Goal: Task Accomplishment & Management: Manage account settings

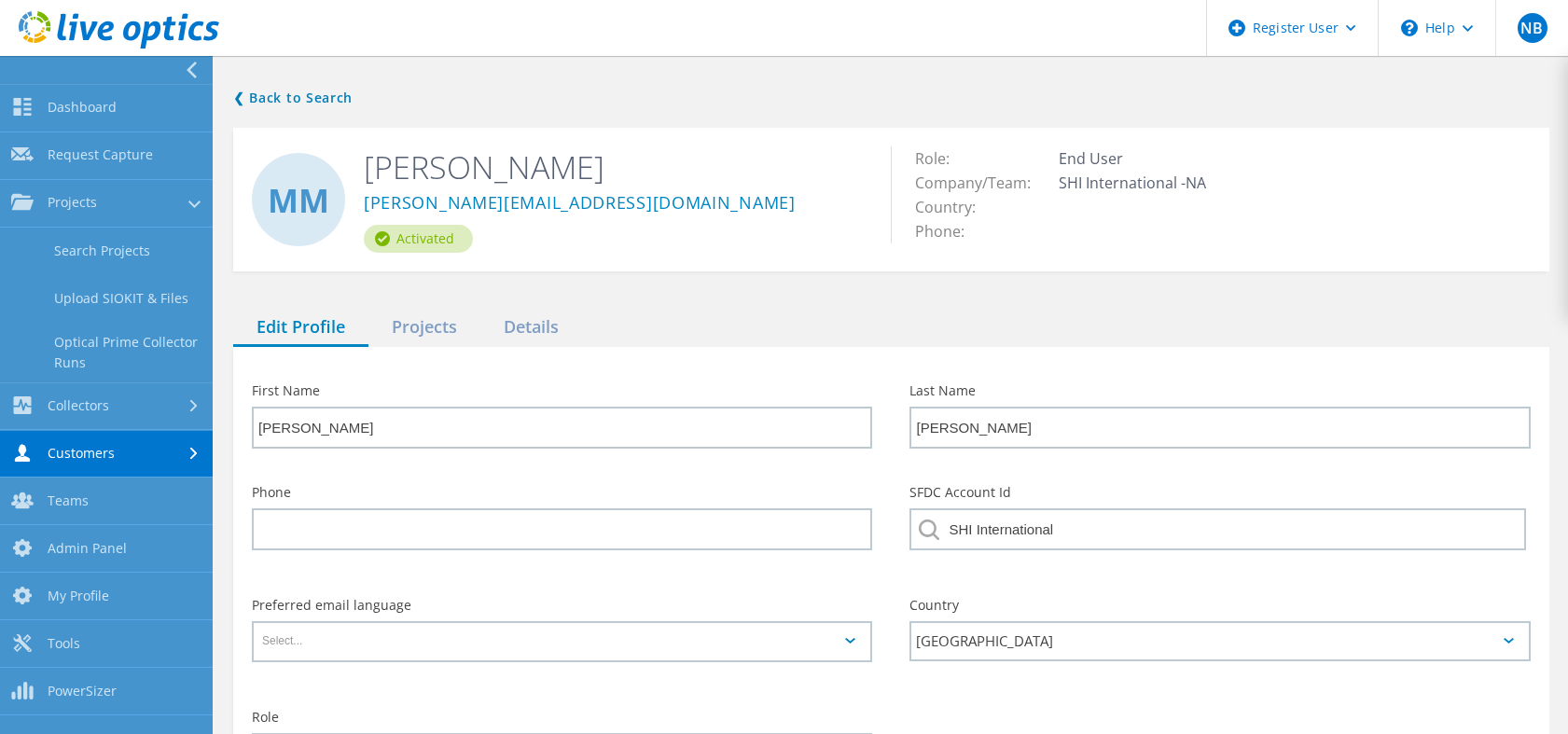
click at [80, 269] on link "Search Projects" at bounding box center [106, 251] width 212 height 47
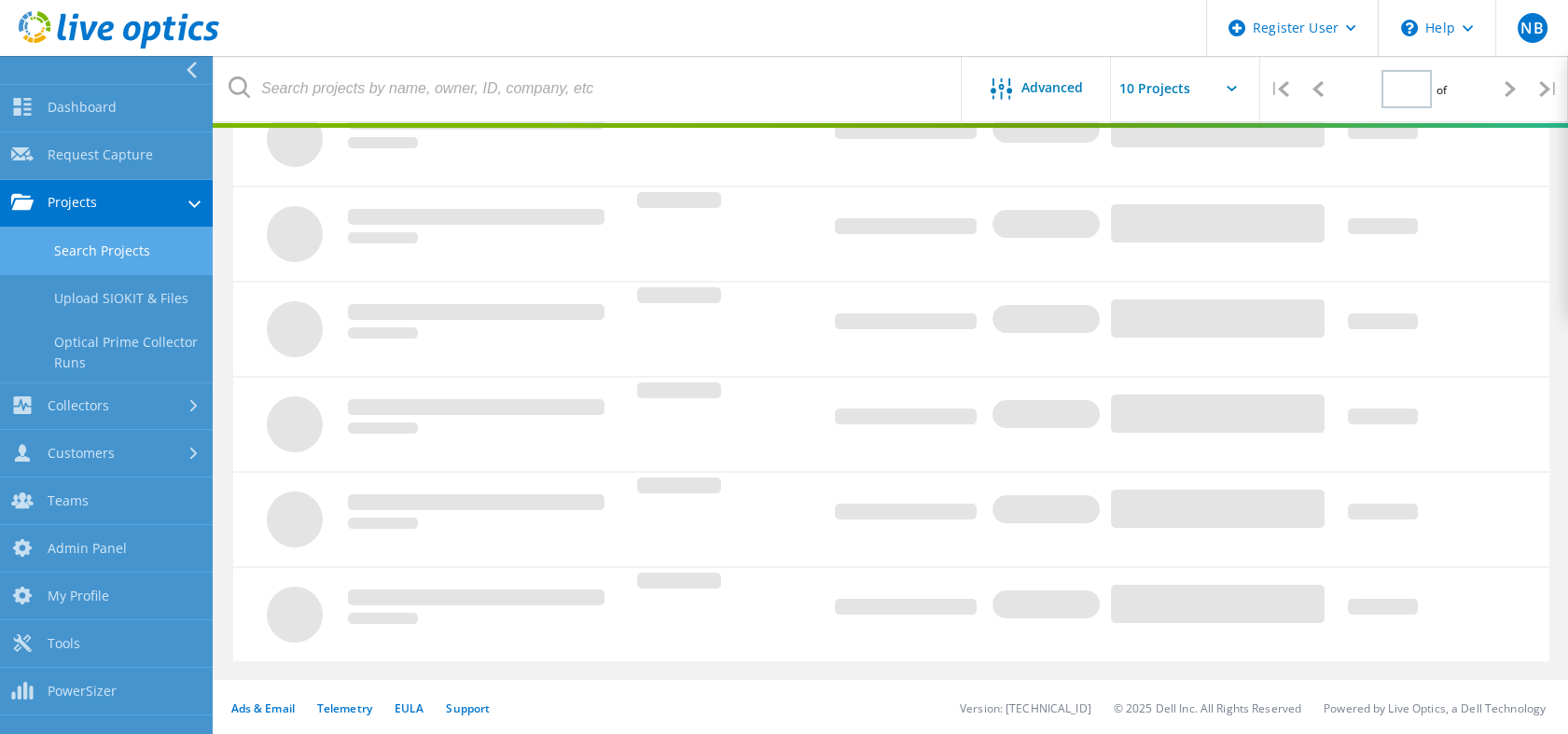
type input "1"
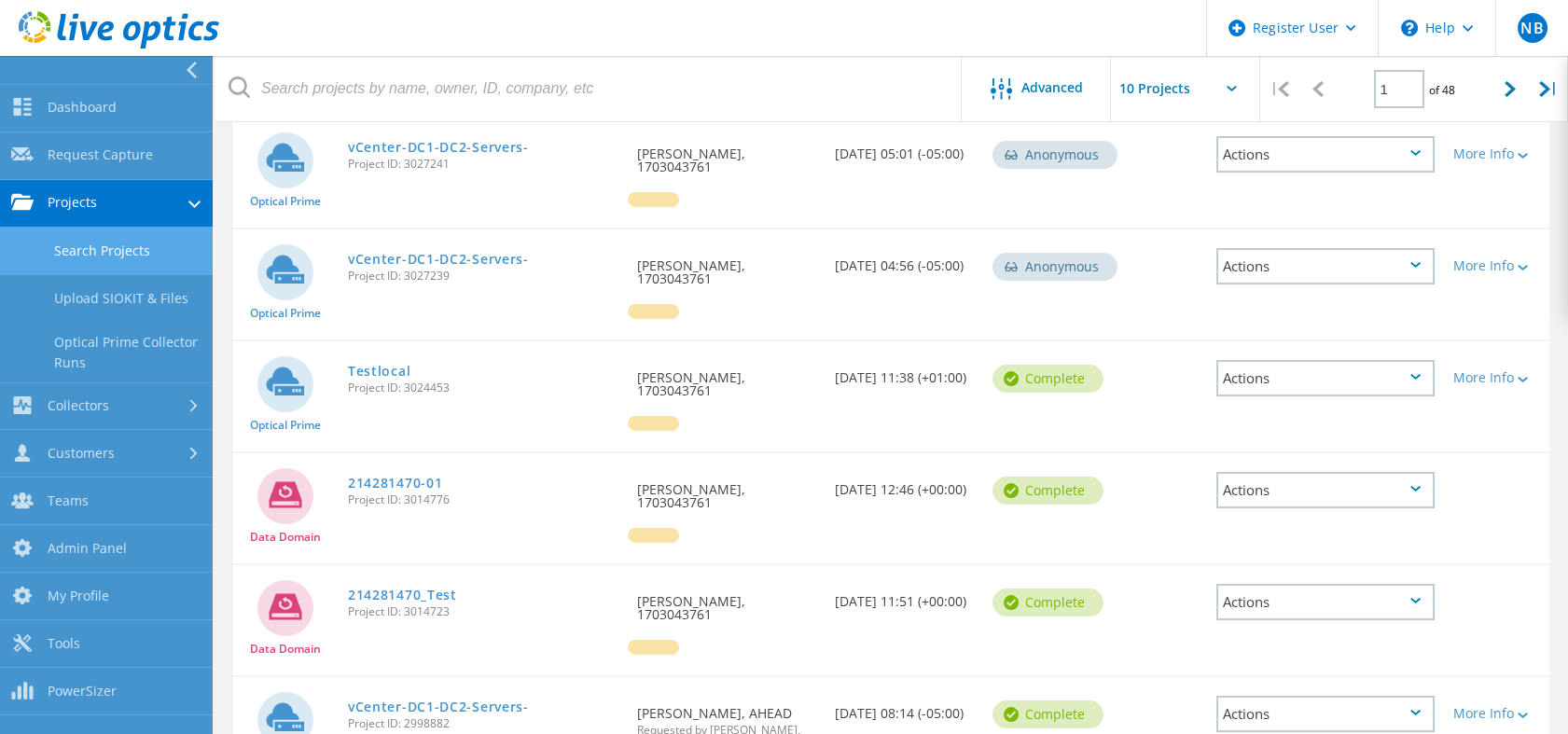
scroll to position [752, 0]
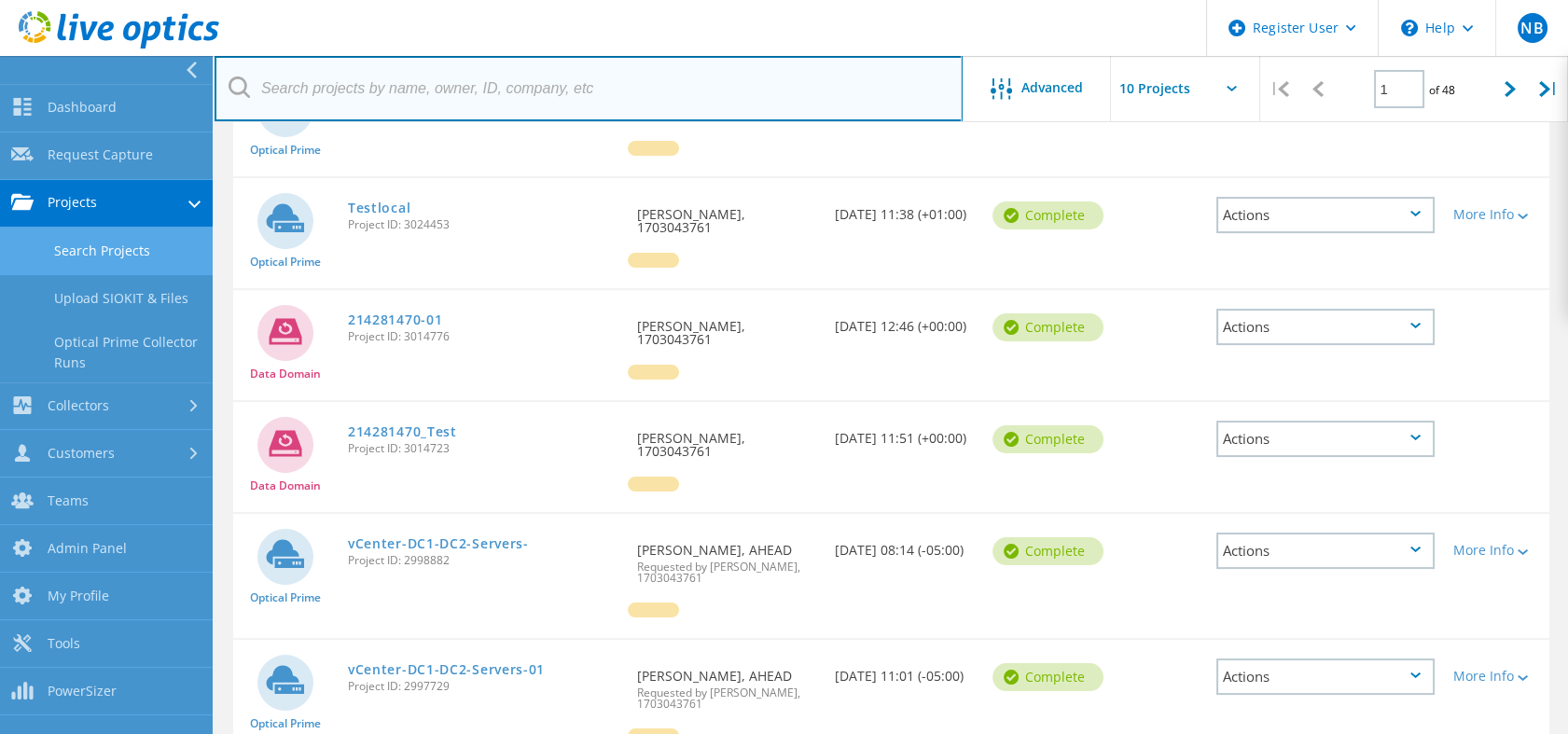
click at [420, 106] on input "text" at bounding box center [588, 88] width 748 height 65
paste input "3008090"
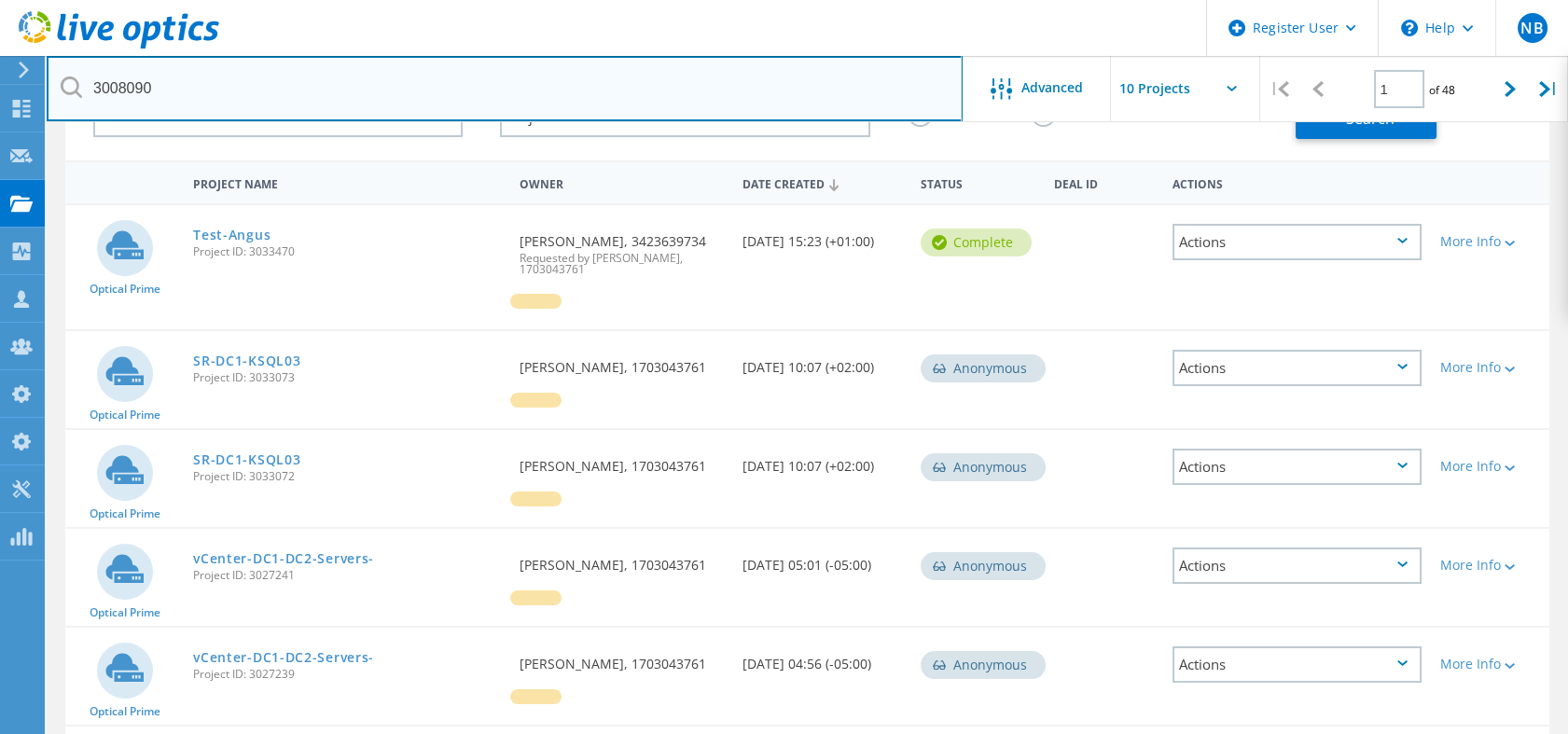
scroll to position [0, 0]
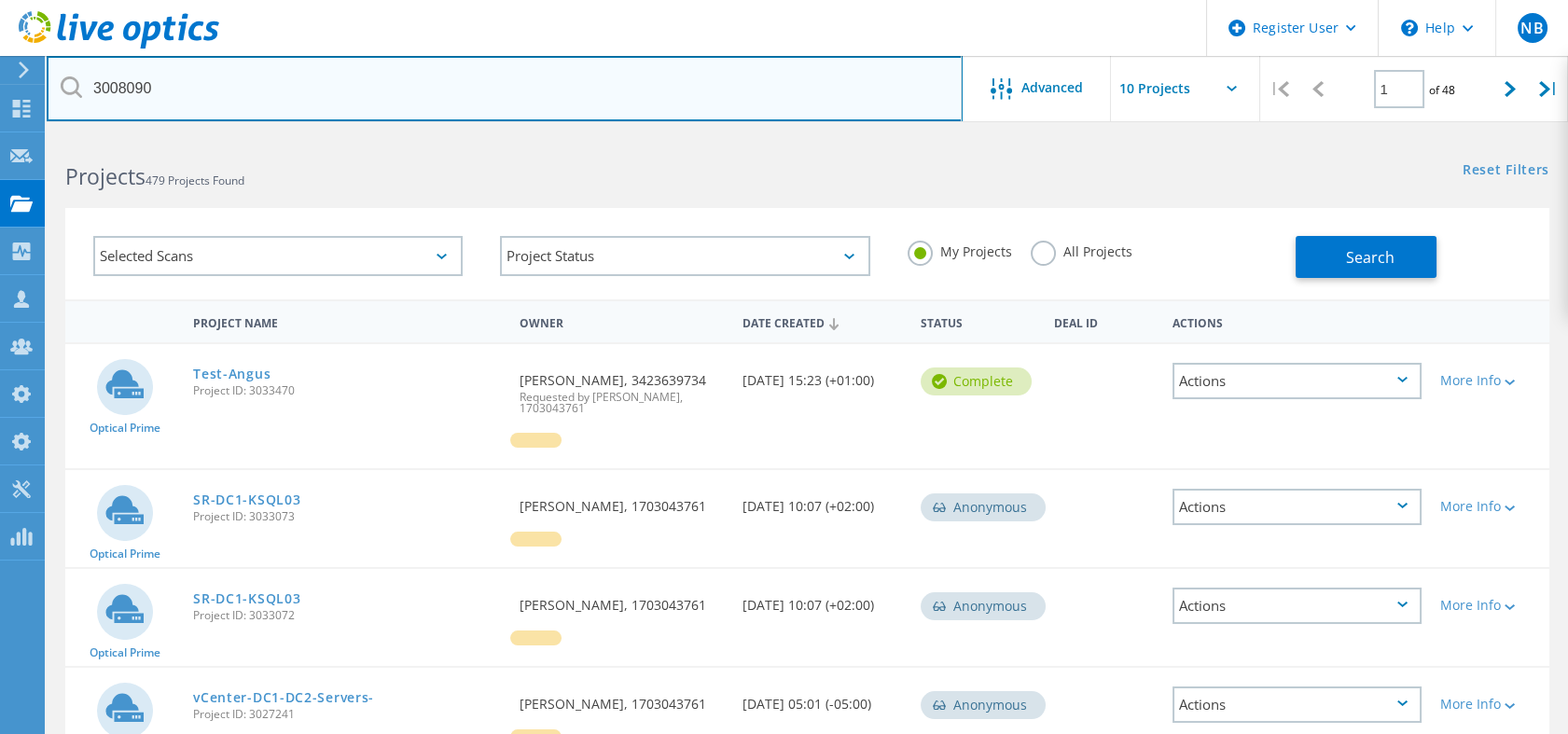
type input "3008090"
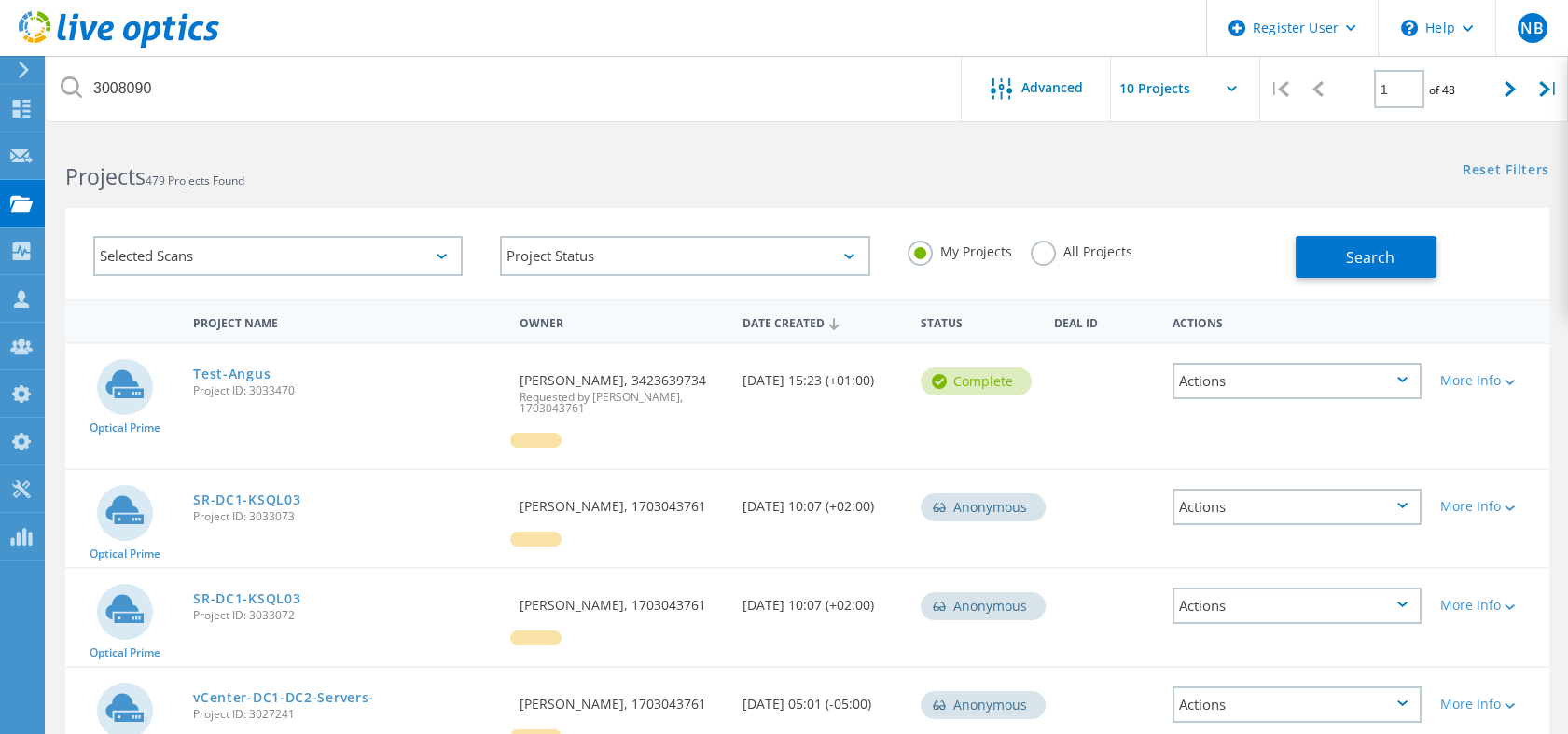
click at [1094, 248] on label "All Projects" at bounding box center [1082, 249] width 102 height 18
click at [0, 0] on input "All Projects" at bounding box center [0, 0] width 0 height 0
click at [1408, 243] on button "Search" at bounding box center [1366, 257] width 141 height 42
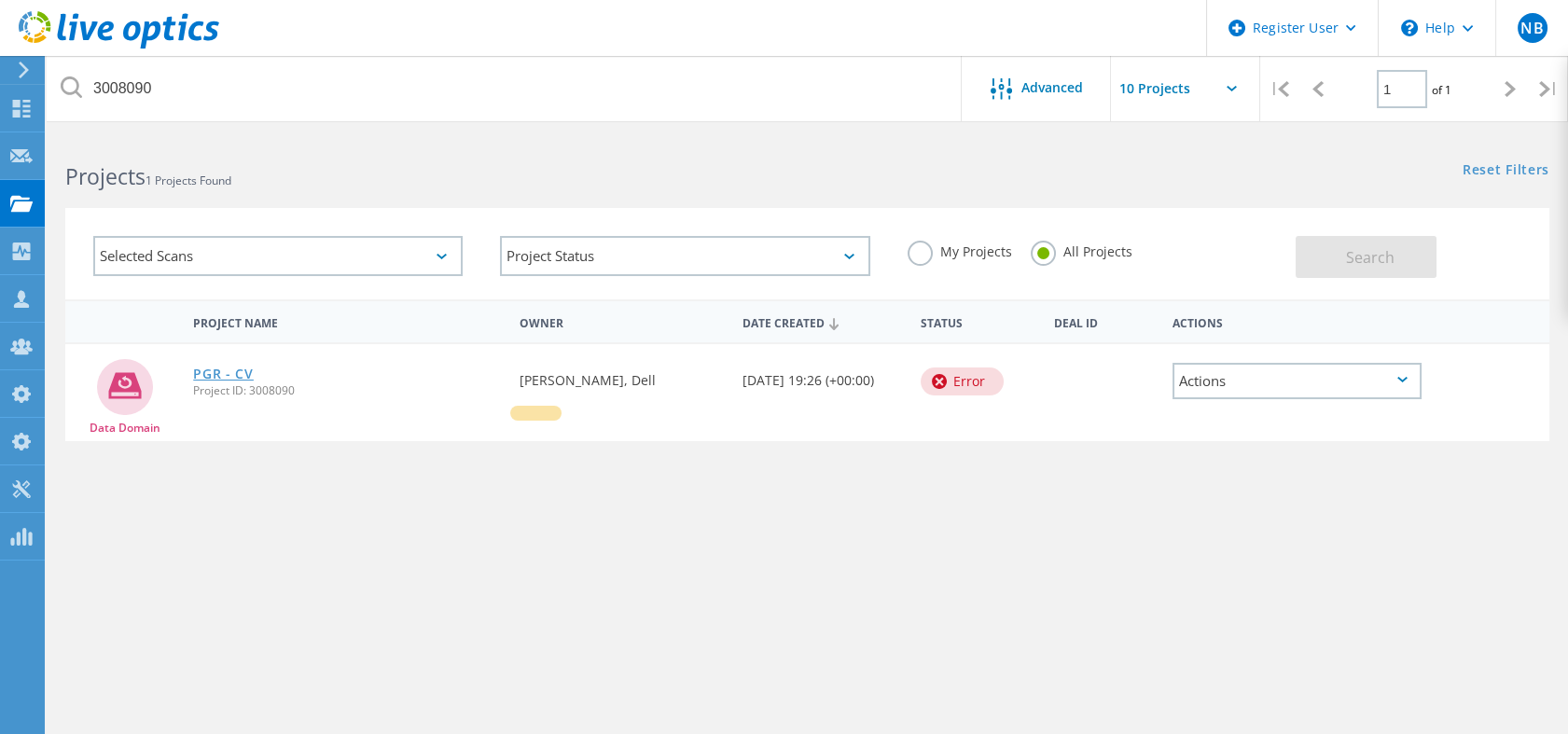
click at [218, 371] on link "PGR - CV" at bounding box center [224, 374] width 60 height 13
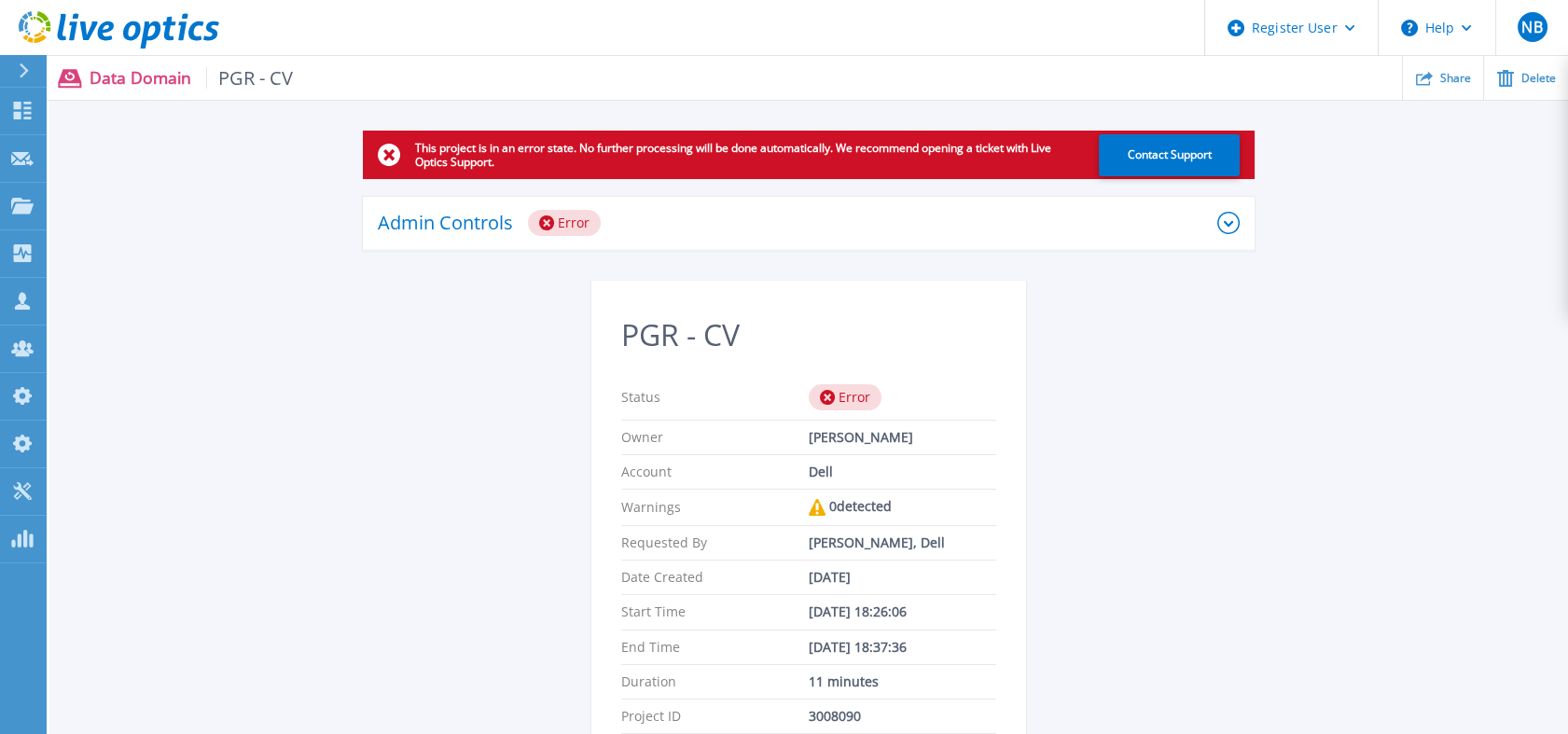
click at [679, 201] on div "Admin Controls Error" at bounding box center [808, 223] width 892 height 54
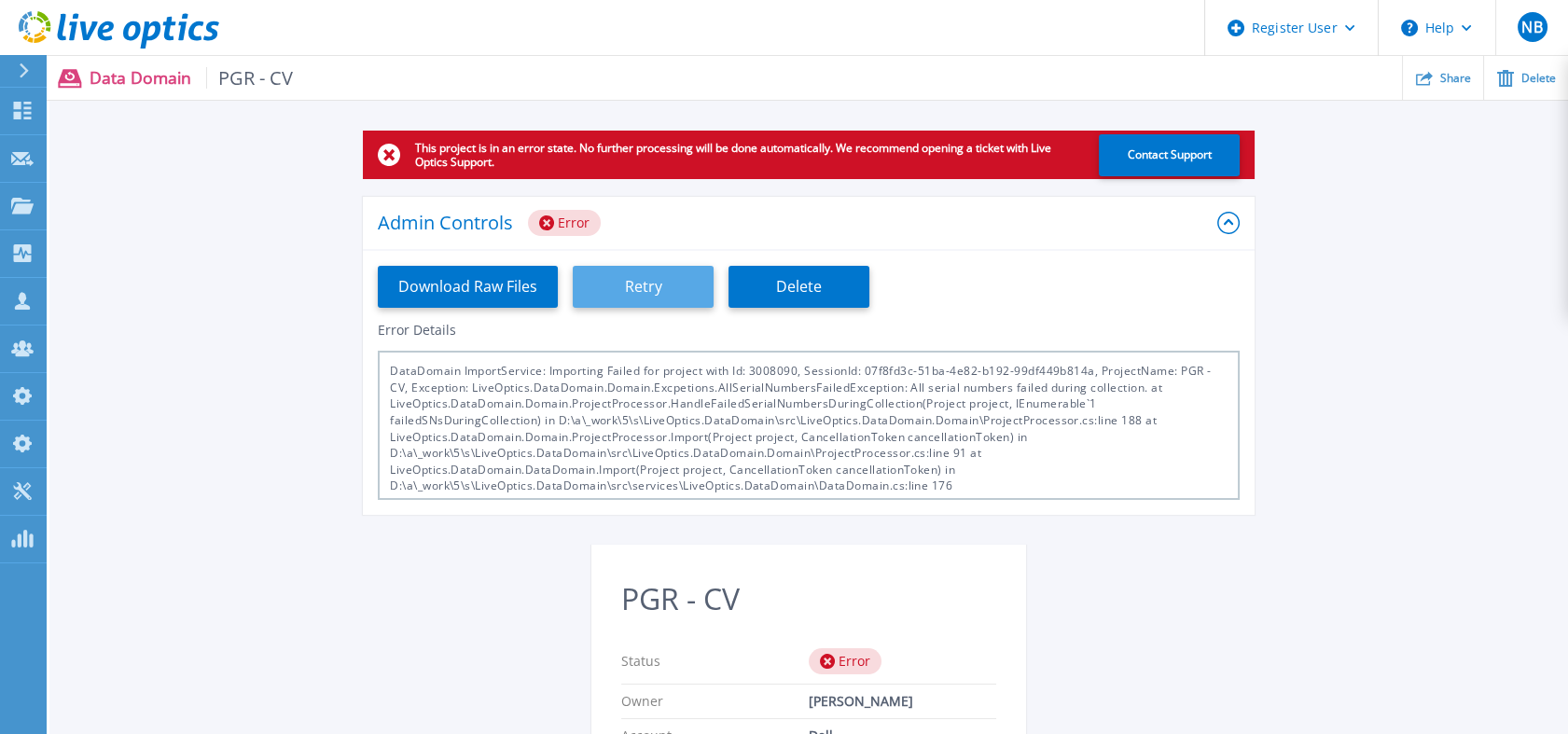
click at [652, 280] on button "Retry" at bounding box center [643, 287] width 141 height 42
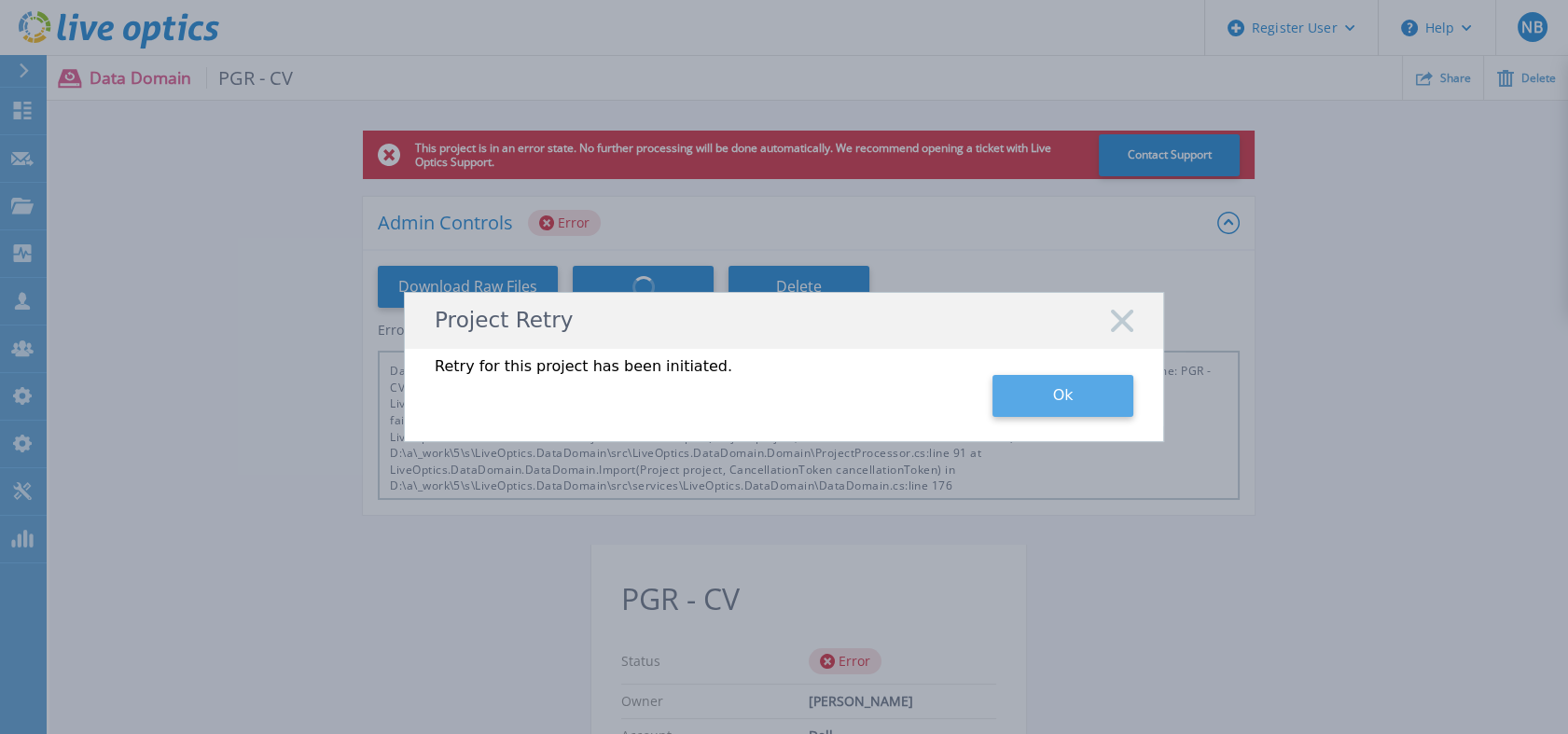
click at [1047, 406] on button "Ok" at bounding box center [1062, 395] width 141 height 42
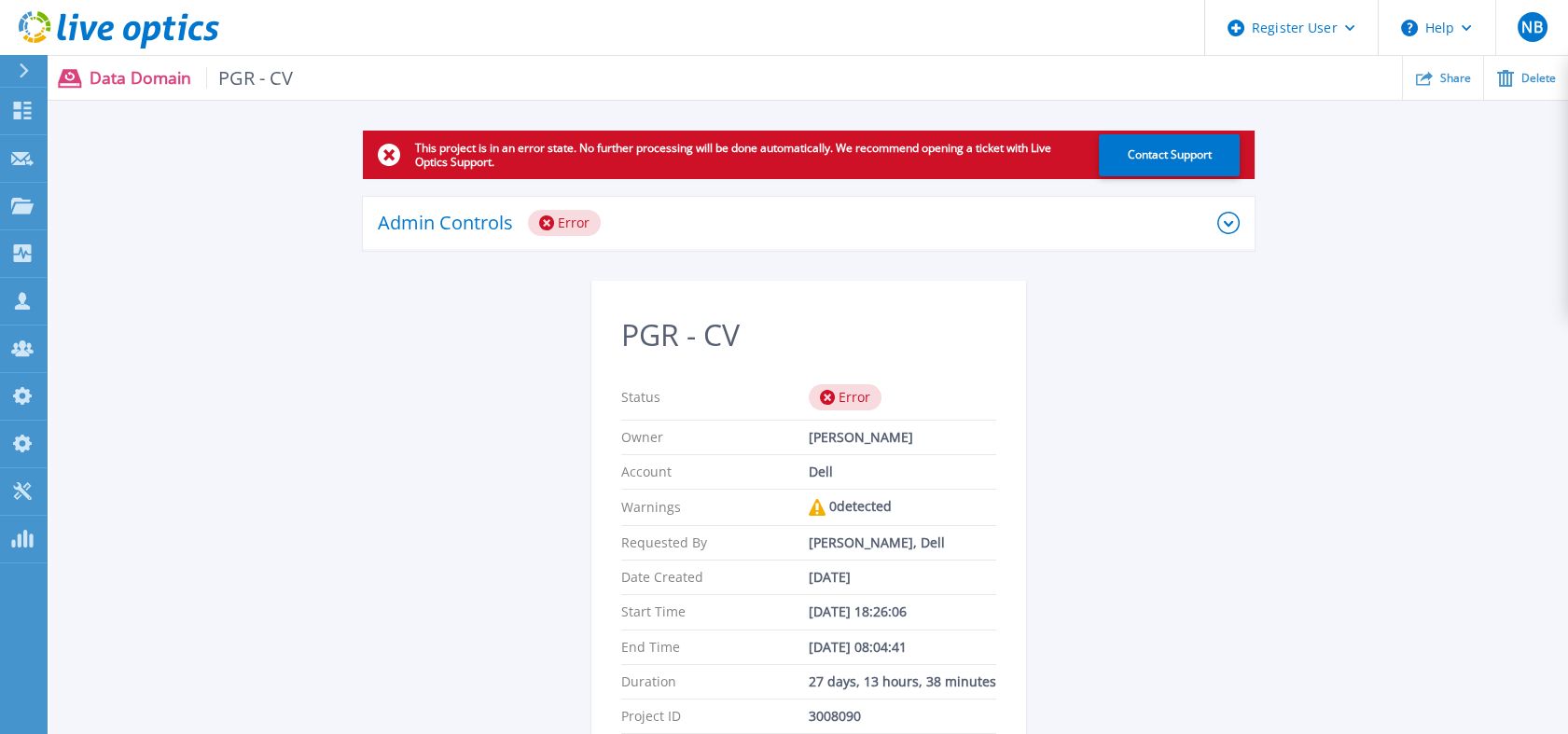
click at [558, 222] on div "Error" at bounding box center [564, 223] width 73 height 26
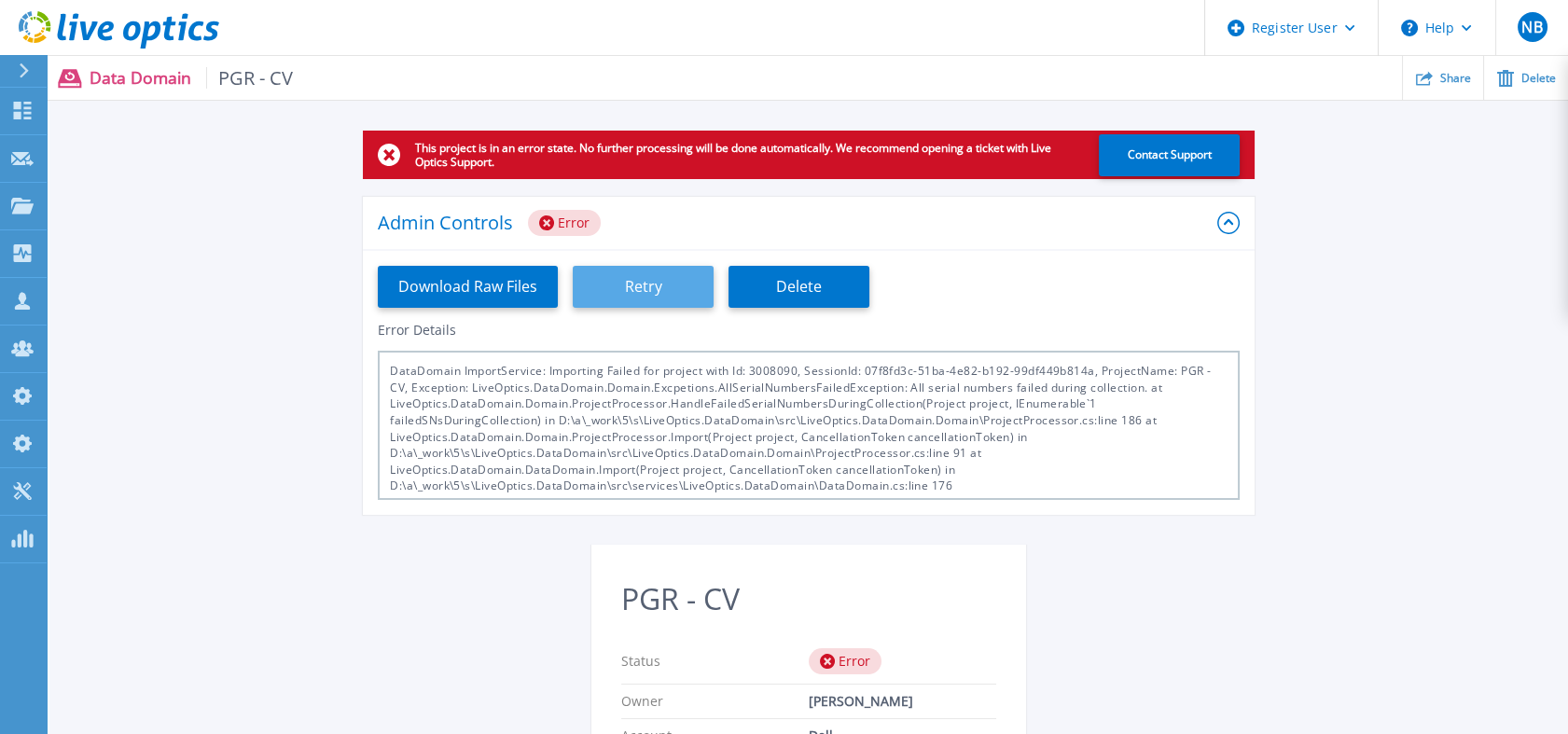
click at [667, 299] on button "Retry" at bounding box center [643, 287] width 141 height 42
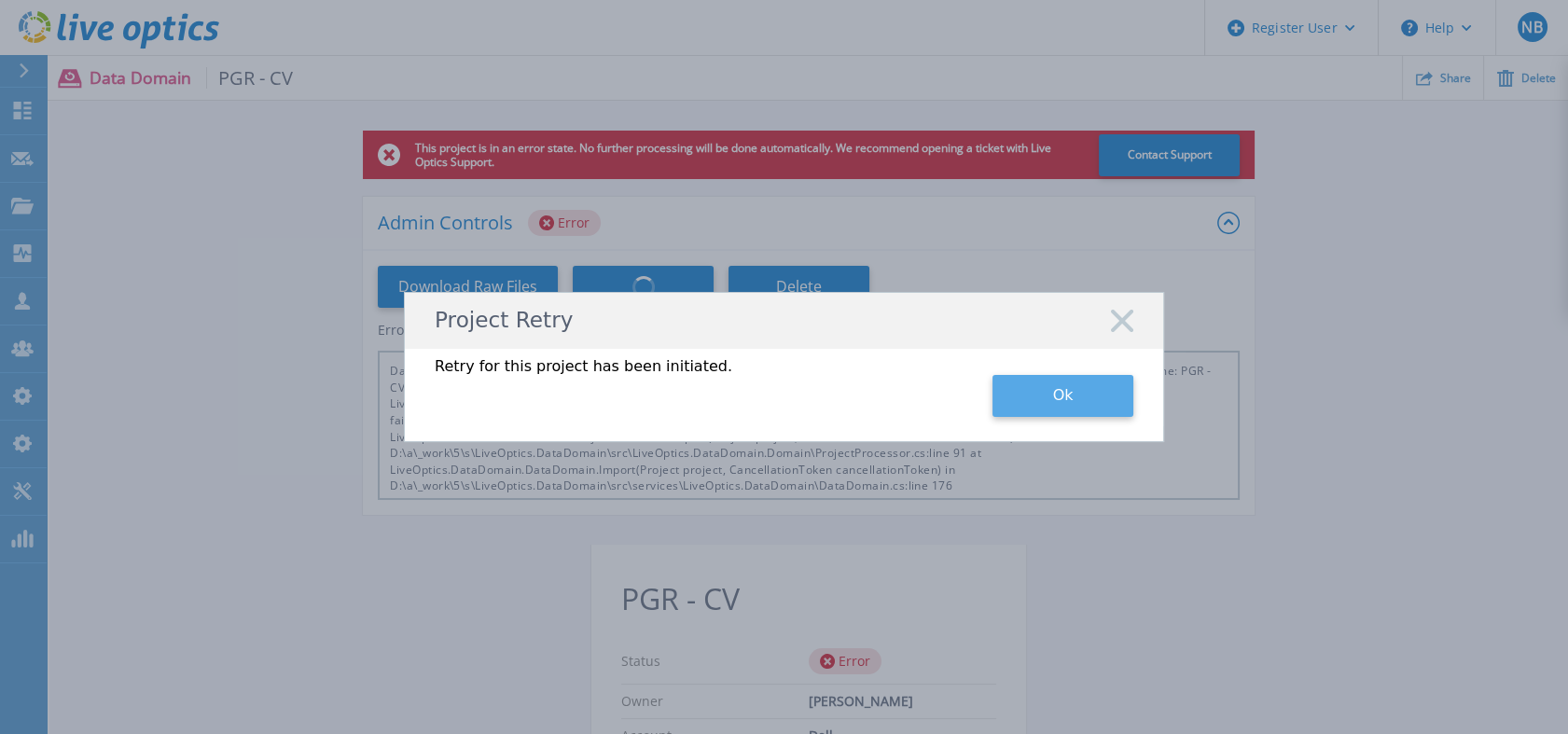
click at [996, 399] on button "Ok" at bounding box center [1062, 395] width 141 height 42
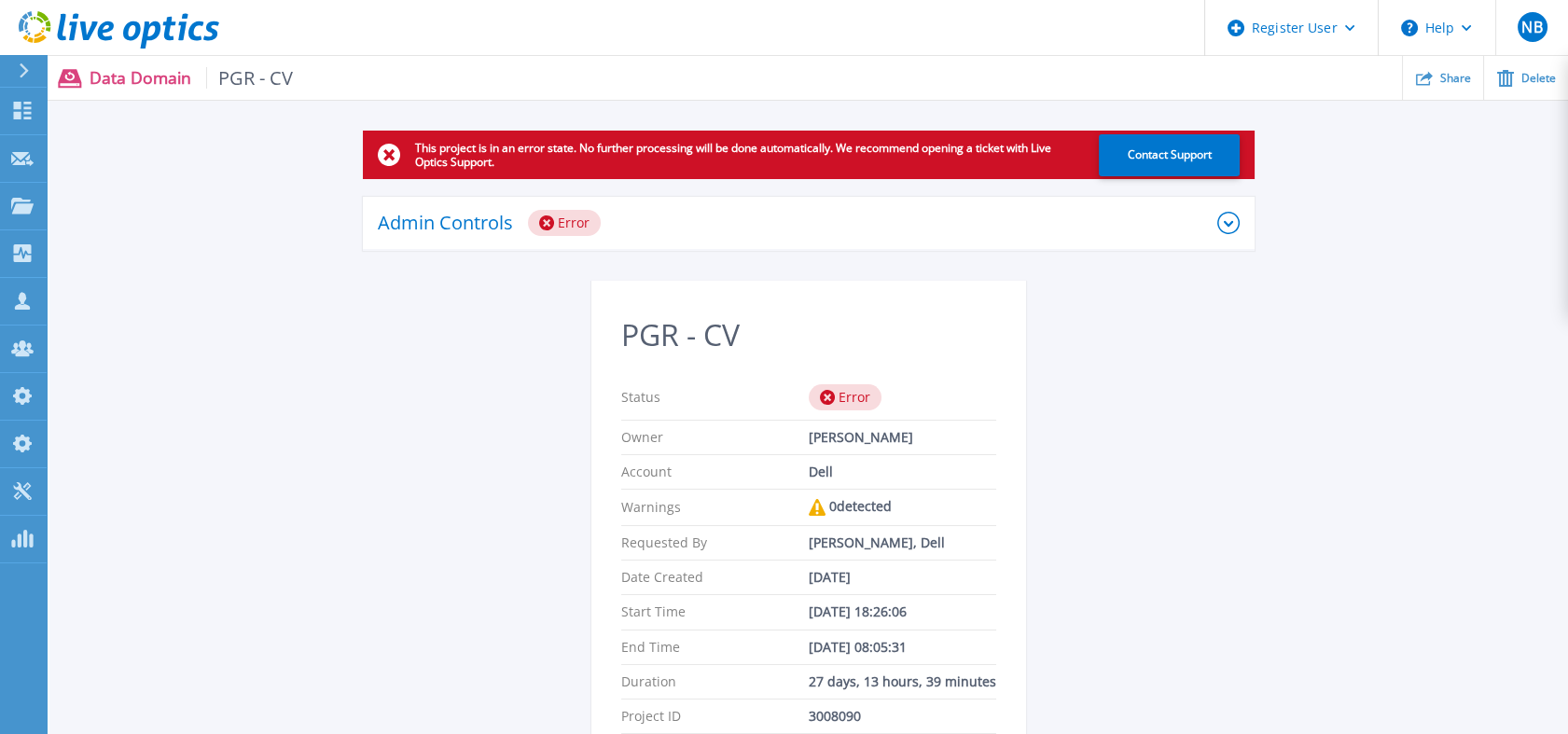
click at [191, 31] on icon at bounding box center [196, 31] width 15 height 20
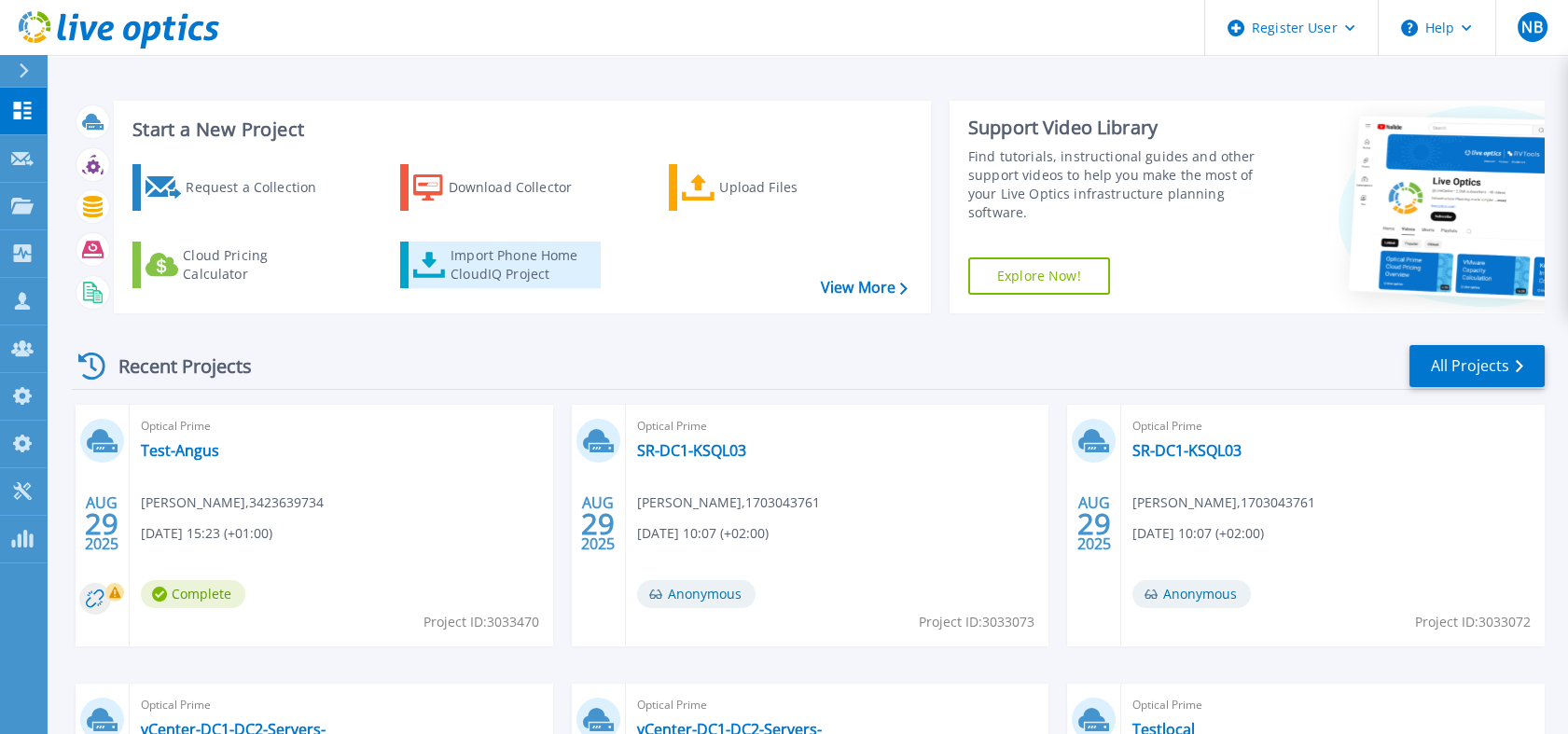
click at [481, 280] on div "Import Phone Home CloudIQ Project" at bounding box center [523, 265] width 145 height 38
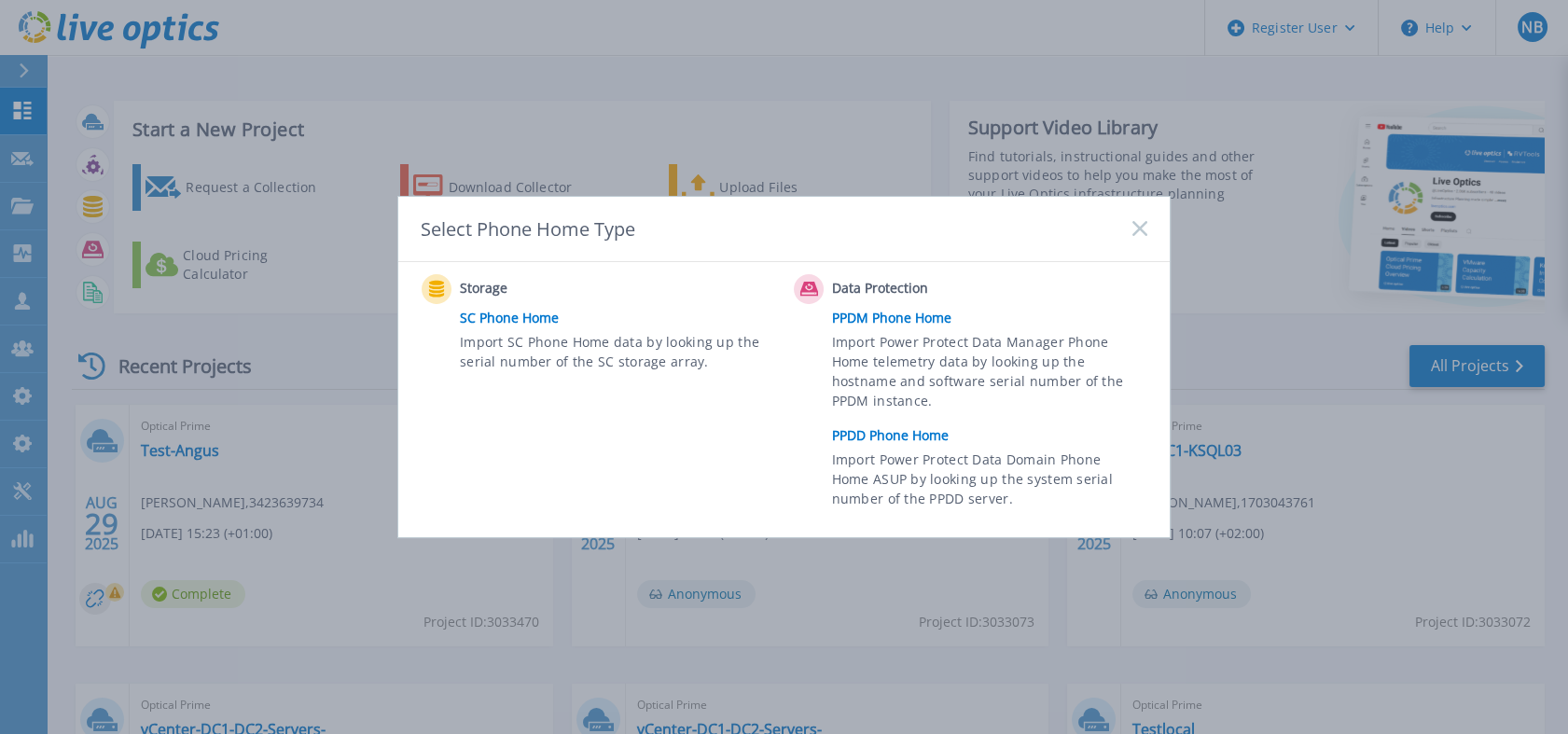
click at [481, 280] on span "Storage" at bounding box center [552, 289] width 186 height 23
click at [896, 429] on link "PPDD Phone Home" at bounding box center [994, 436] width 325 height 28
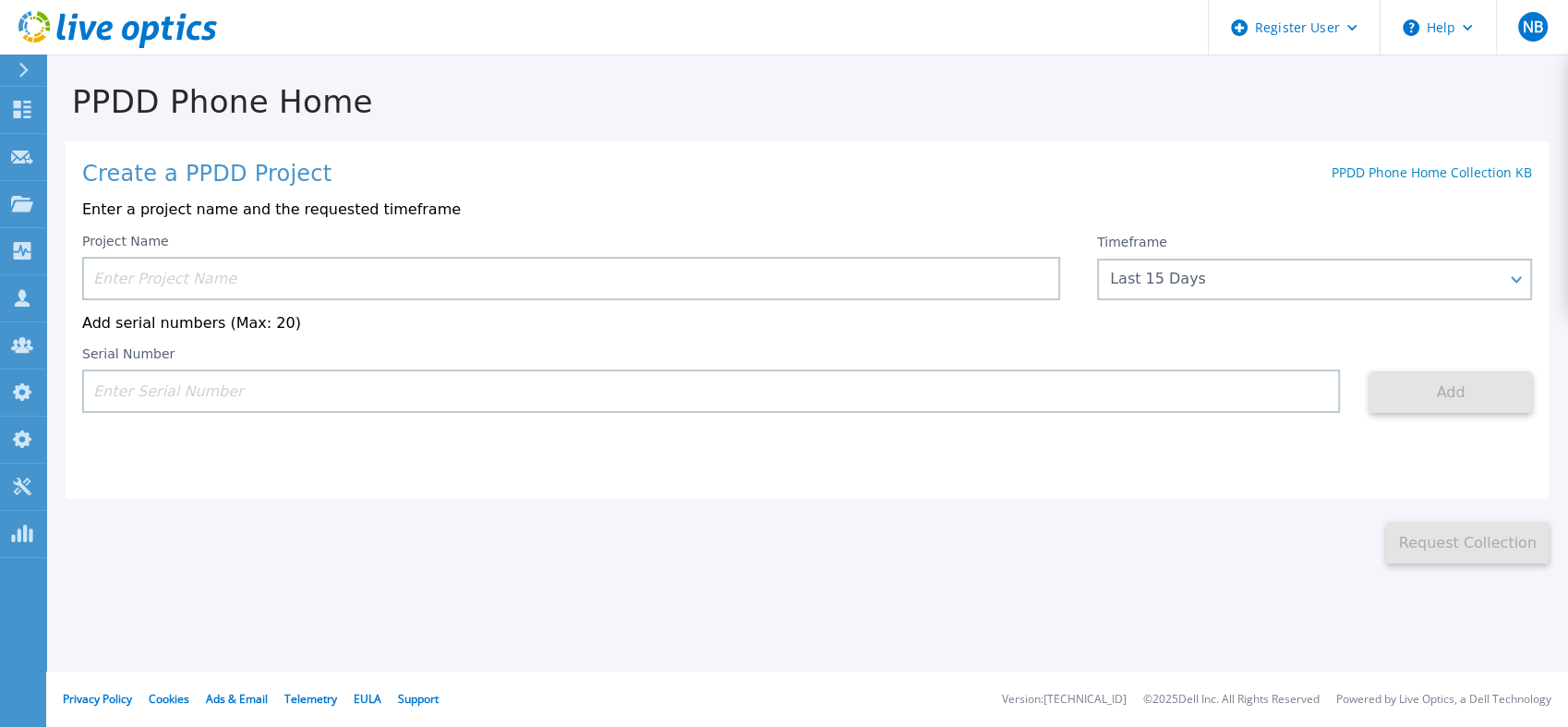
click at [267, 366] on div "Serial Number" at bounding box center [711, 379] width 1258 height 66
click at [261, 399] on input at bounding box center [711, 391] width 1258 height 43
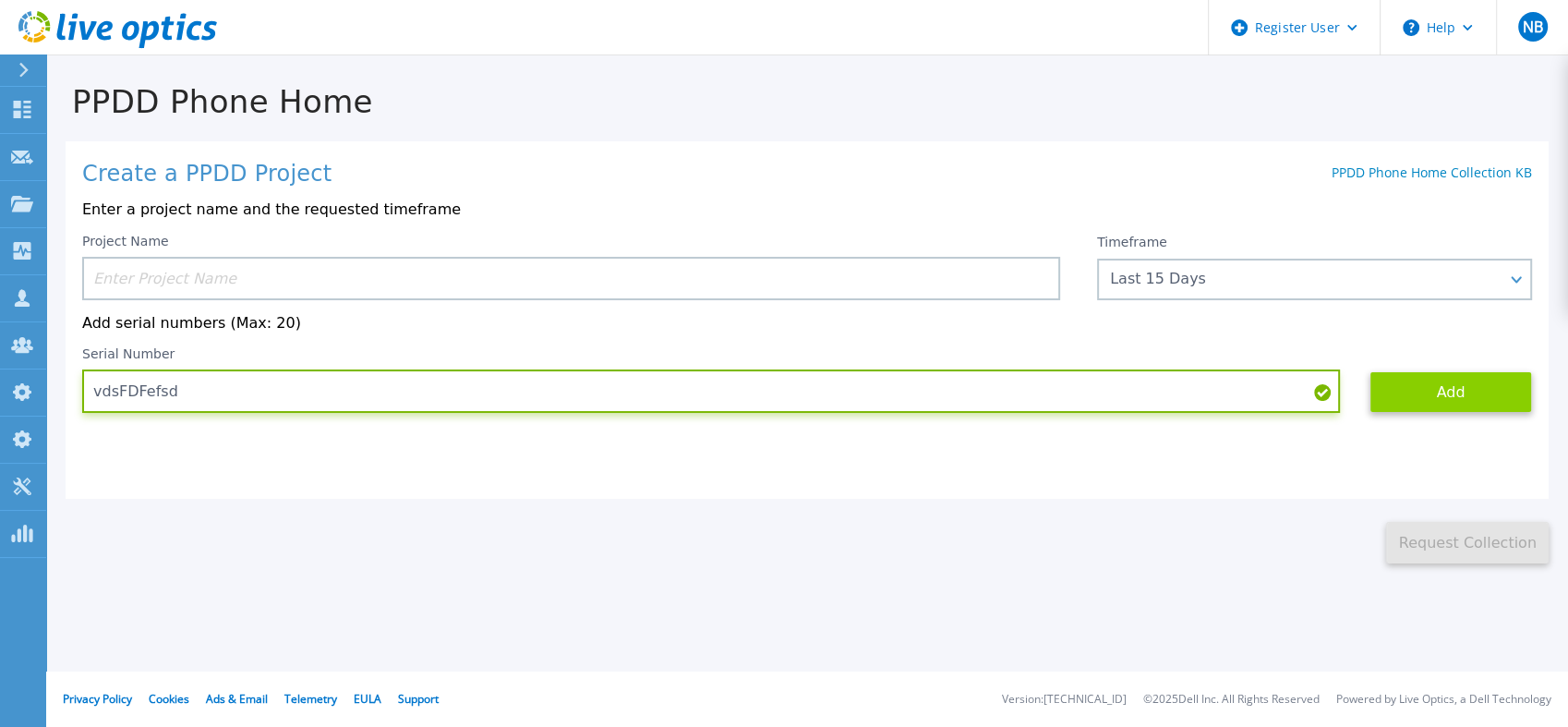
type input "vdsFDFefsd"
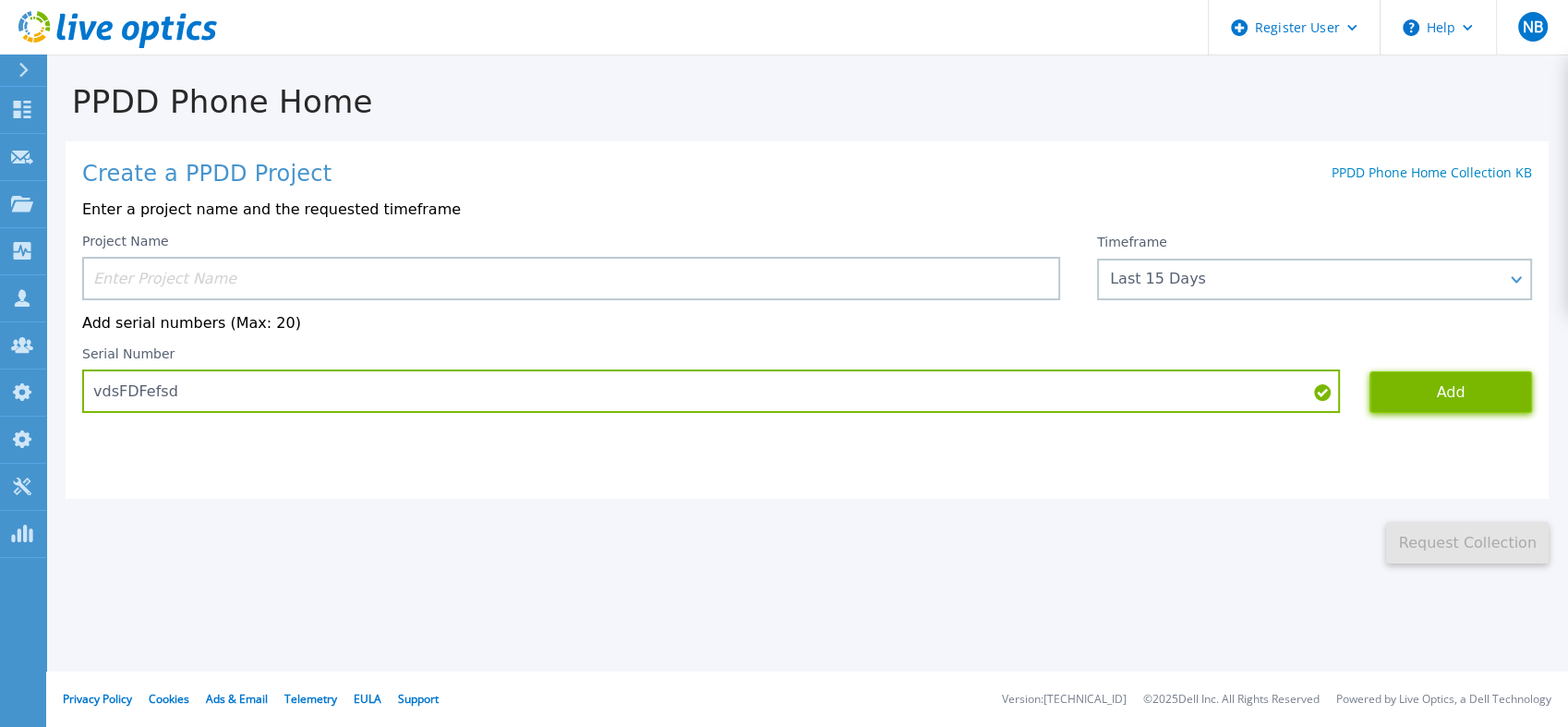
click at [1433, 410] on button "Add" at bounding box center [1450, 392] width 163 height 41
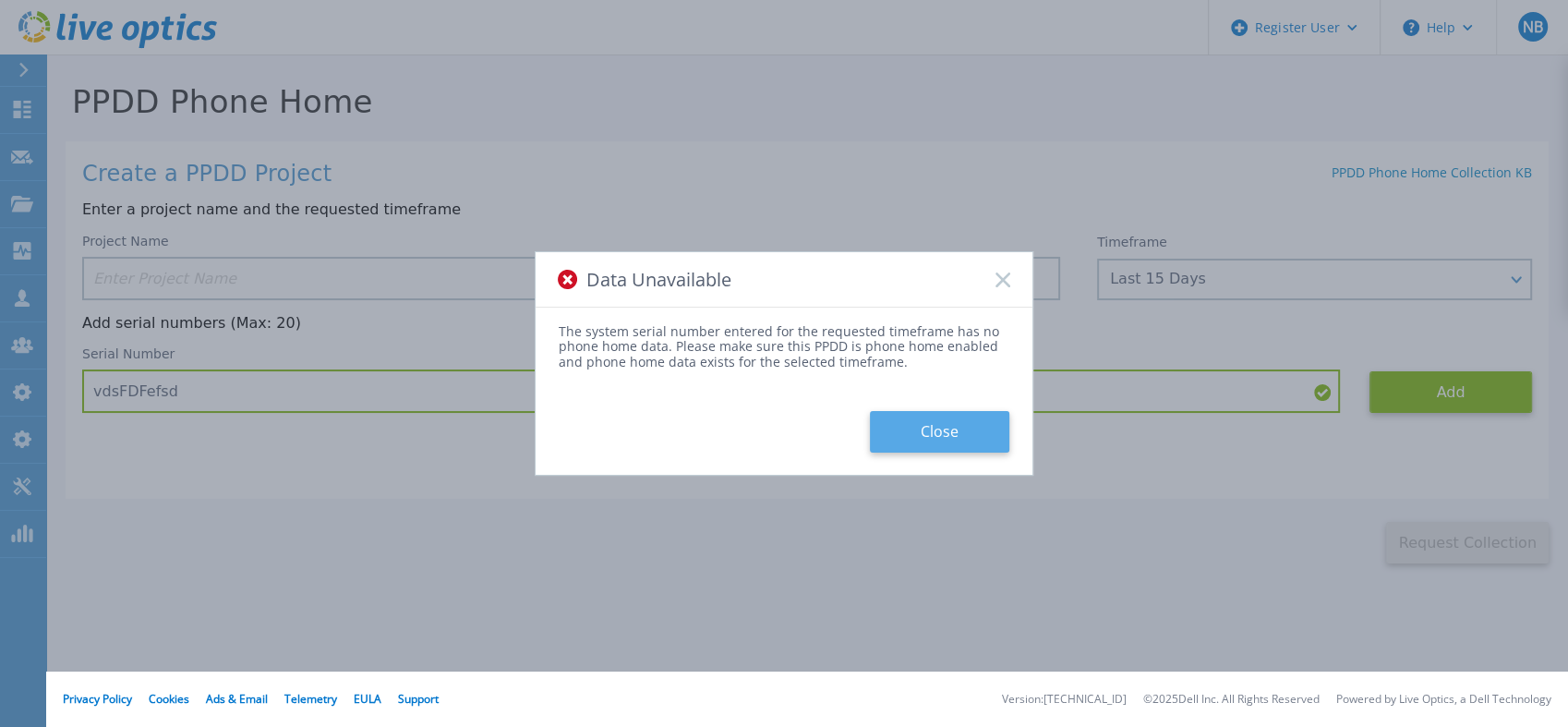
click at [921, 430] on button "Close" at bounding box center [939, 432] width 139 height 41
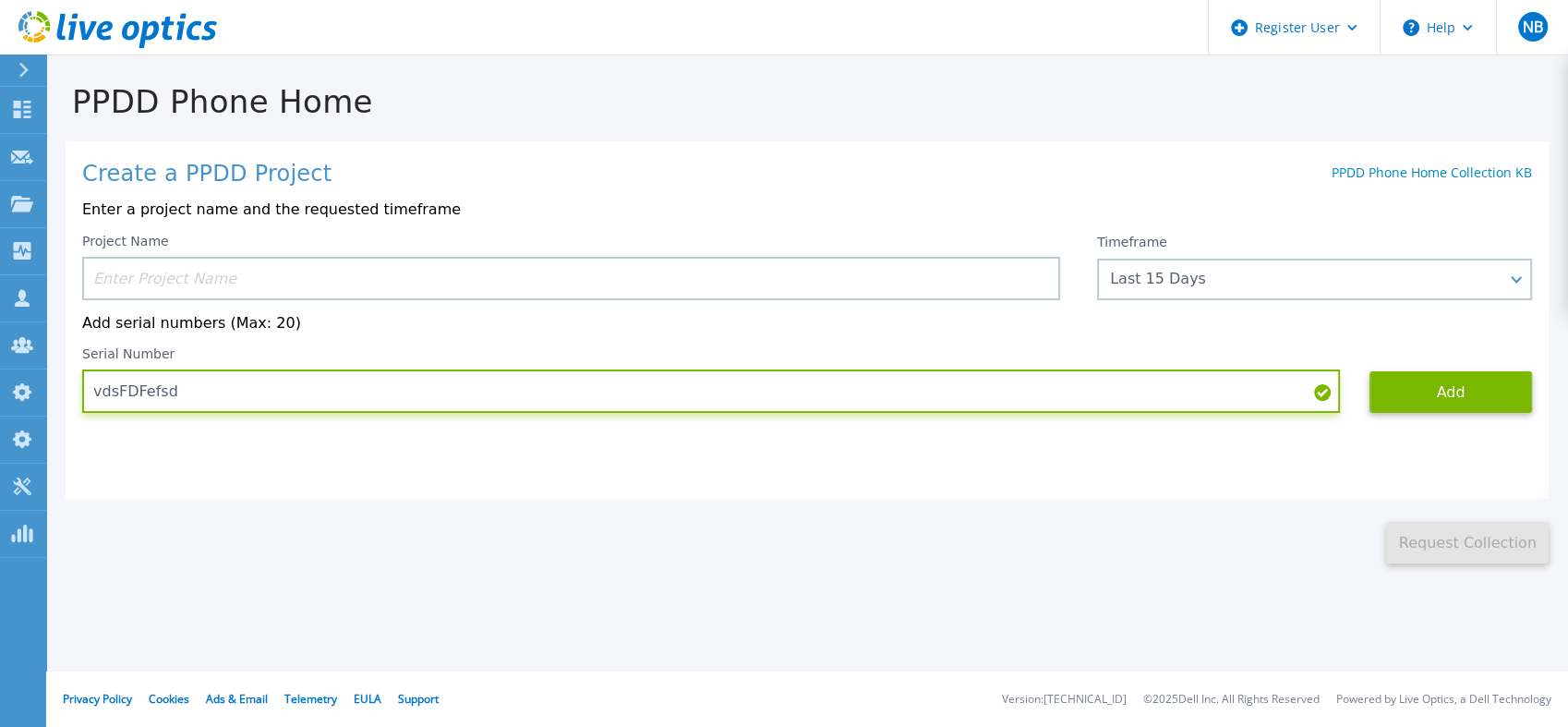
click at [199, 410] on input "vdsFDFefsd" at bounding box center [711, 391] width 1258 height 43
drag, startPoint x: 207, startPoint y: 399, endPoint x: 51, endPoint y: 389, distance: 156.3
click at [51, 389] on div "PPDD Phone Home Create a PPDD Project PPDD Phone Home Collection KB Enter a pro…" at bounding box center [806, 309] width 1521 height 506
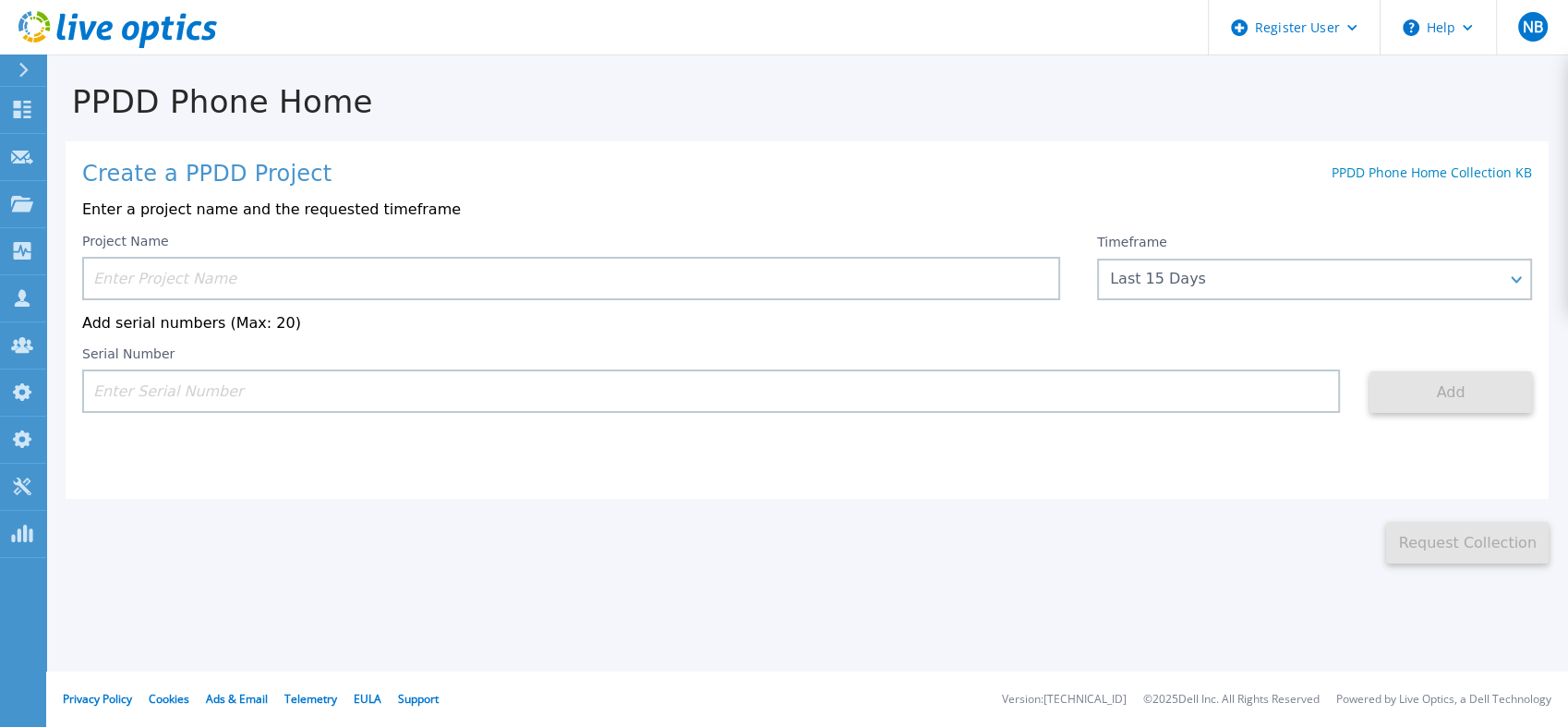
click at [364, 552] on div "This might take a few minutes please wait... Request Collection" at bounding box center [806, 532] width 1521 height 65
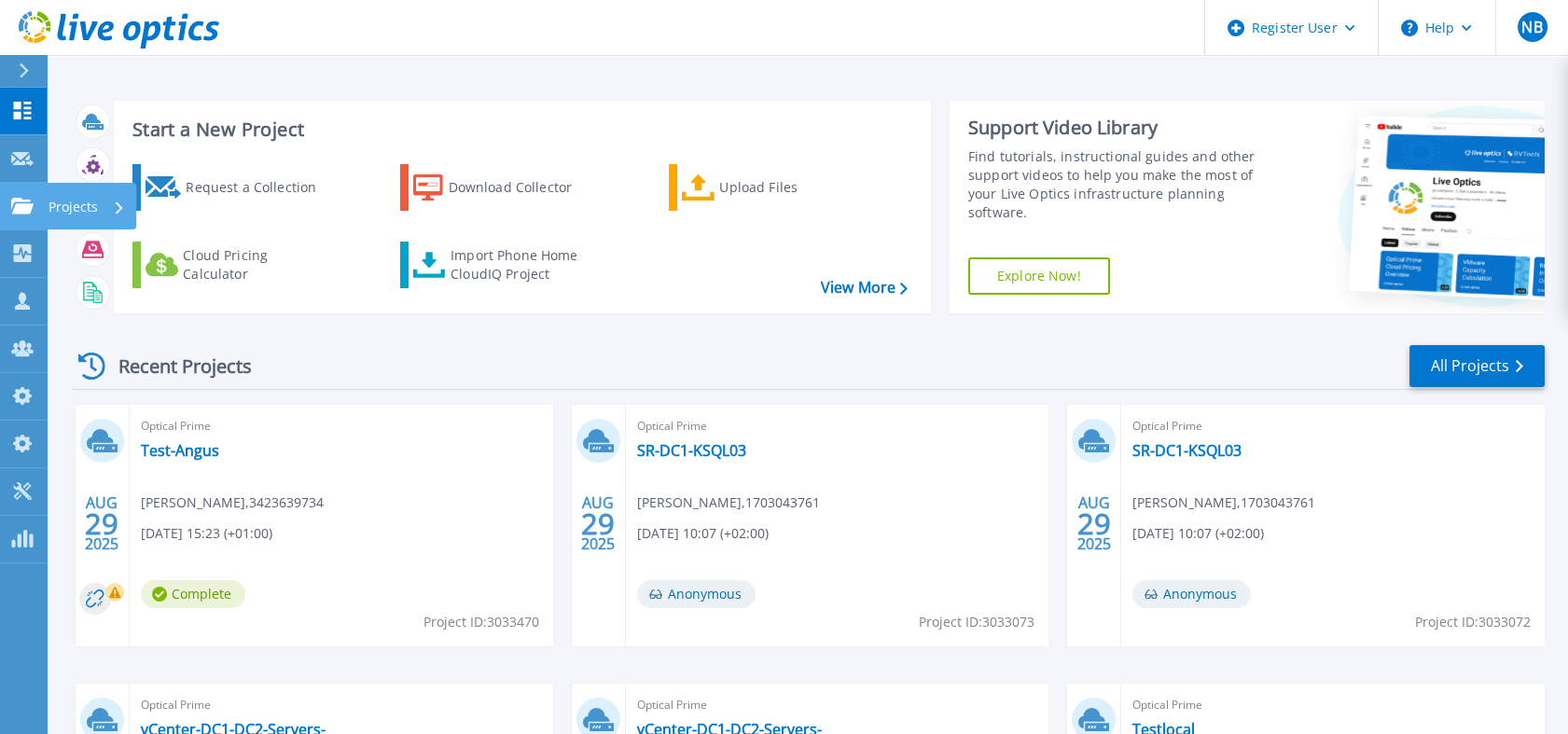
click at [37, 215] on link "Projects Projects" at bounding box center [23, 207] width 46 height 47
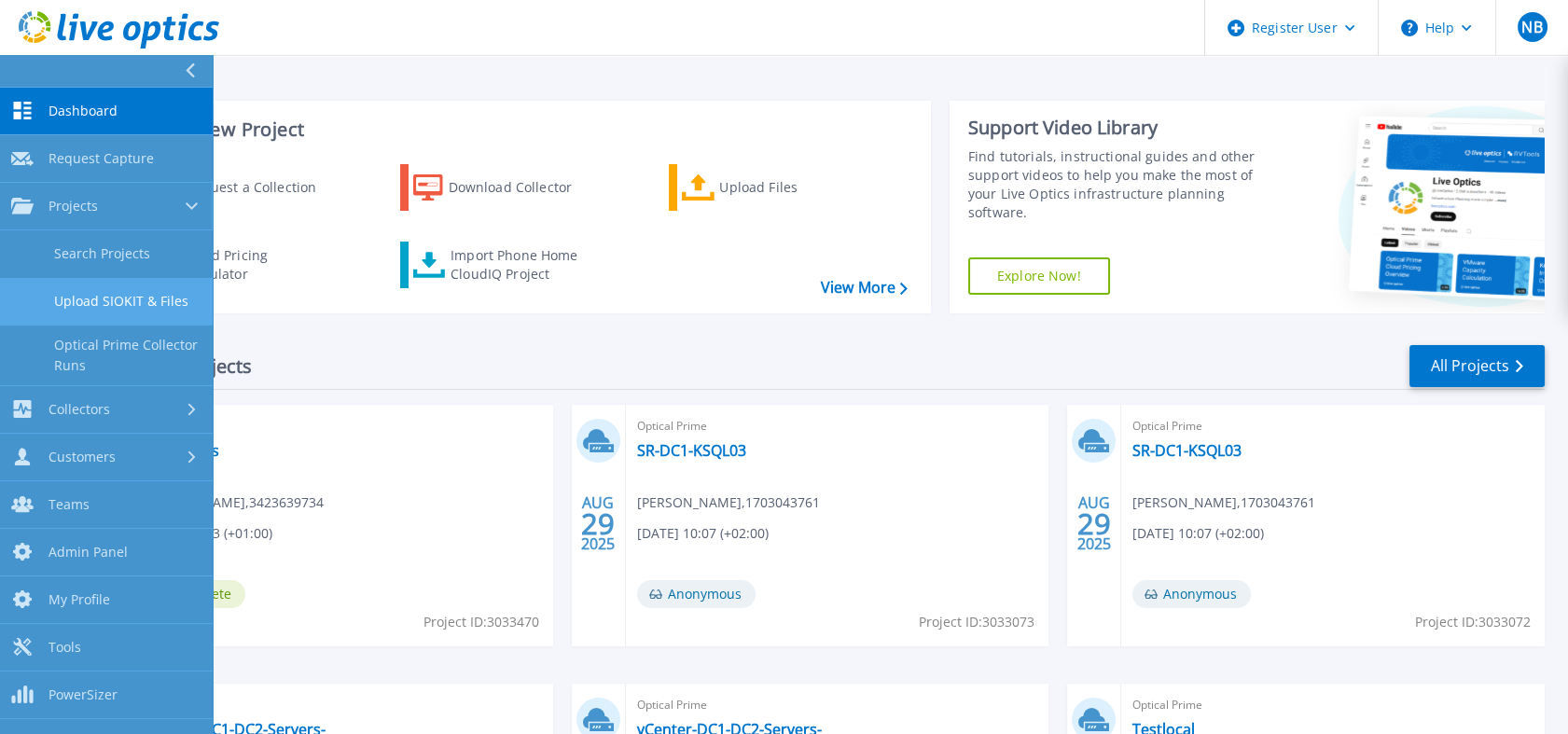
click at [96, 278] on link "Upload SIOKIT & Files" at bounding box center [106, 301] width 212 height 47
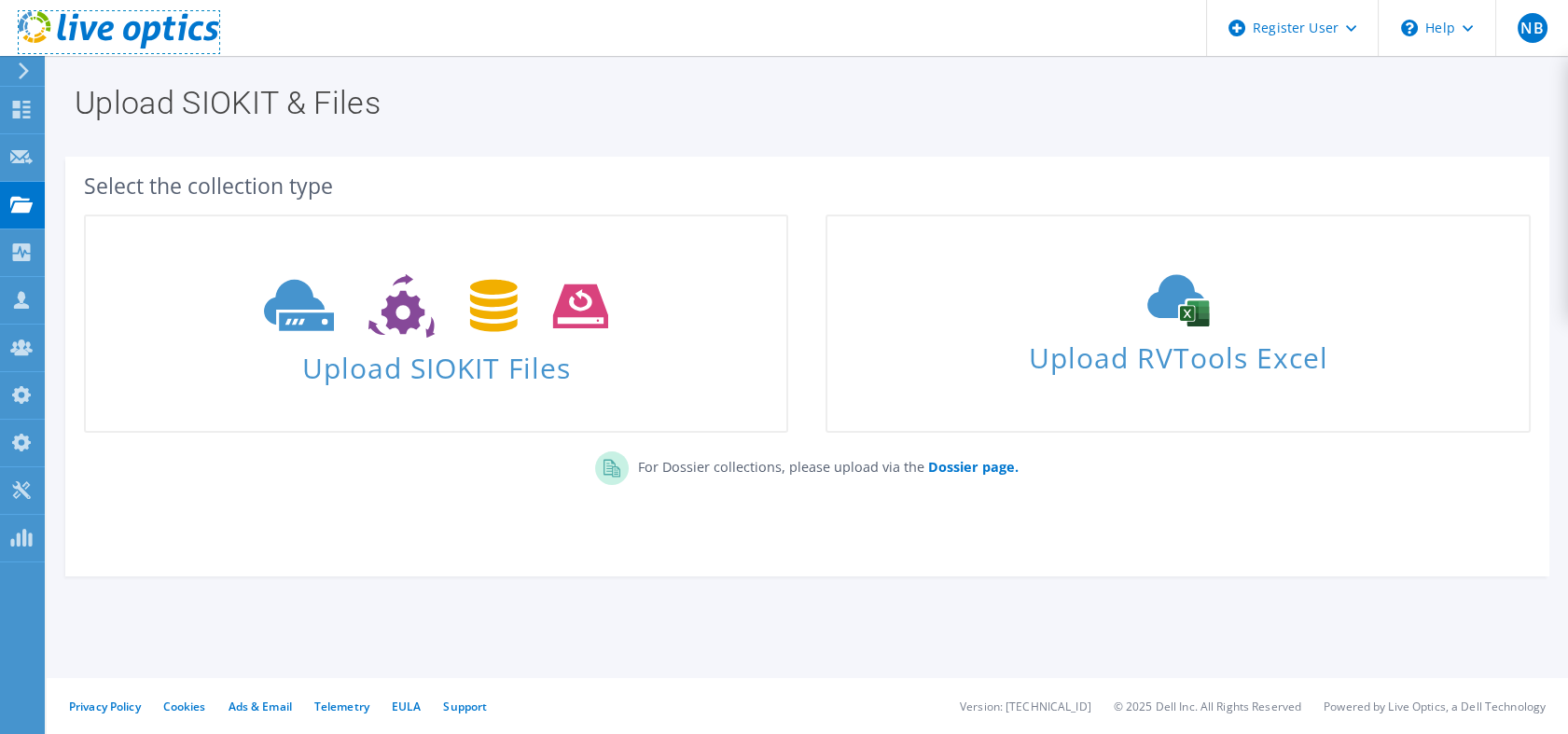
click at [157, 35] on use at bounding box center [119, 30] width 200 height 38
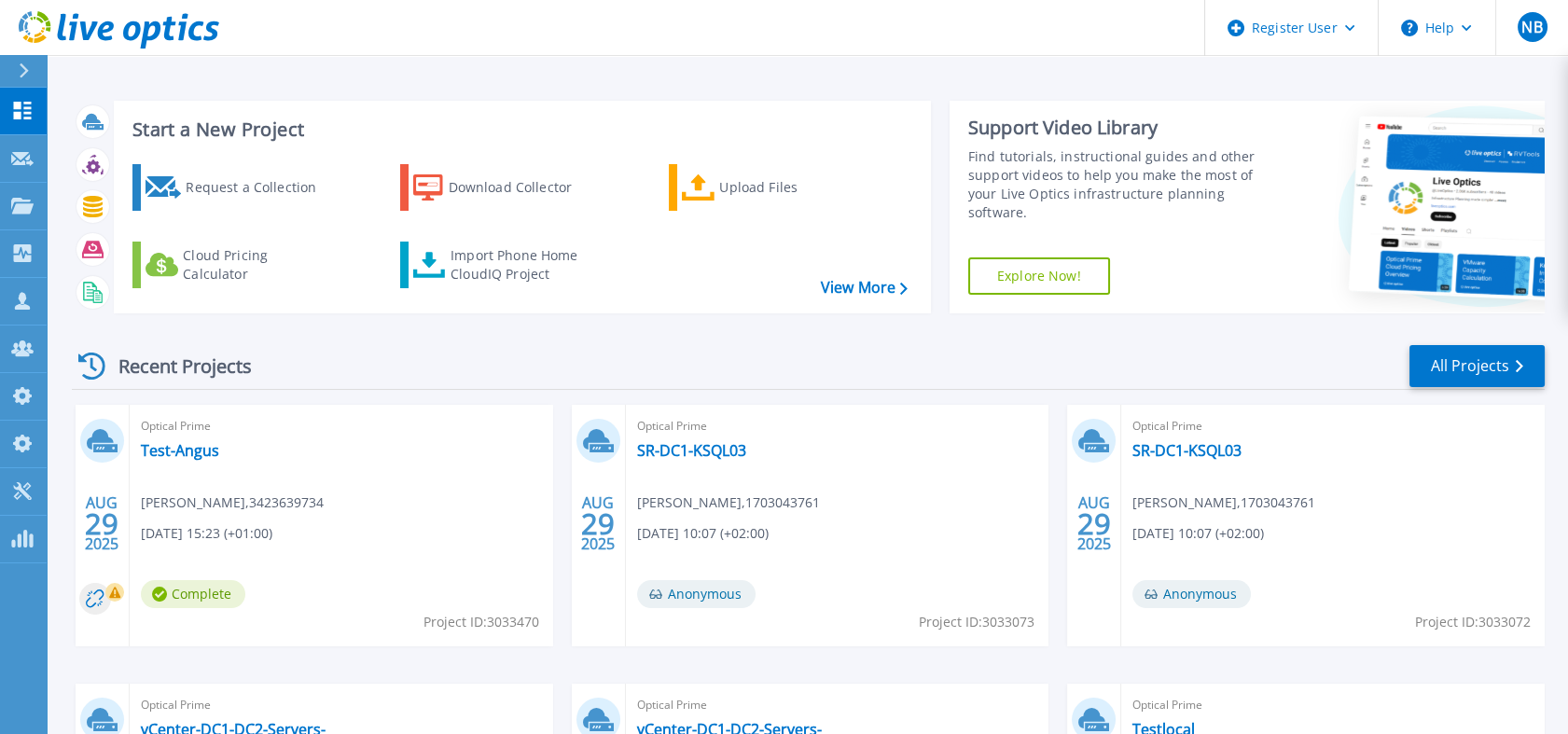
click at [34, 206] on div "Projects" at bounding box center [55, 206] width 87 height 17
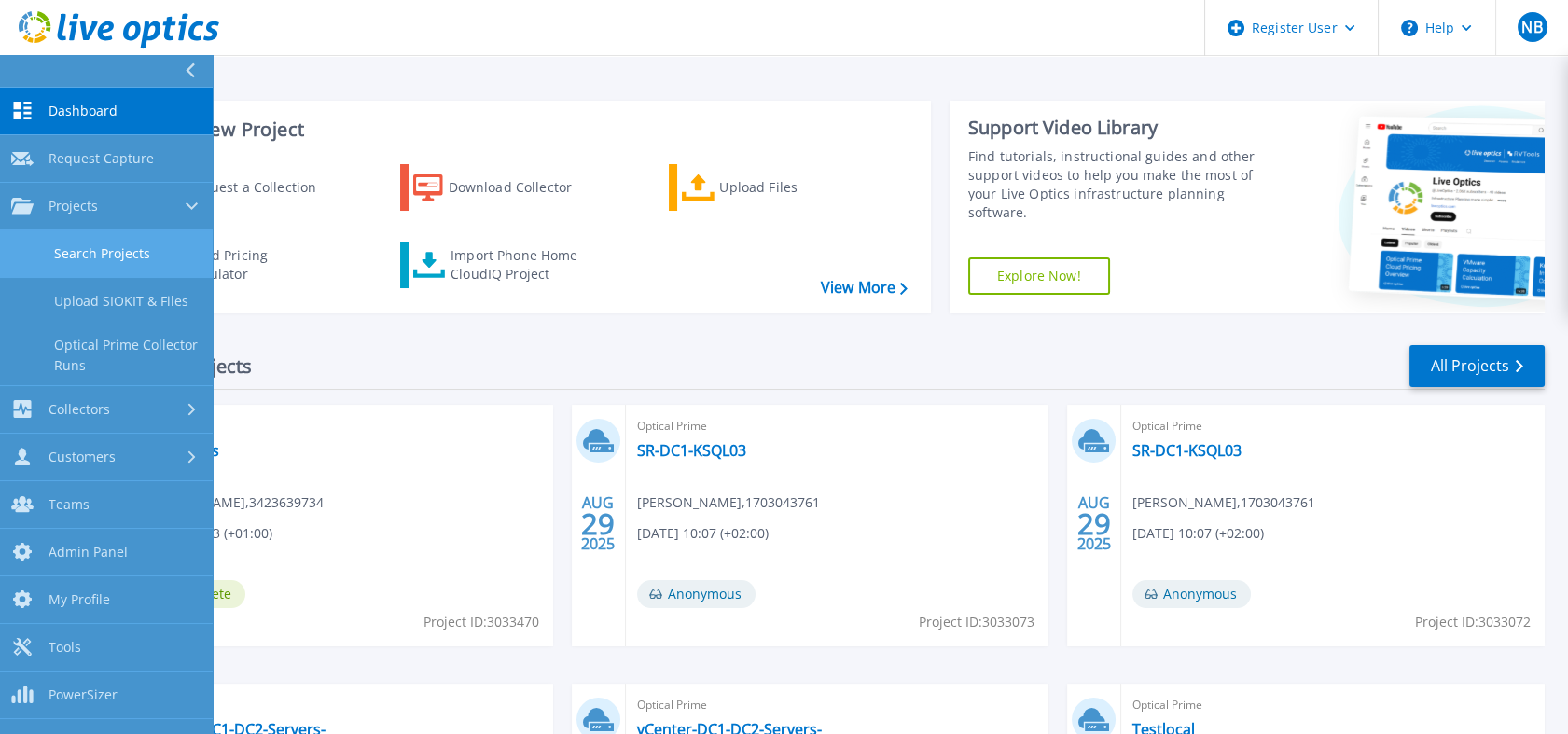
click at [62, 265] on link "Search Projects" at bounding box center [106, 254] width 212 height 47
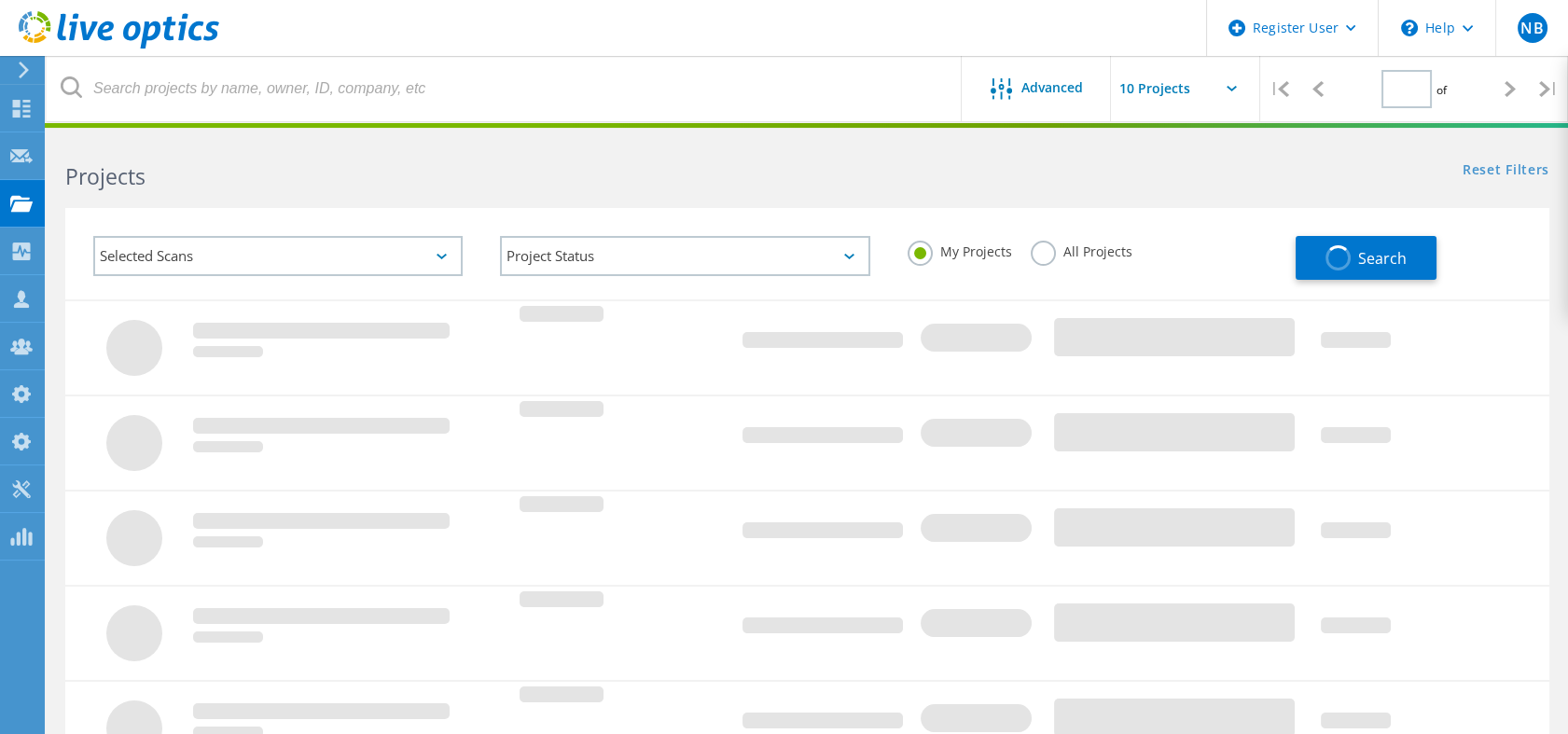
type input "1"
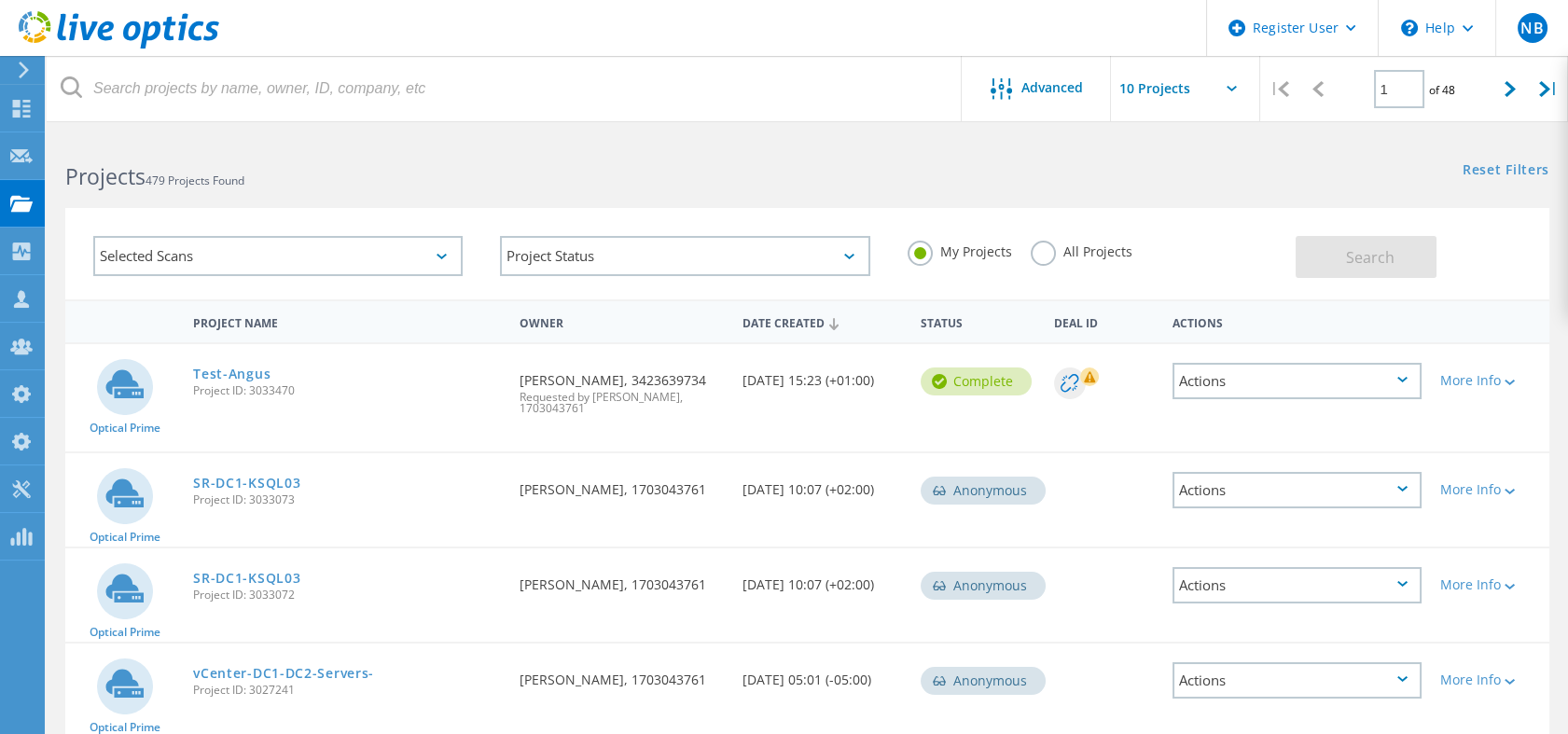
click at [1064, 263] on div "All Projects" at bounding box center [1082, 254] width 102 height 27
click at [1062, 253] on label "All Projects" at bounding box center [1082, 249] width 102 height 18
click at [0, 0] on input "All Projects" at bounding box center [0, 0] width 0 height 0
click at [1361, 256] on span "Search" at bounding box center [1370, 258] width 48 height 21
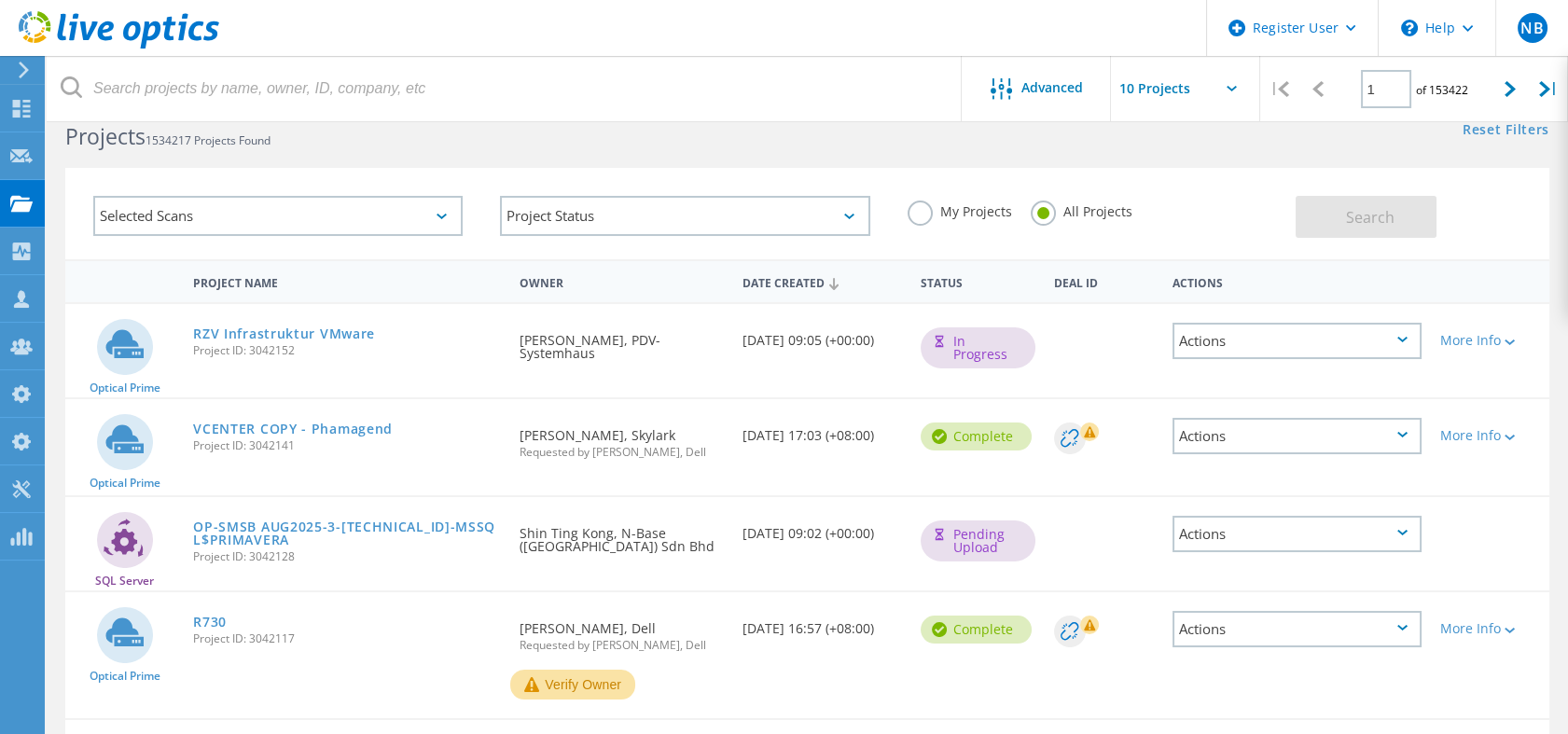
scroll to position [37, 0]
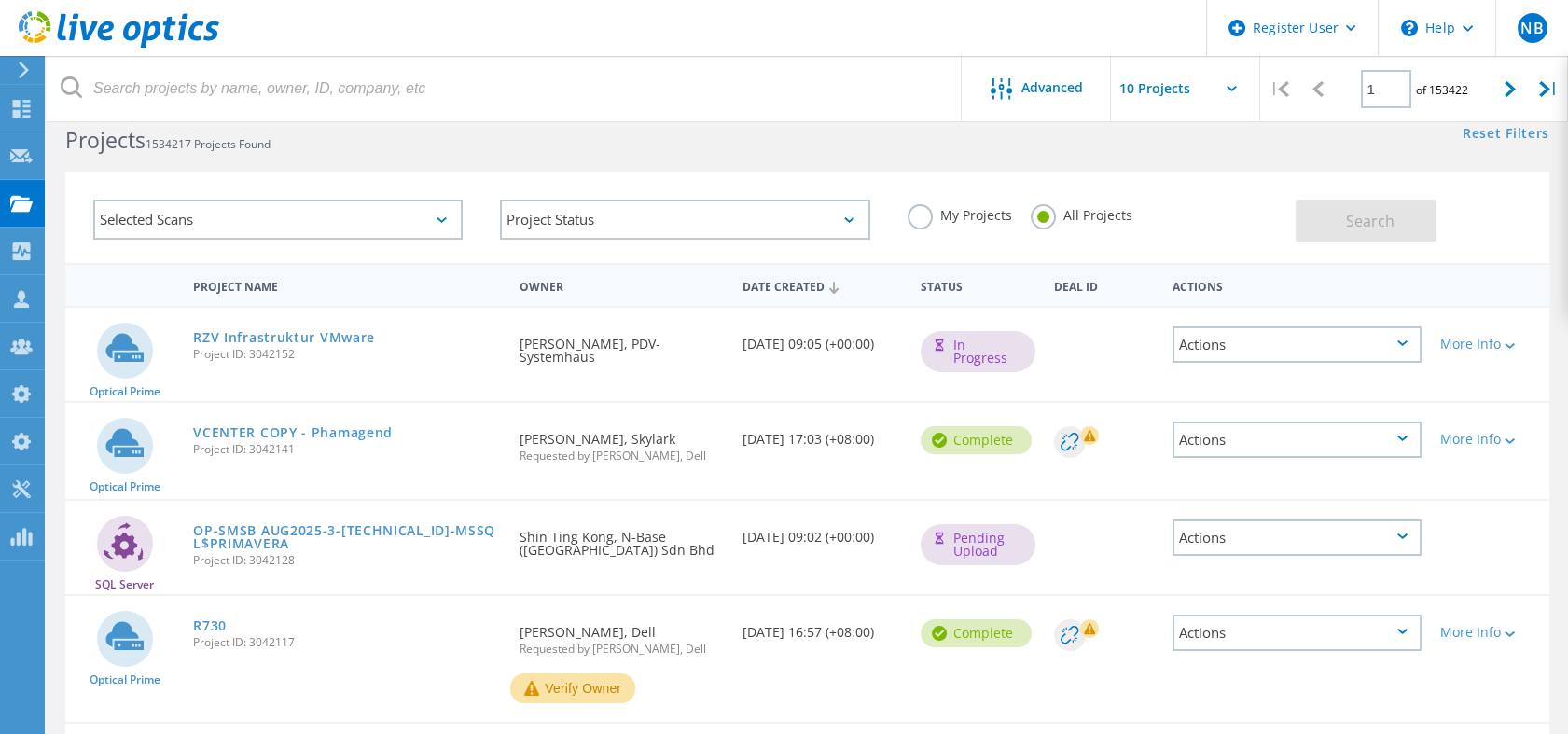
click at [241, 231] on div "Selected Scans" at bounding box center [278, 219] width 369 height 40
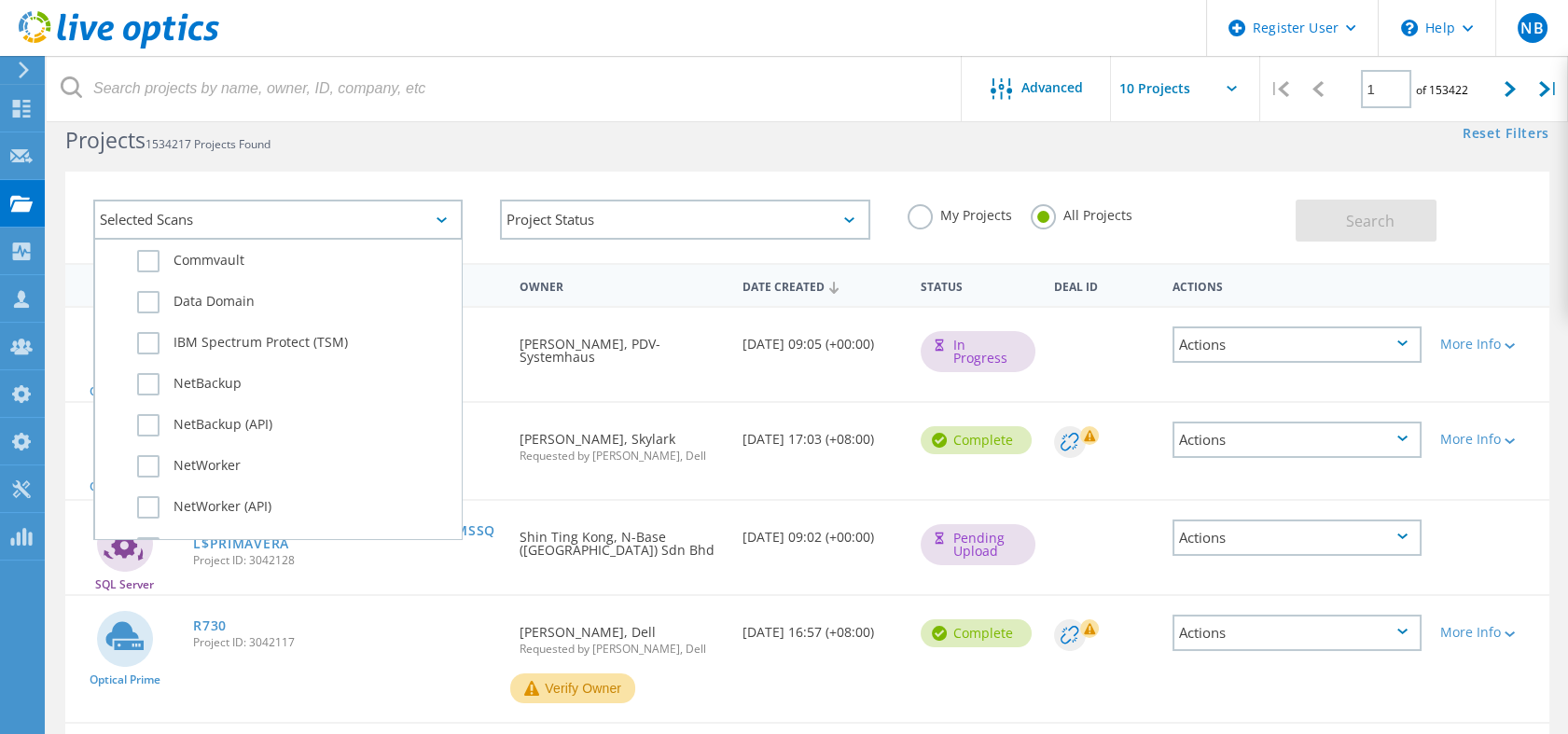
scroll to position [1142, 0]
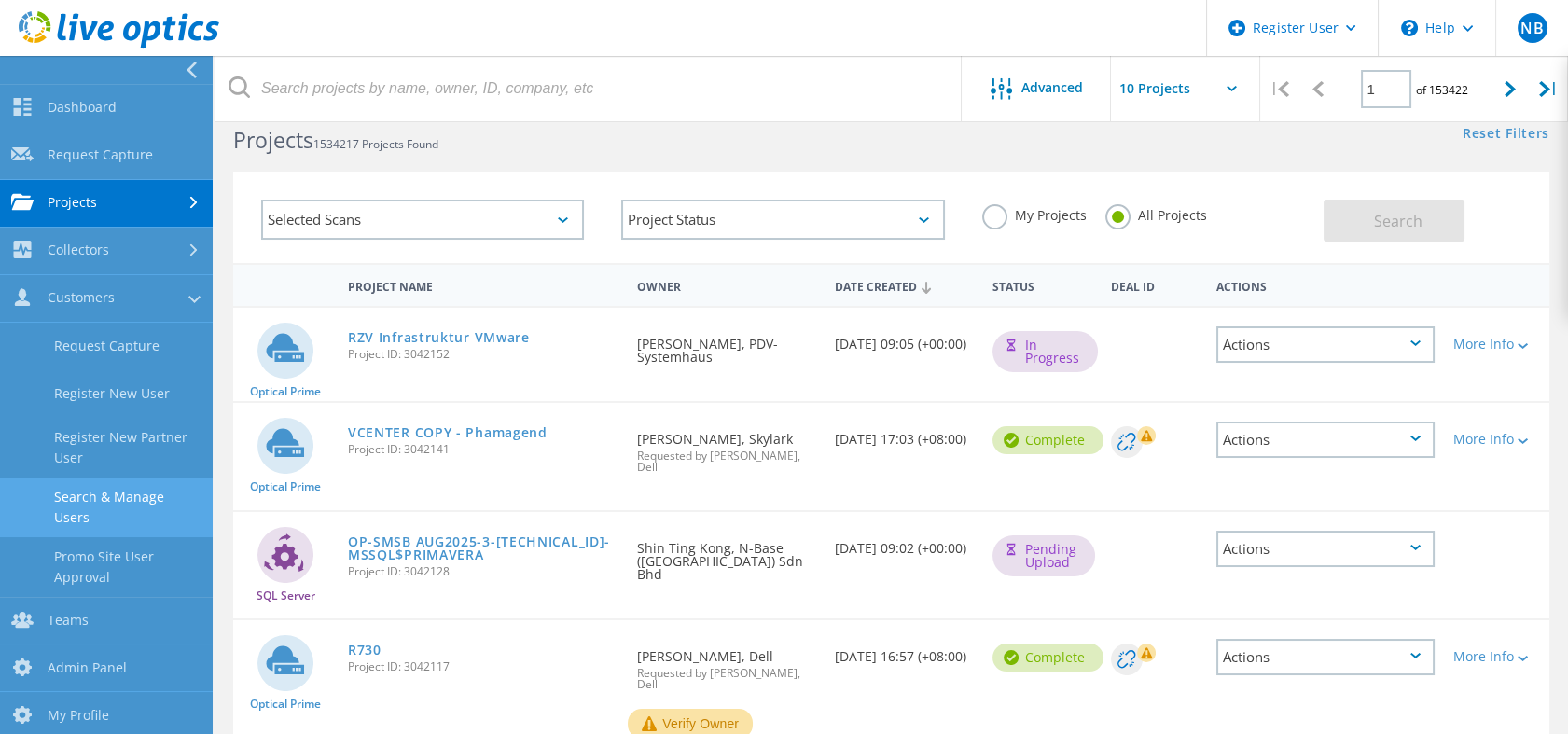
click at [82, 499] on link "Search & Manage Users" at bounding box center [106, 507] width 212 height 59
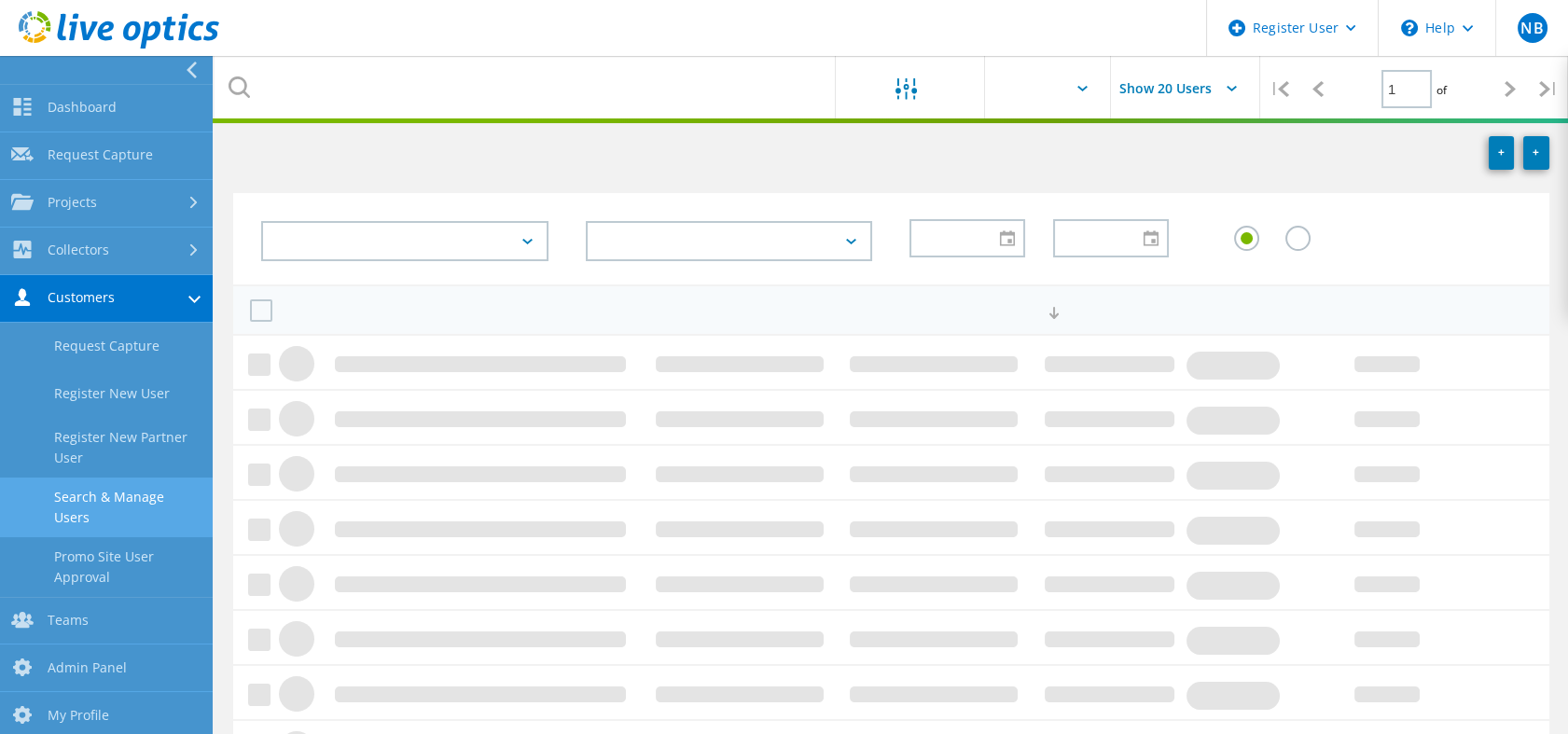
scroll to position [259, 0]
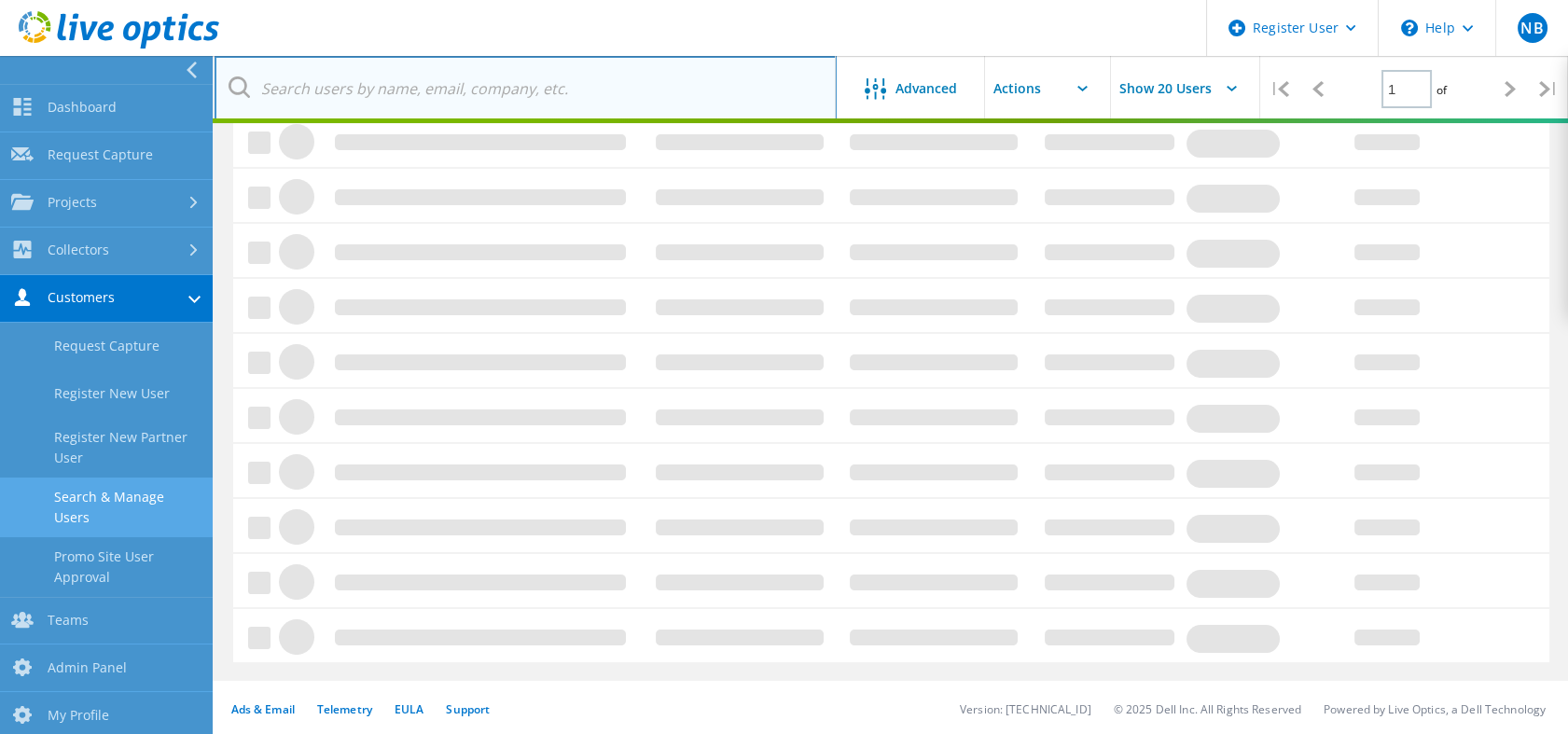
click at [343, 94] on input "text" at bounding box center [525, 88] width 622 height 65
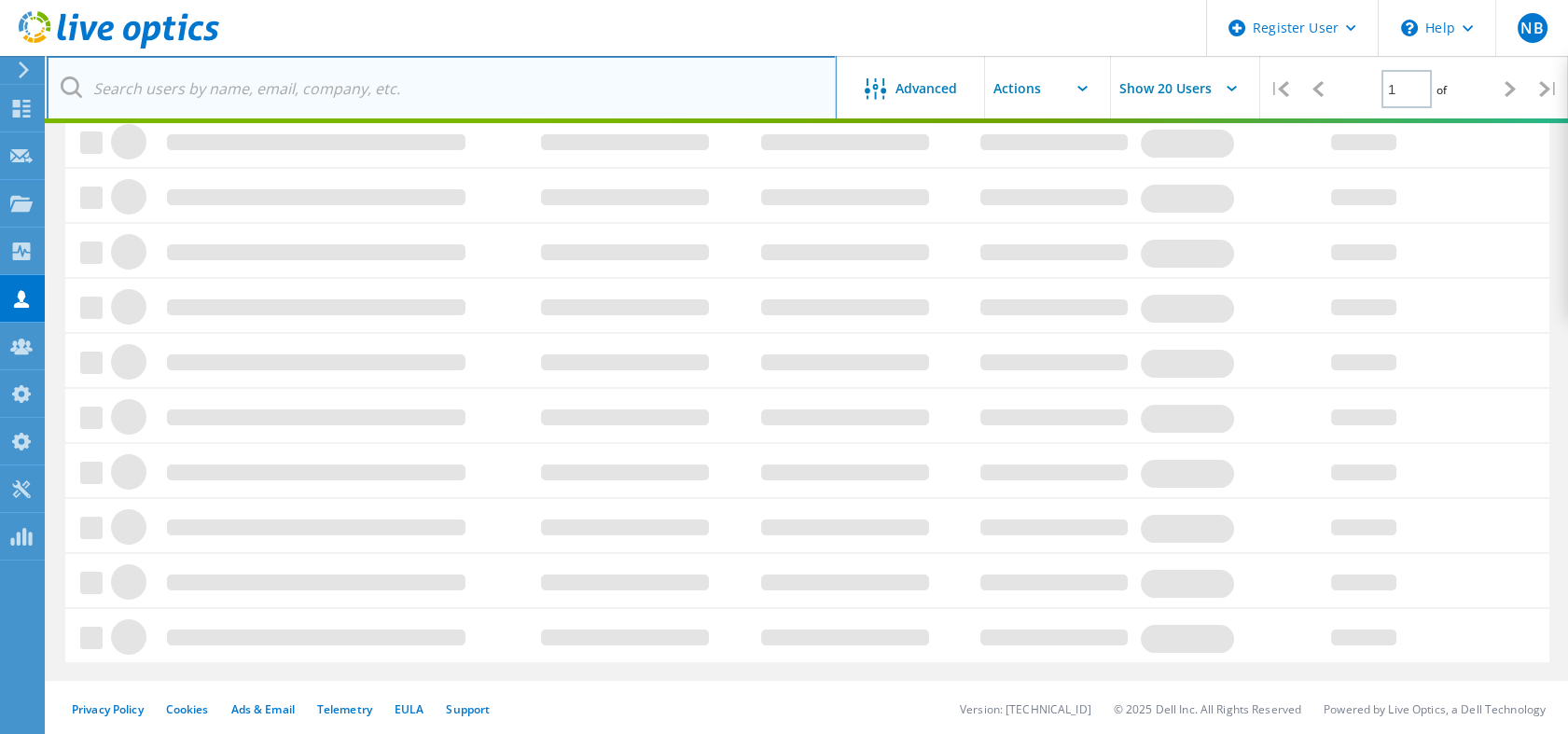
paste input "Brenda_Galdamez@dell.com"
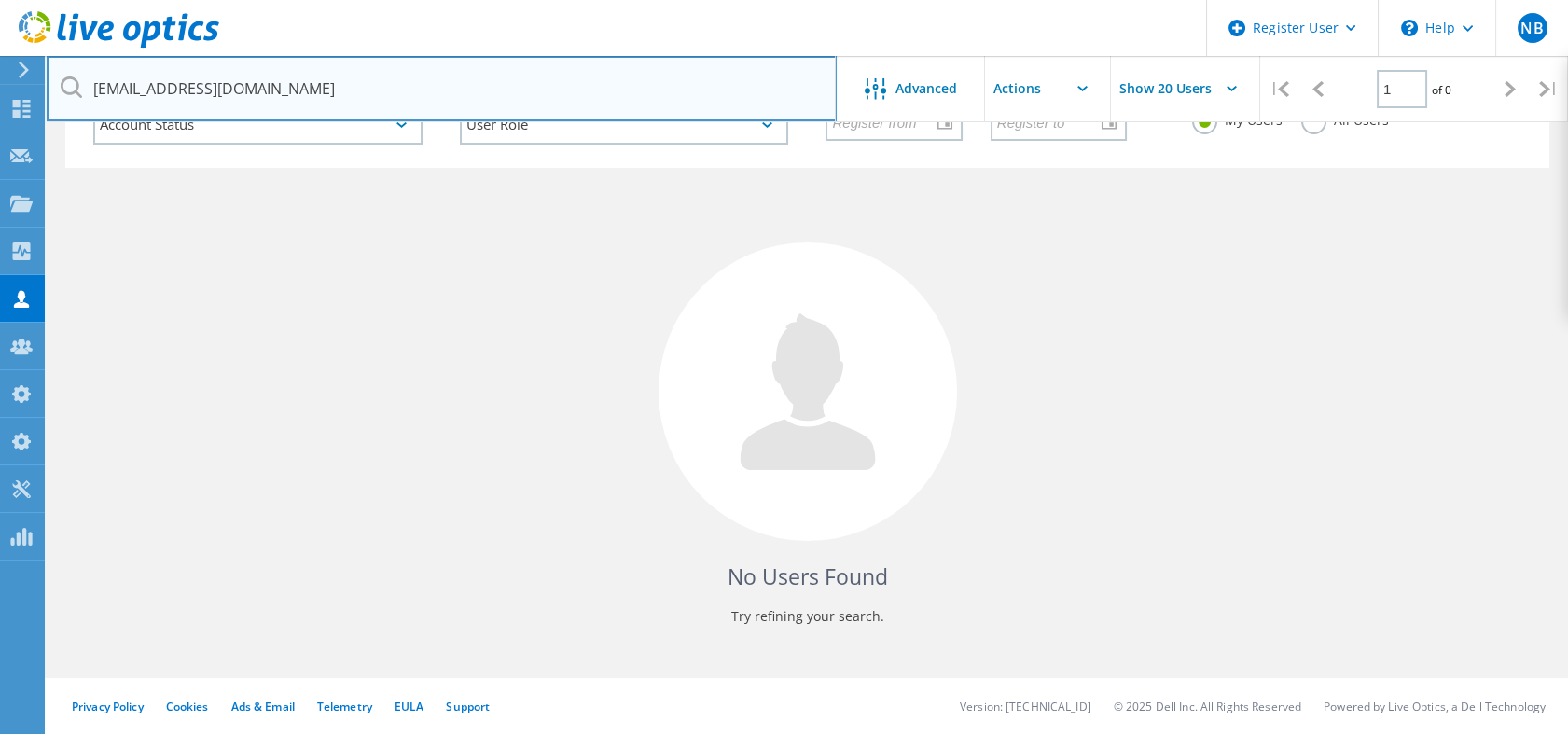
scroll to position [153, 0]
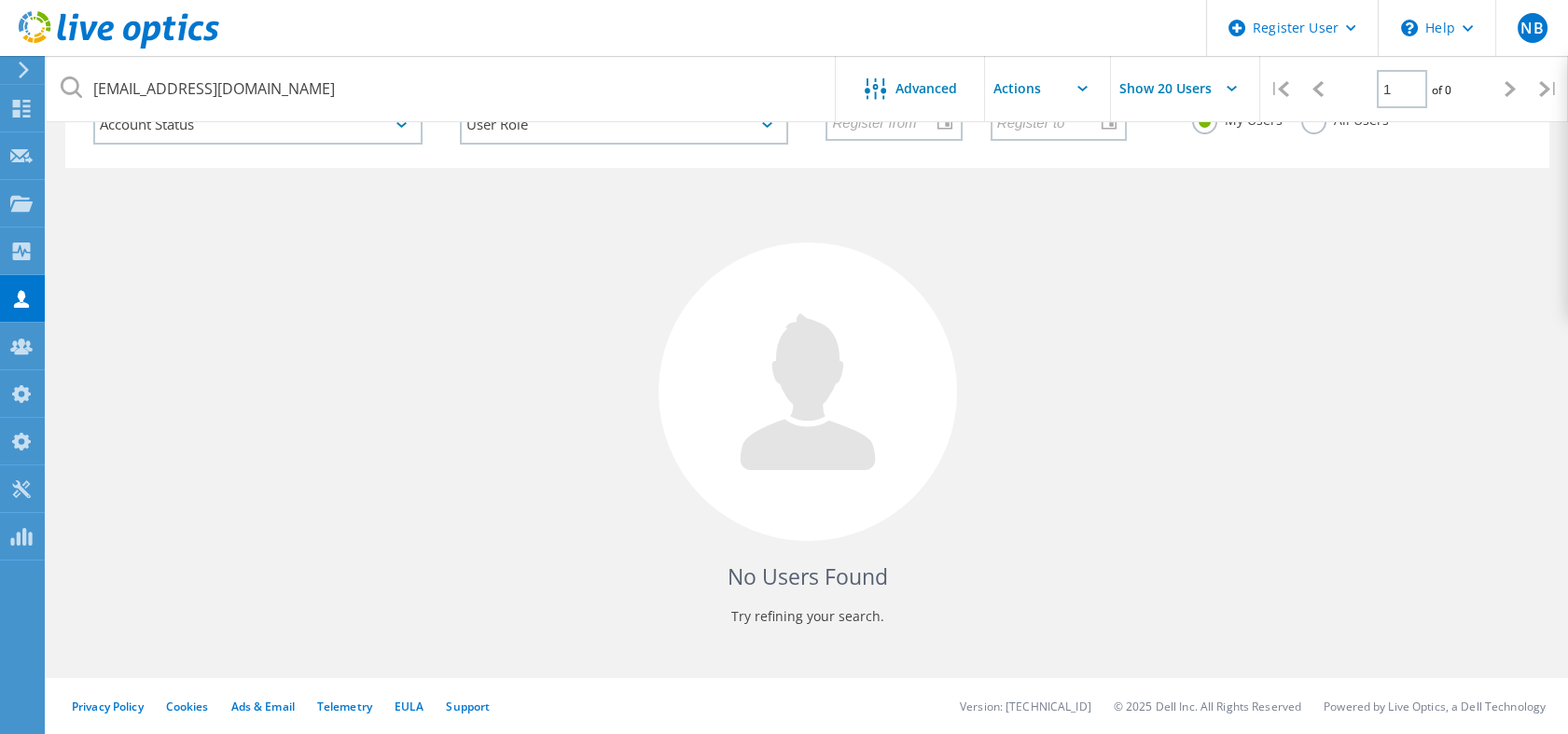
click at [1318, 132] on div "All Users" at bounding box center [1344, 123] width 88 height 27
click at [1317, 126] on label "All Users" at bounding box center [1344, 118] width 88 height 18
click at [0, 0] on input "All Users" at bounding box center [0, 0] width 0 height 0
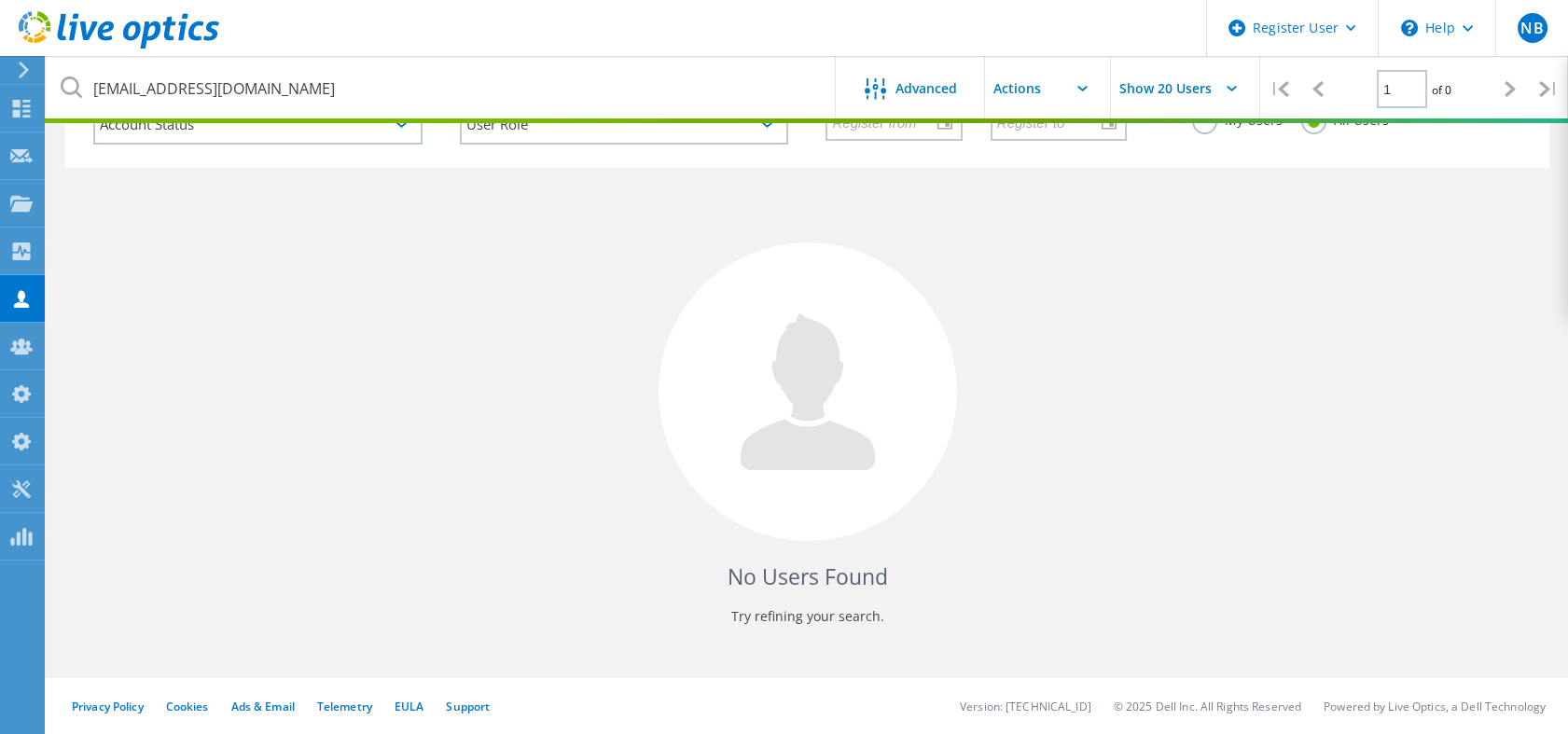
scroll to position [0, 0]
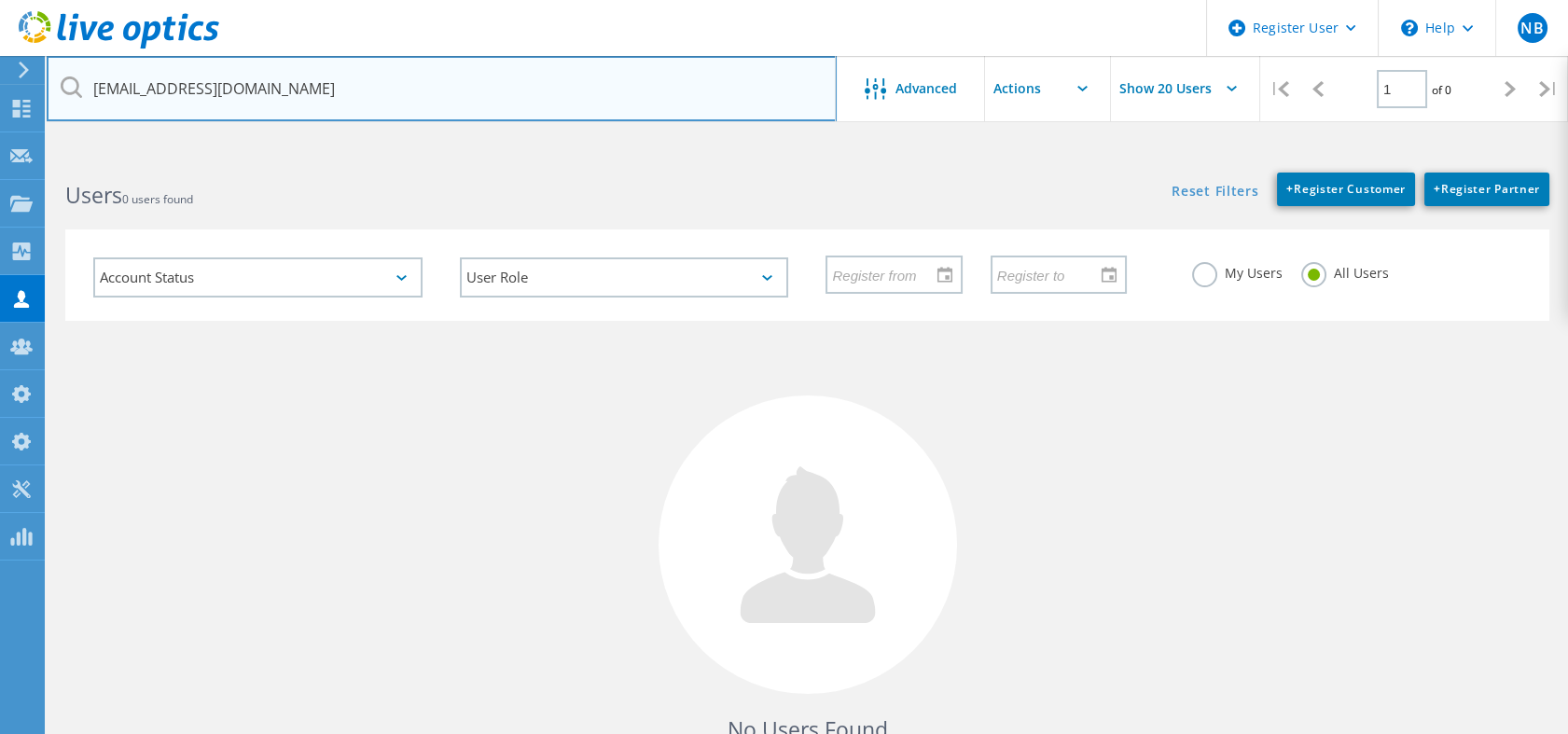
click at [149, 89] on input "Brenda_Galdamez@dell.com" at bounding box center [441, 88] width 790 height 65
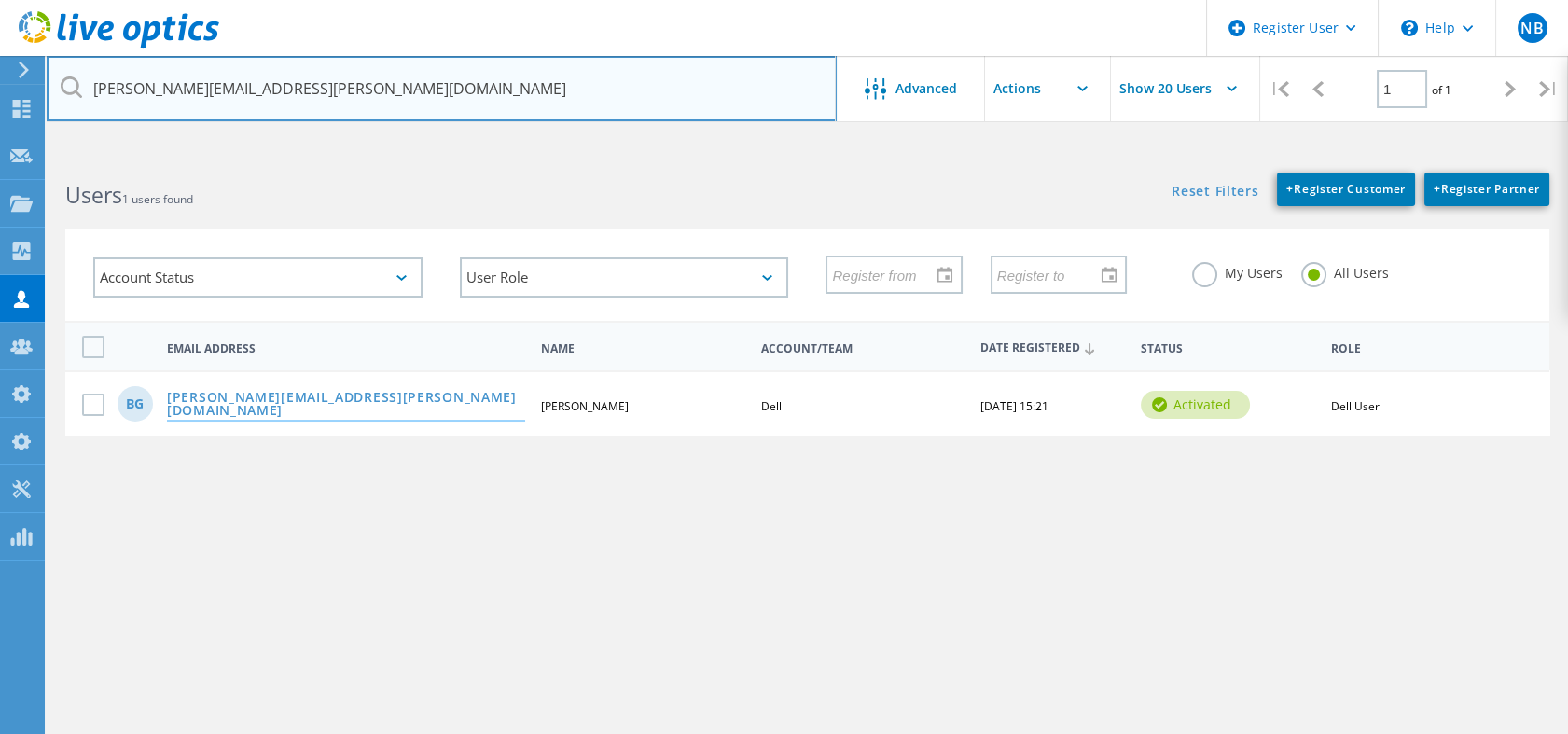
type input "Brenda.Galdamez@dell.com"
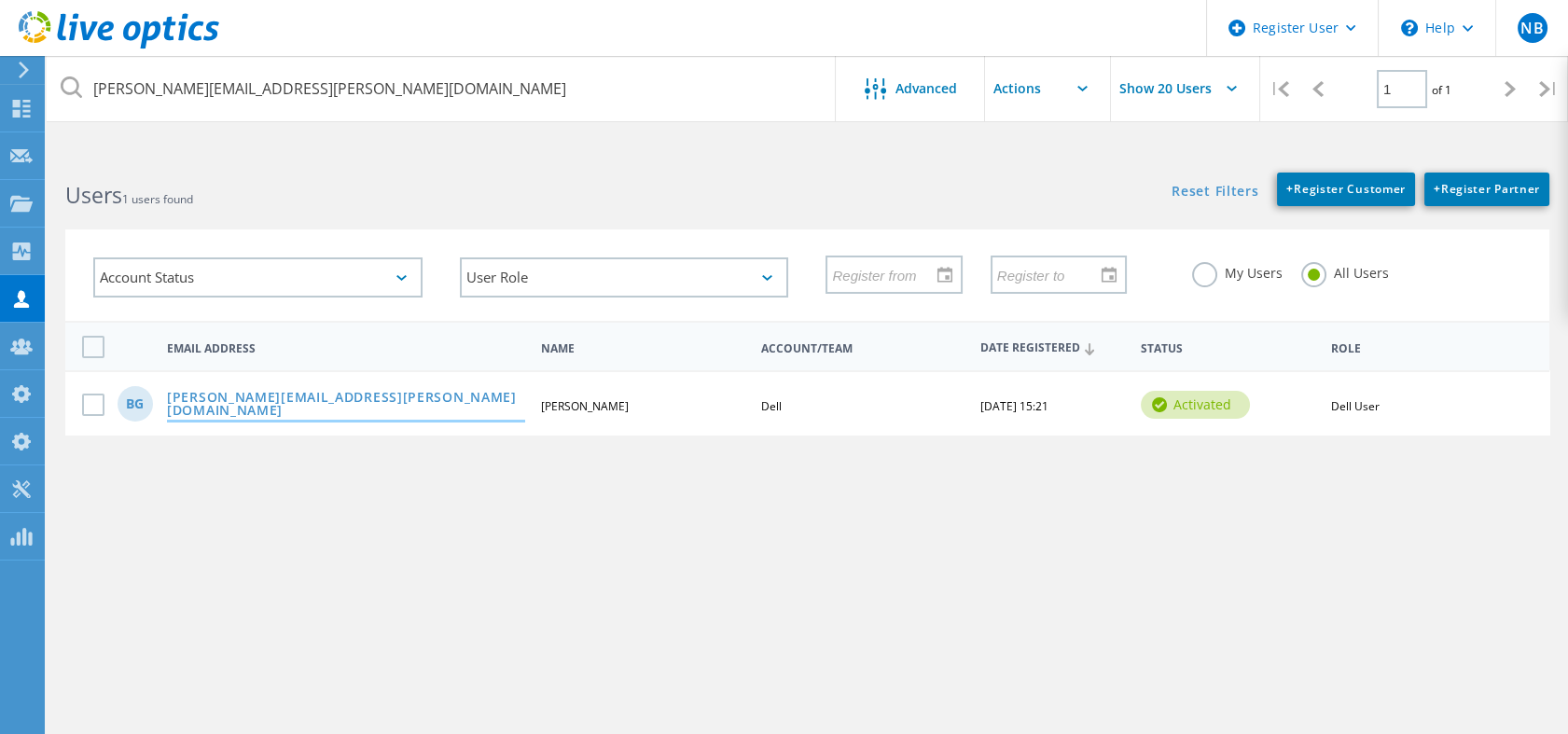
click at [329, 392] on link "Brenda.Galdamez@Dell.com" at bounding box center [346, 405] width 358 height 29
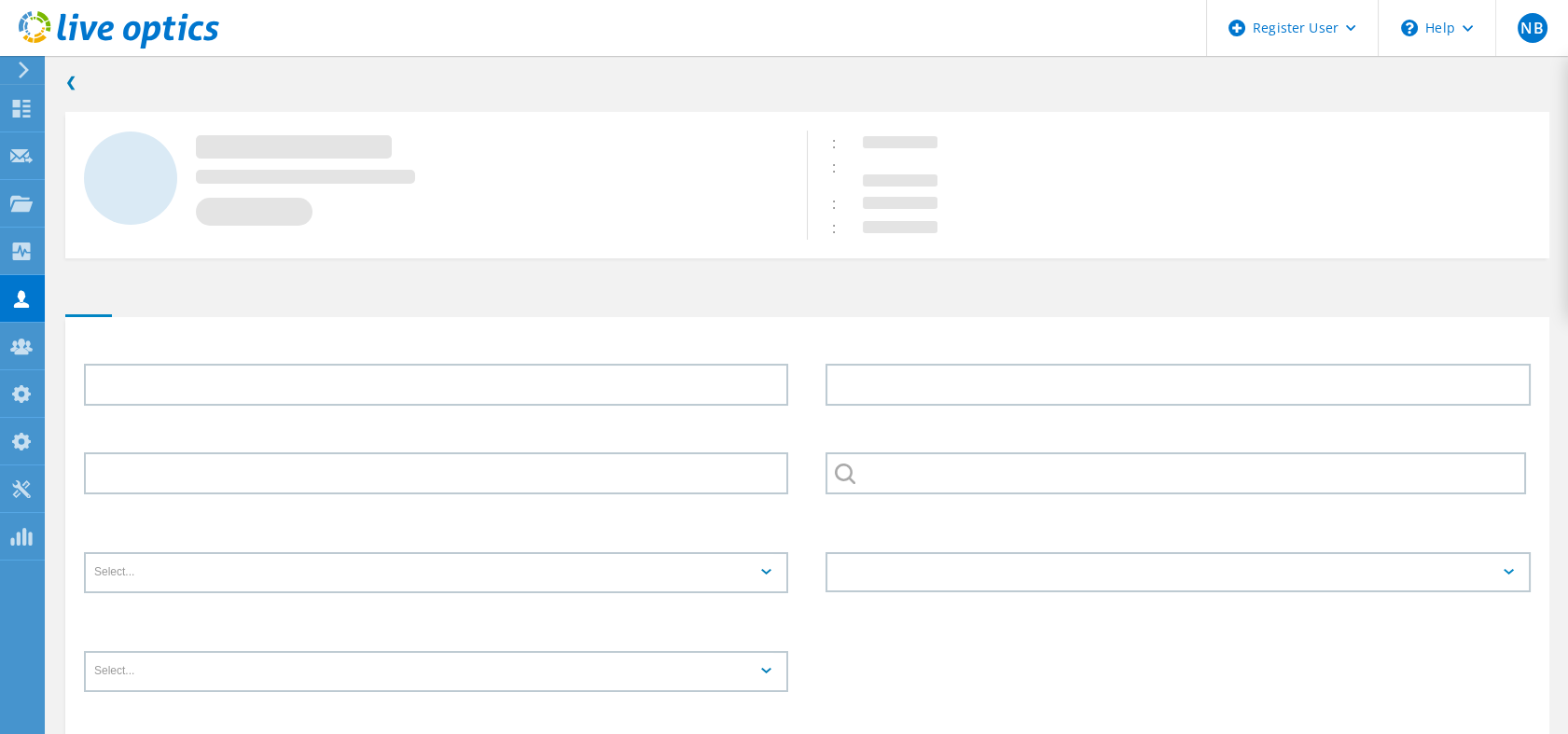
type input "Brenda"
type input "Galdamez"
type input "English"
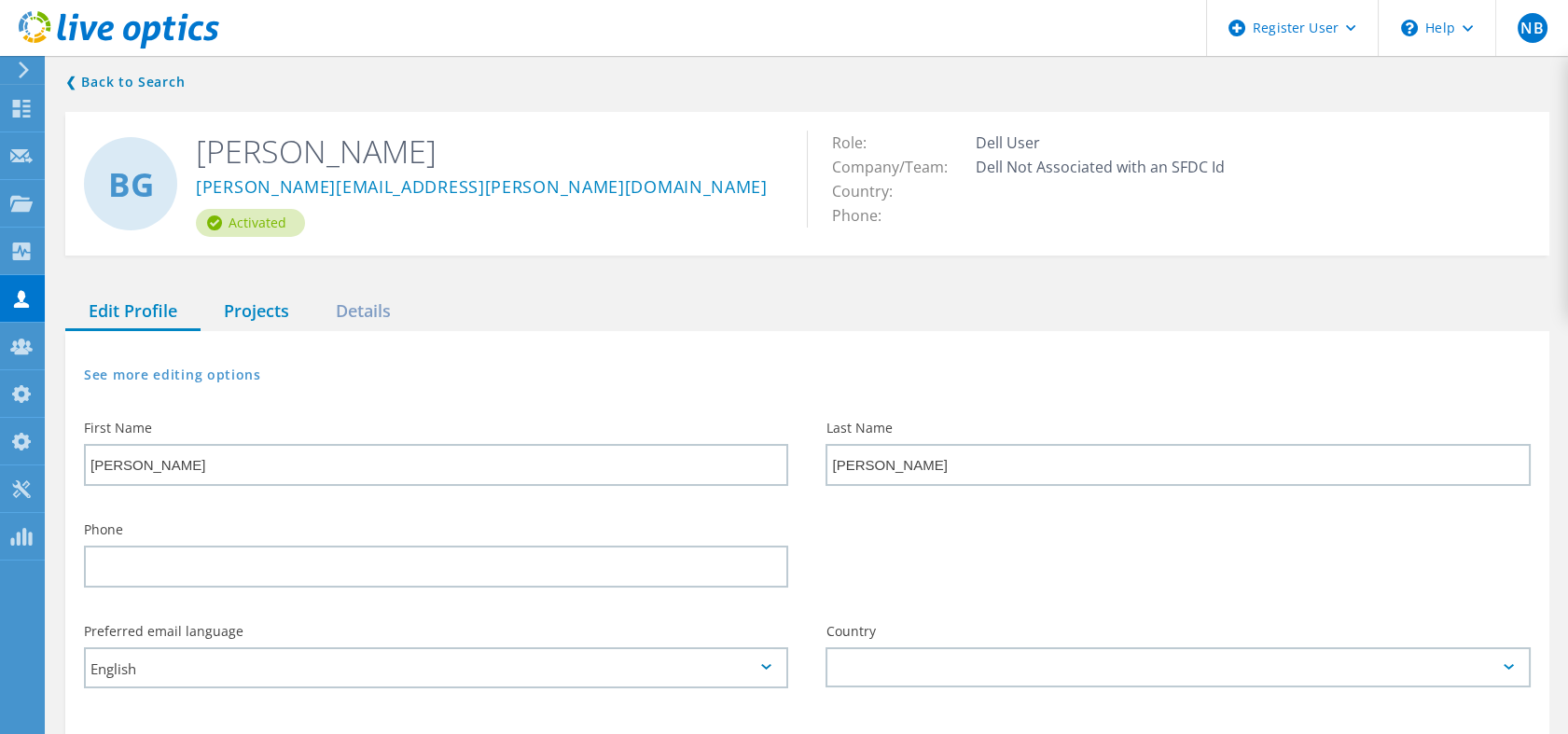
click at [298, 313] on div "Projects" at bounding box center [256, 311] width 112 height 39
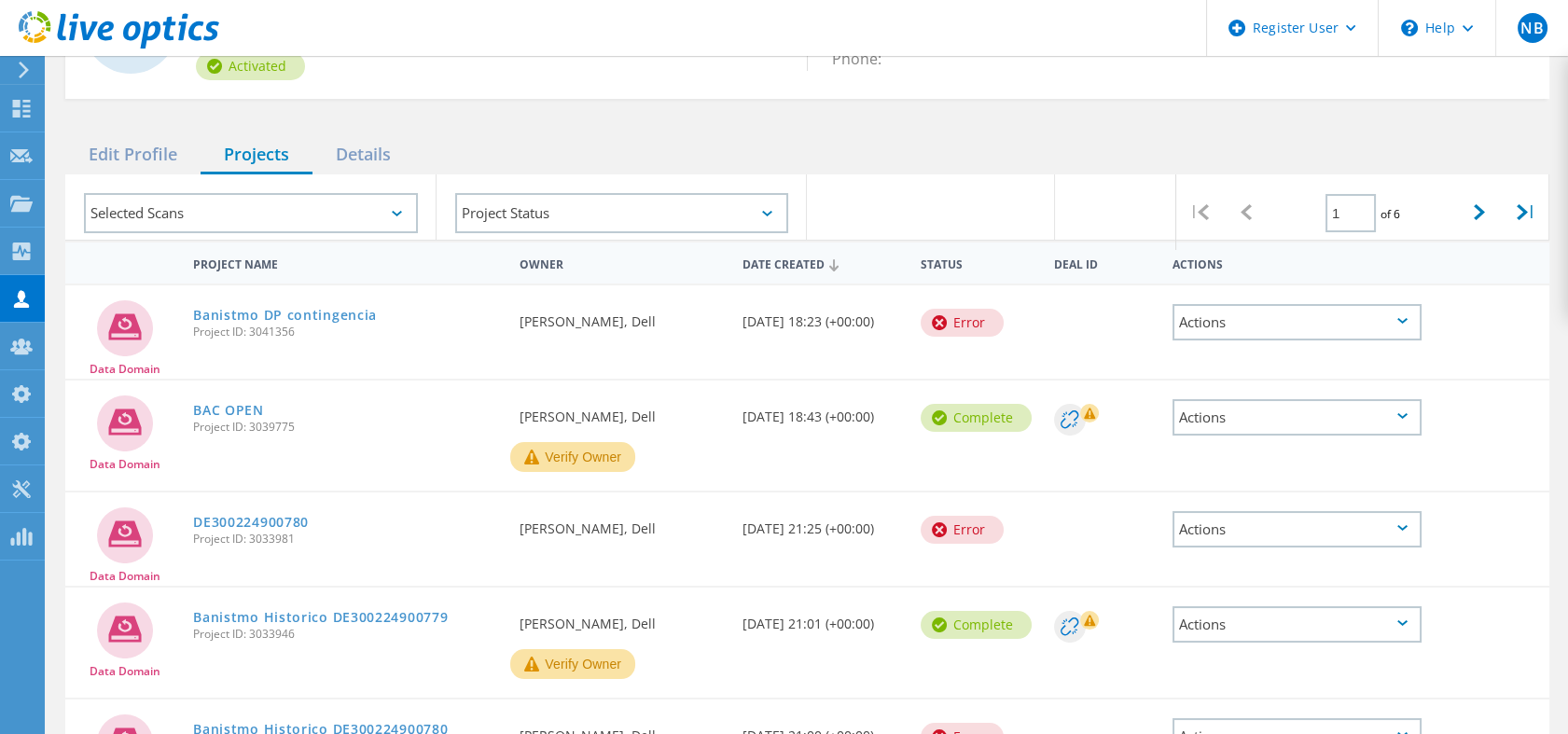
scroll to position [254, 0]
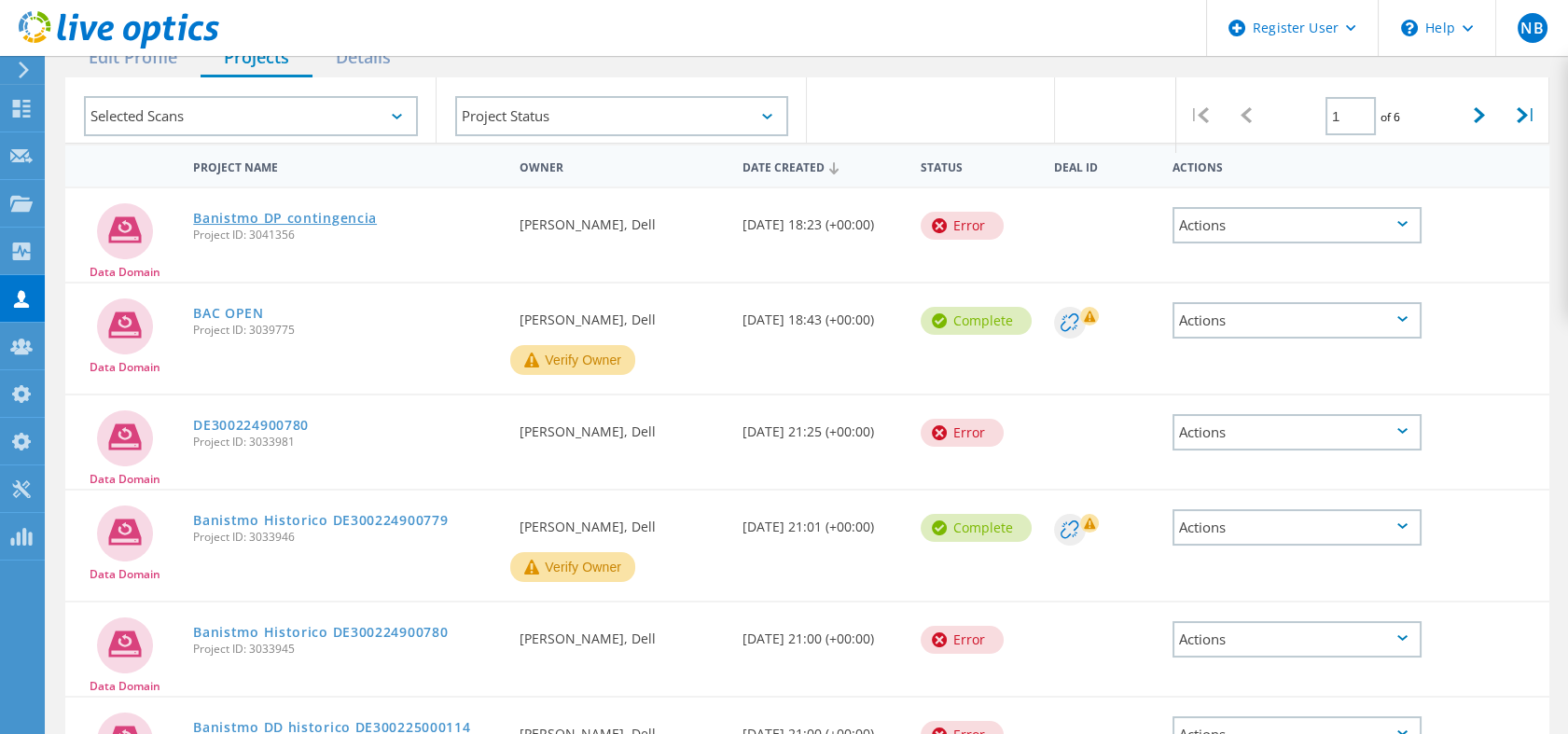
click at [359, 211] on link "Banistmo DP contingencia" at bounding box center [285, 218] width 184 height 13
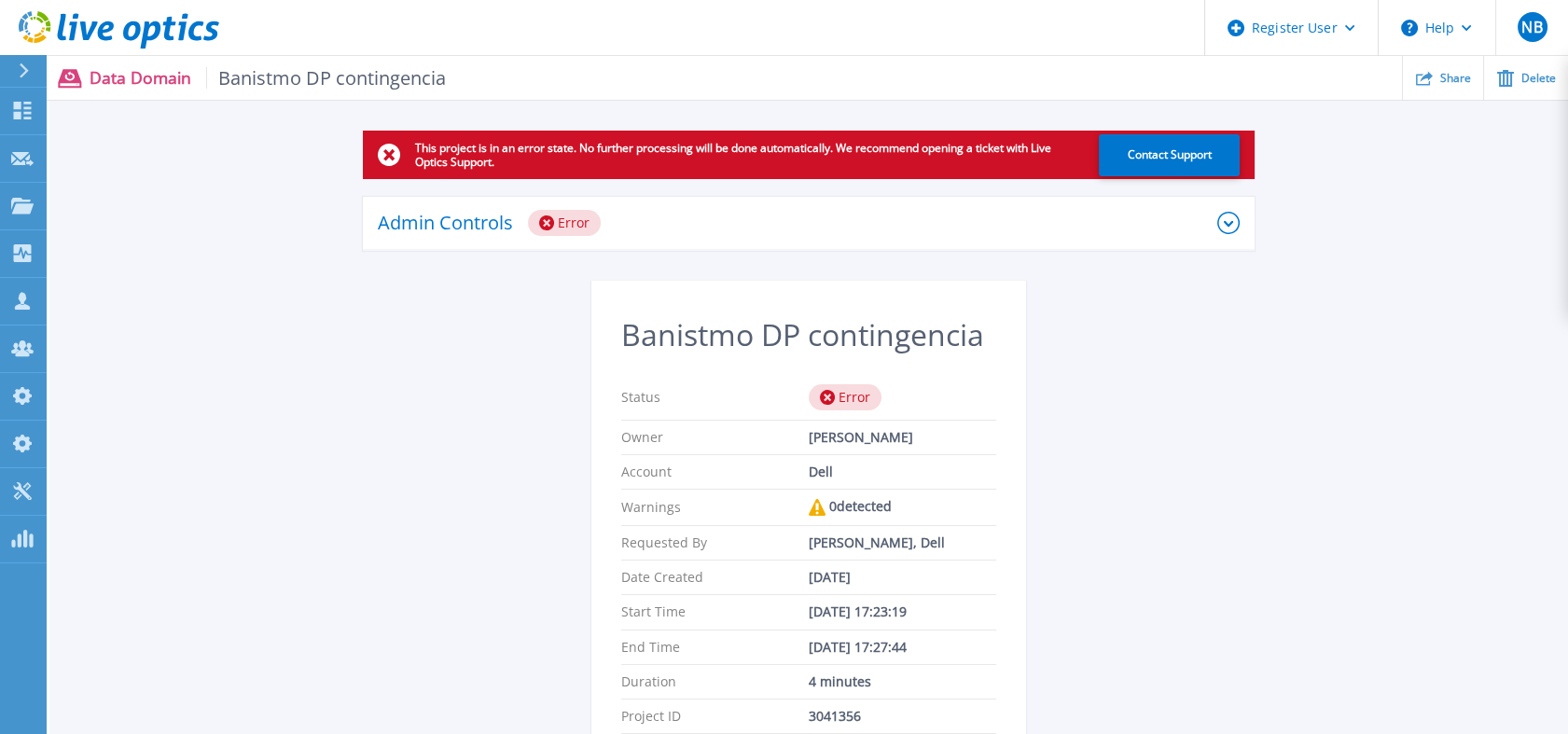
click at [607, 217] on div "Admin Controls Error" at bounding box center [797, 223] width 839 height 26
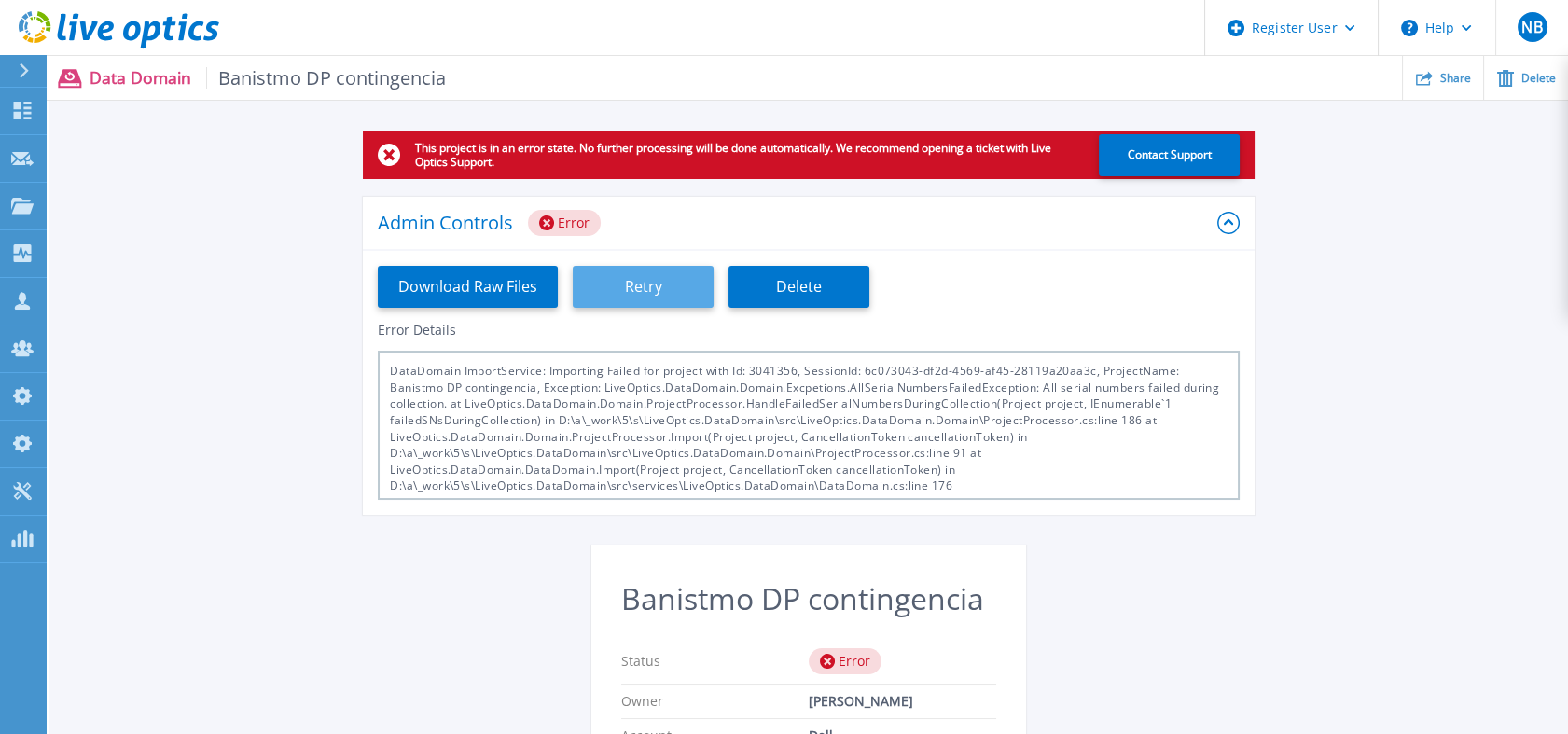
click at [649, 301] on button "Retry" at bounding box center [643, 287] width 141 height 42
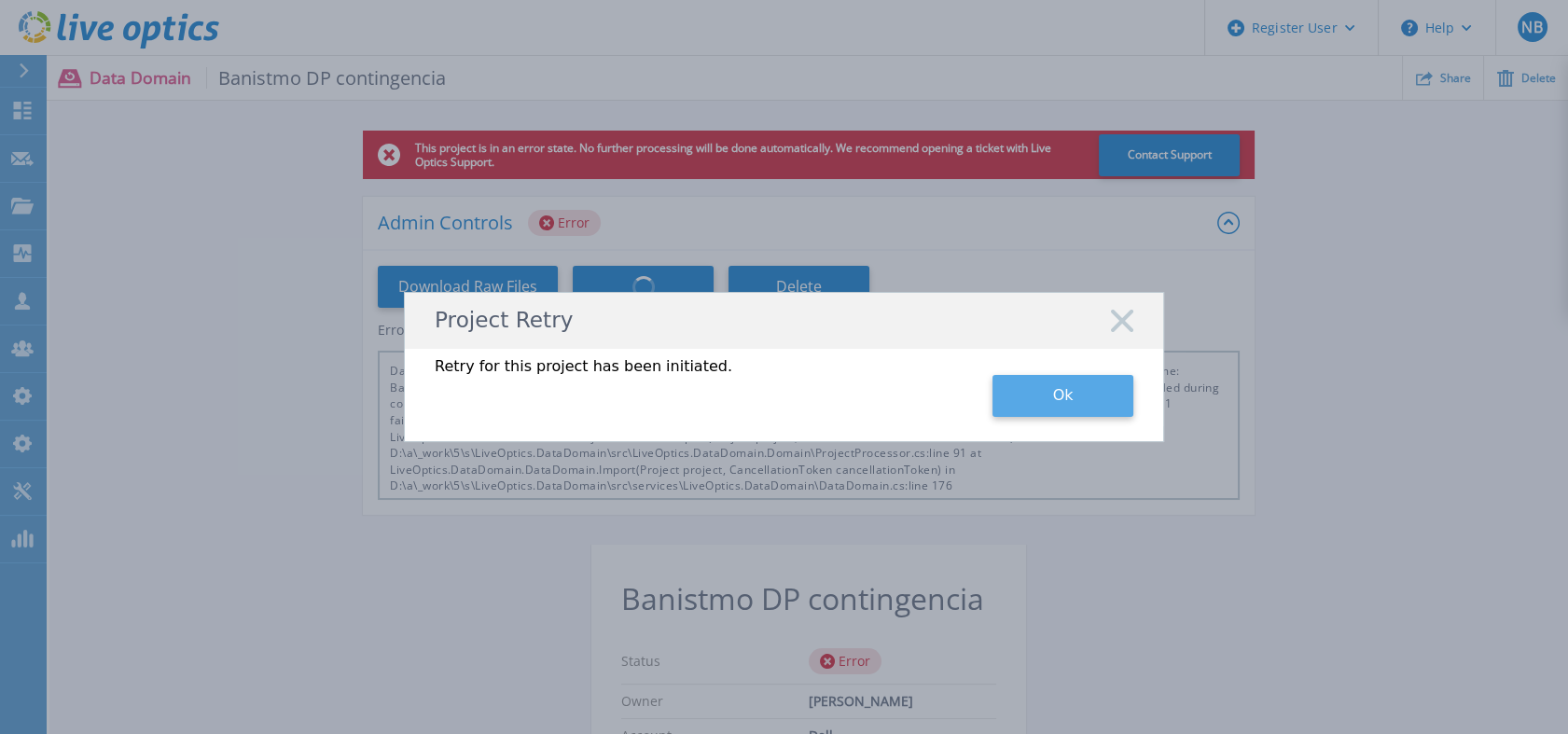
click at [1040, 394] on button "Ok" at bounding box center [1062, 395] width 141 height 42
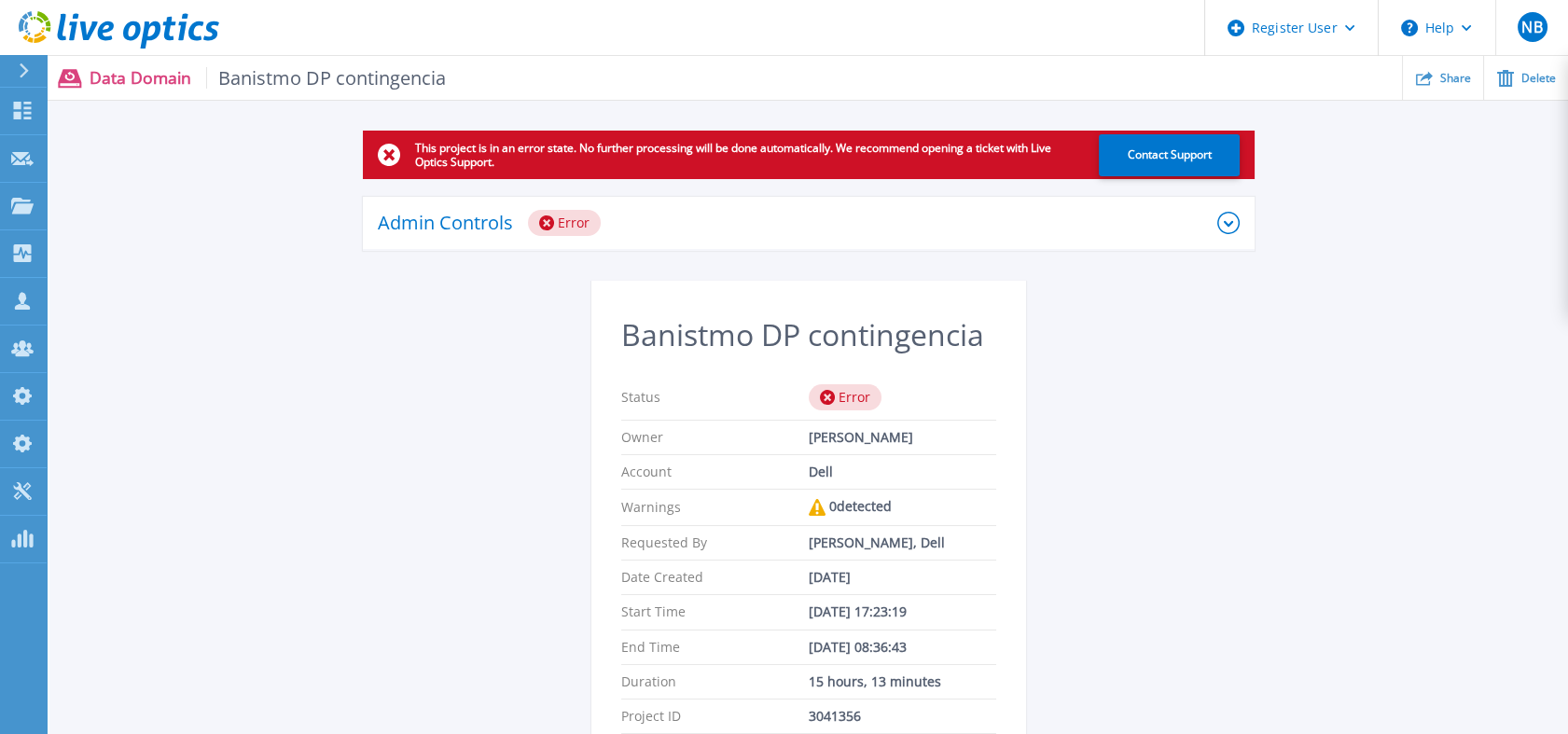
click at [187, 38] on icon at bounding box center [119, 30] width 200 height 39
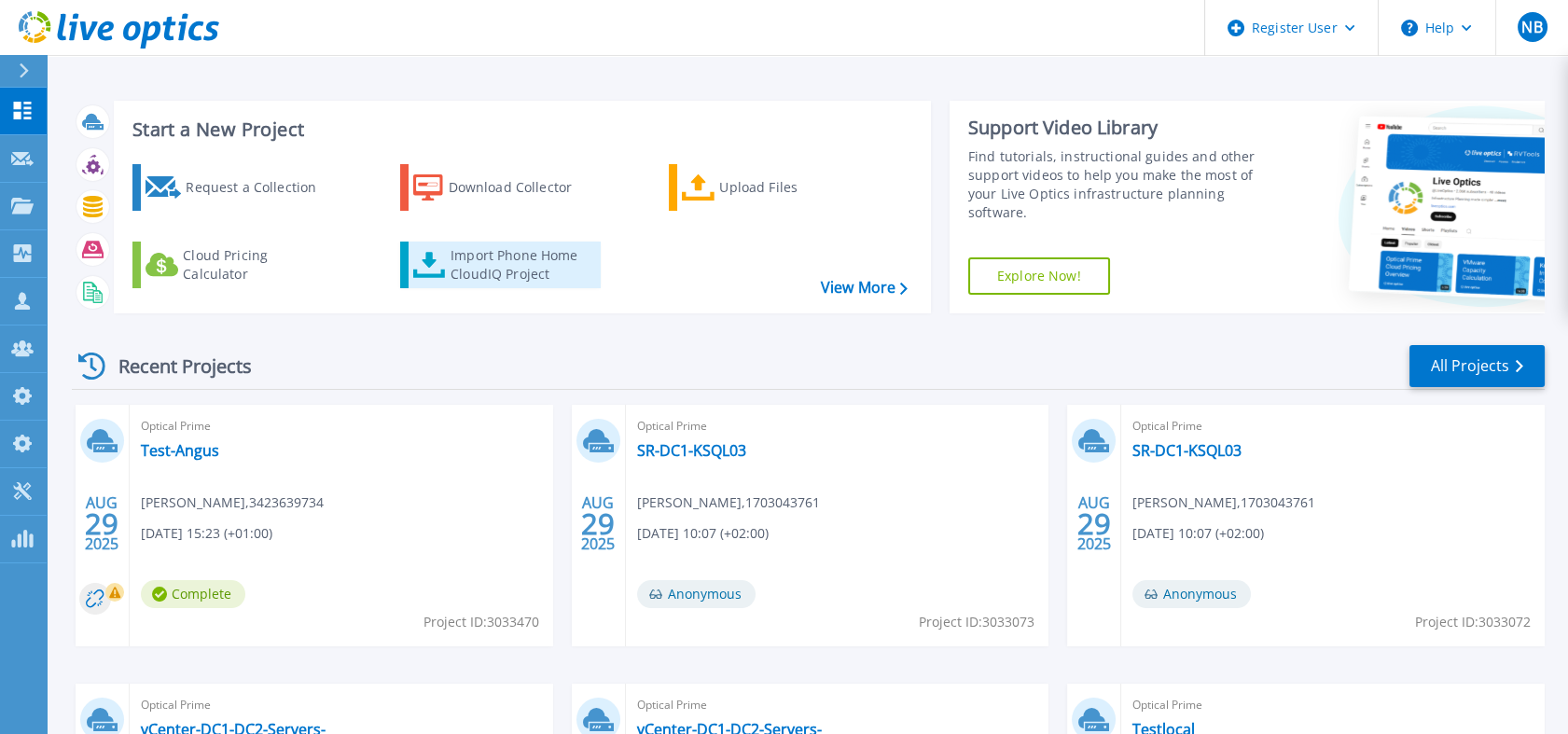
click at [556, 263] on div "Import Phone Home CloudIQ Project" at bounding box center [523, 265] width 145 height 38
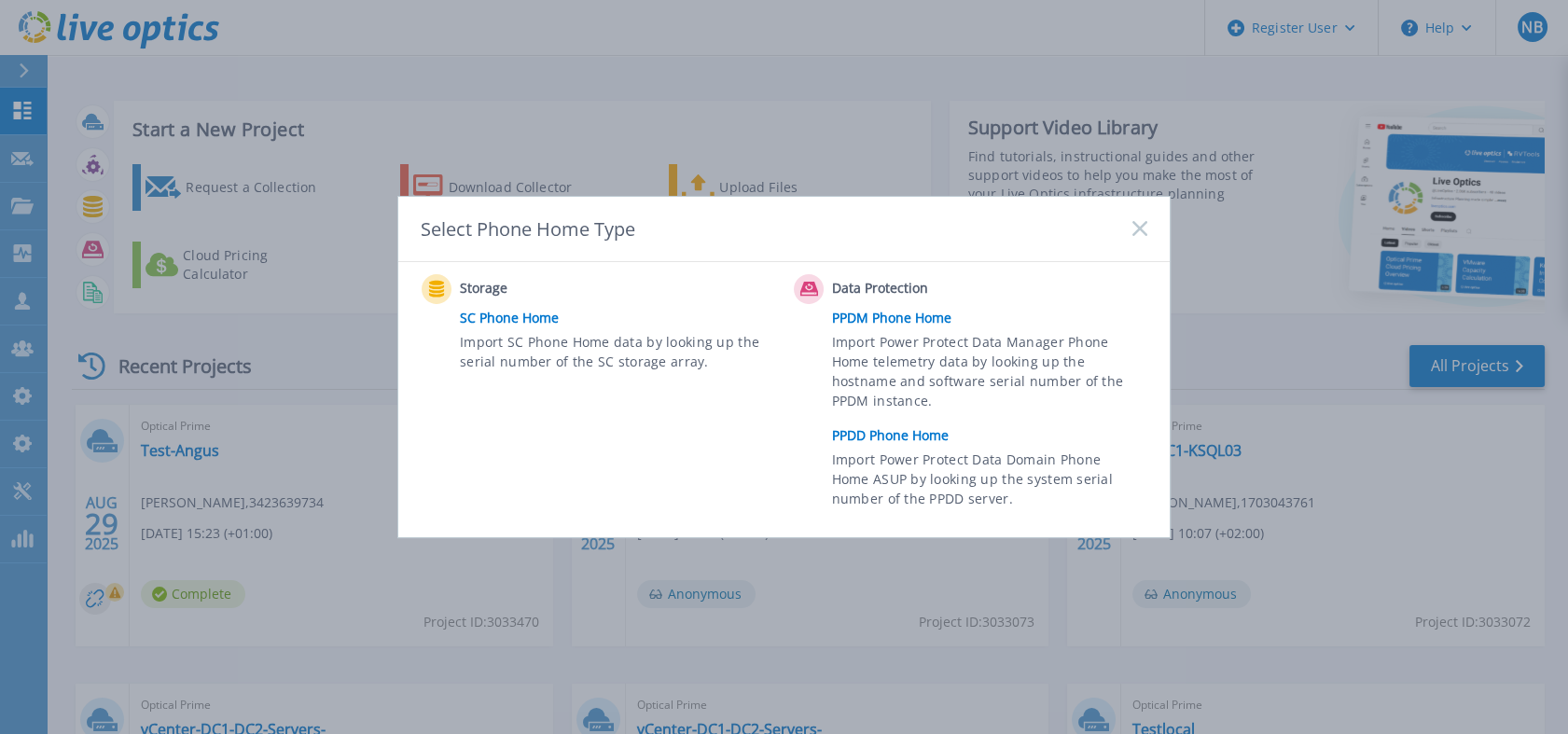
click at [908, 439] on link "PPDD Phone Home" at bounding box center [994, 436] width 325 height 28
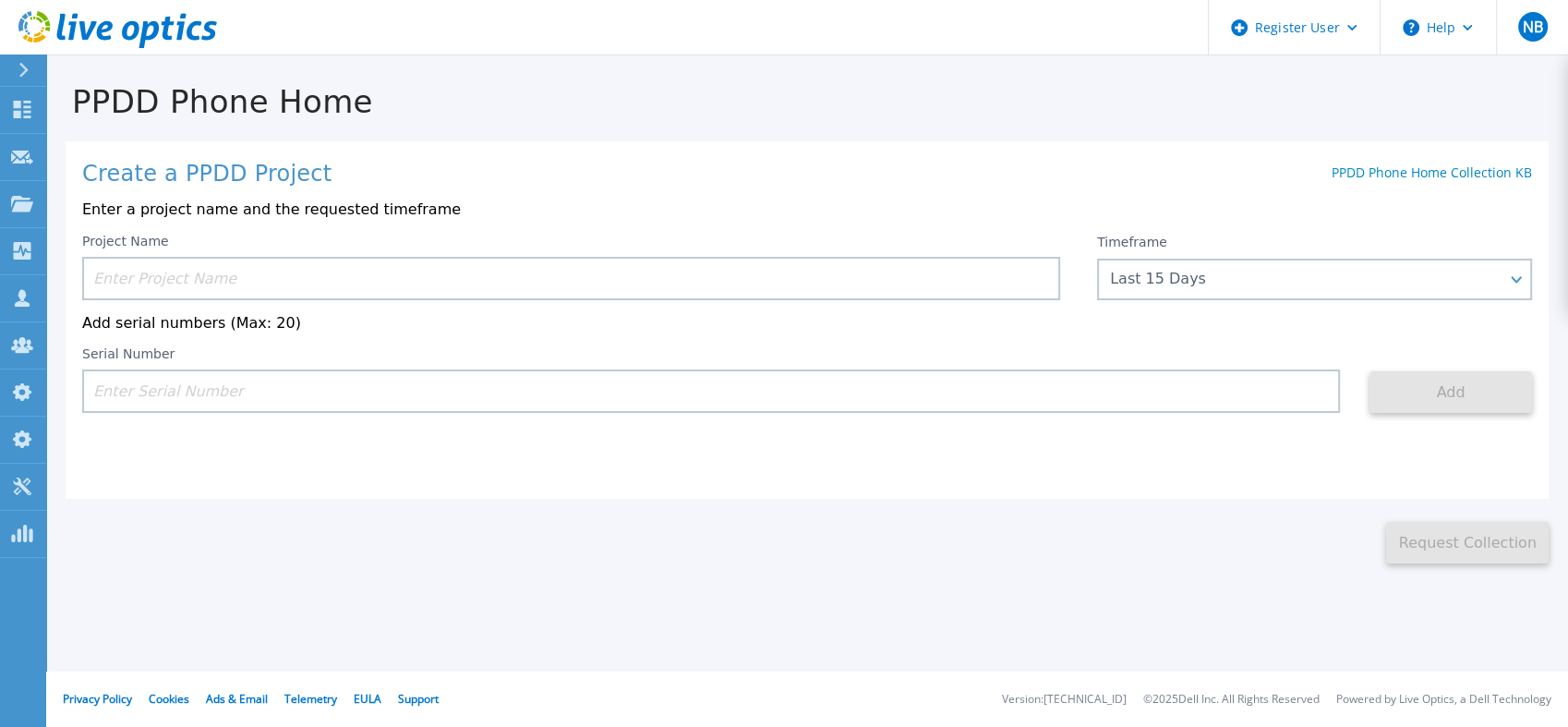
click at [93, 34] on icon at bounding box center [118, 30] width 198 height 38
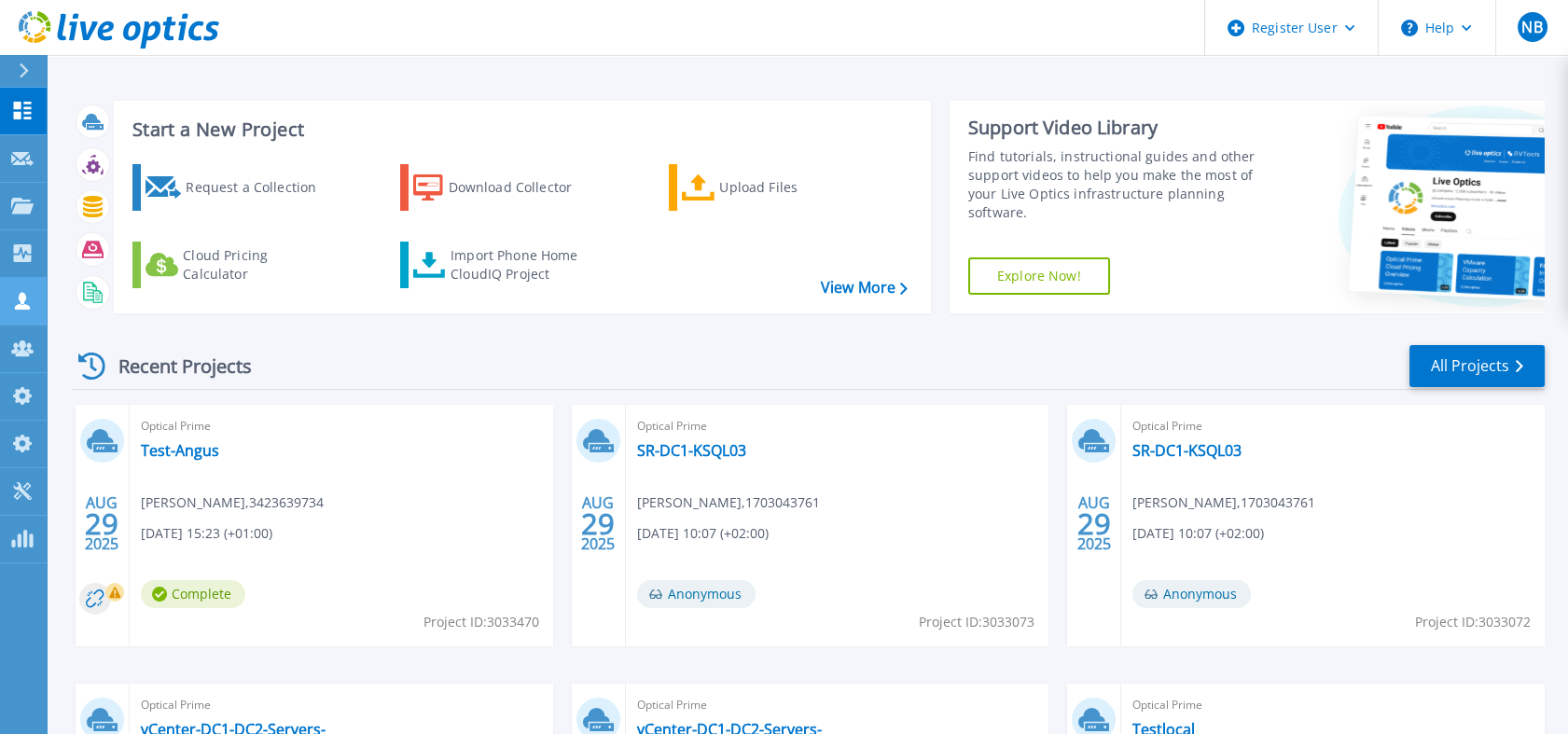
click at [26, 283] on link "Customers Customers" at bounding box center [23, 301] width 46 height 47
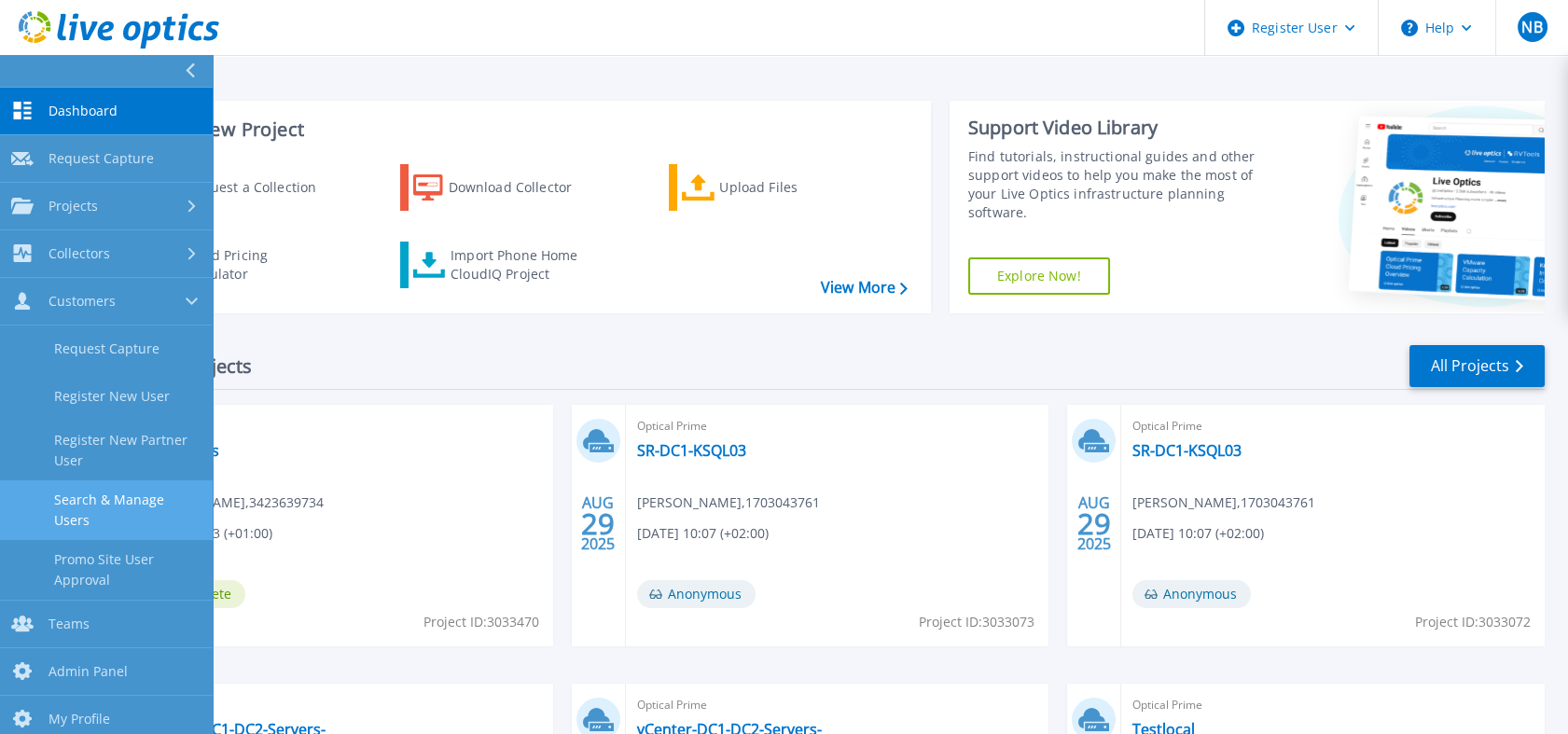
click at [145, 507] on link "Search & Manage Users" at bounding box center [106, 509] width 212 height 59
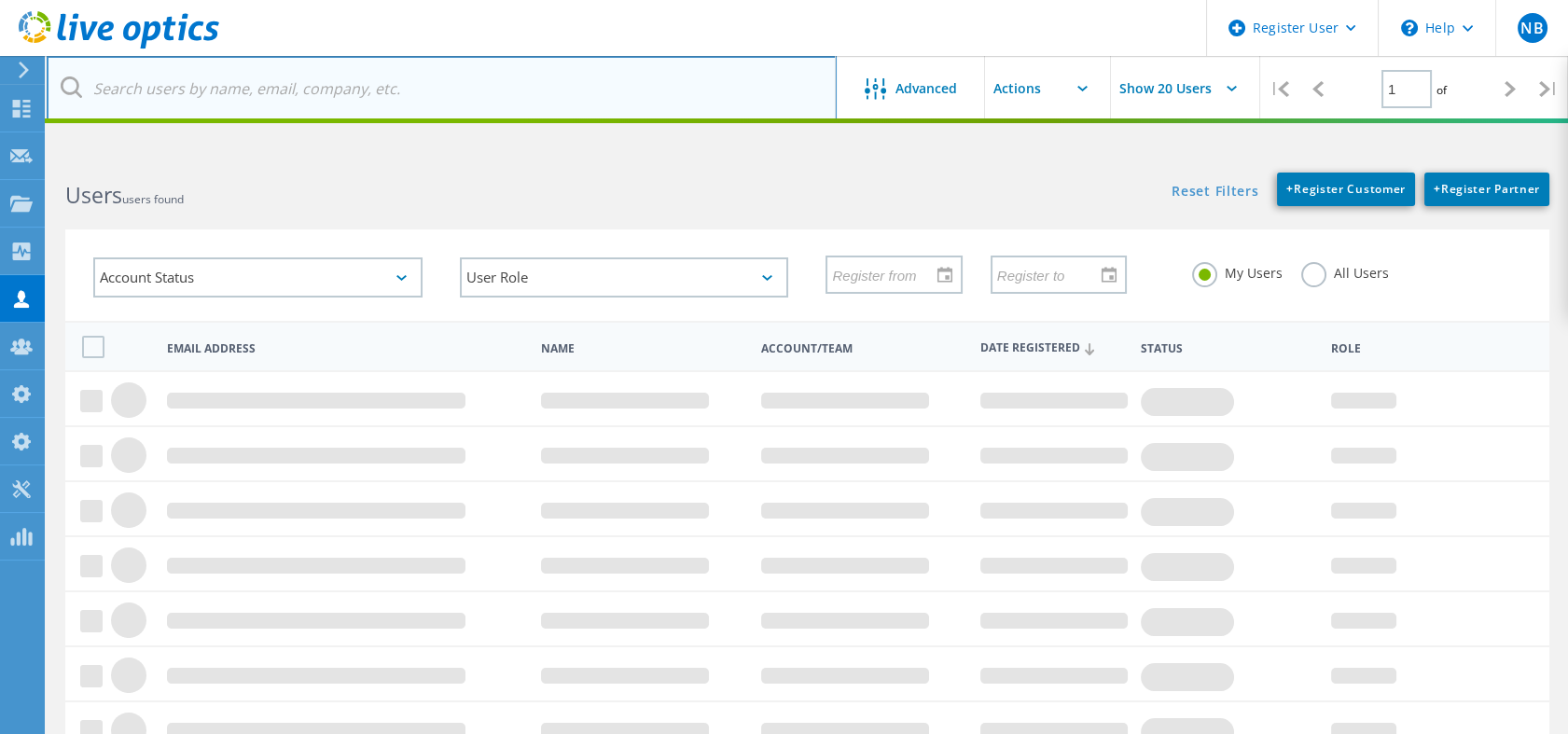
drag, startPoint x: 0, startPoint y: 0, endPoint x: 402, endPoint y: 79, distance: 409.7
click at [402, 79] on input "text" at bounding box center [441, 88] width 790 height 65
paste input "duanec@millarwestern.com"
type input "duanec@millarwestern.com"
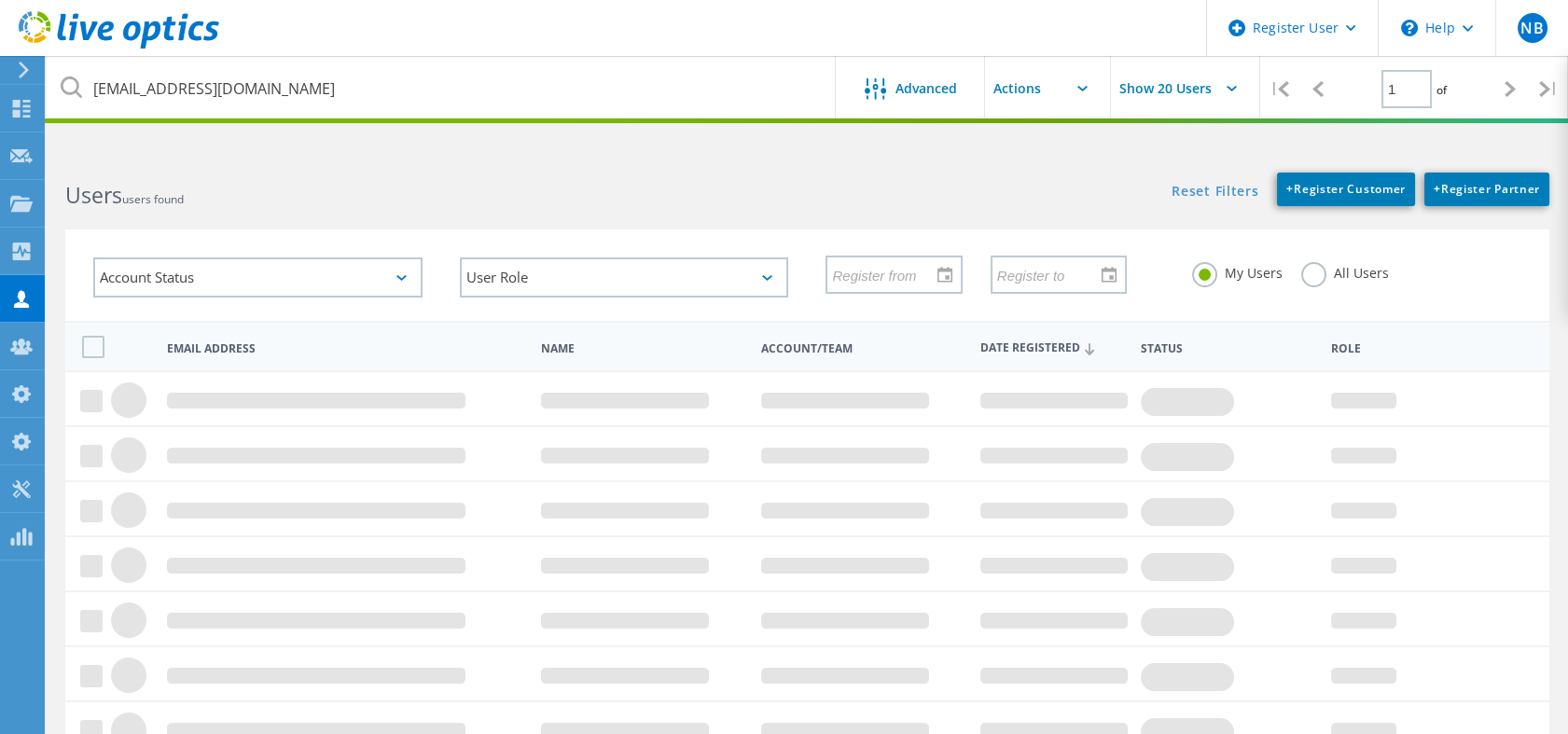
click at [1335, 275] on label "All Users" at bounding box center [1344, 271] width 88 height 18
click at [0, 0] on input "All Users" at bounding box center [0, 0] width 0 height 0
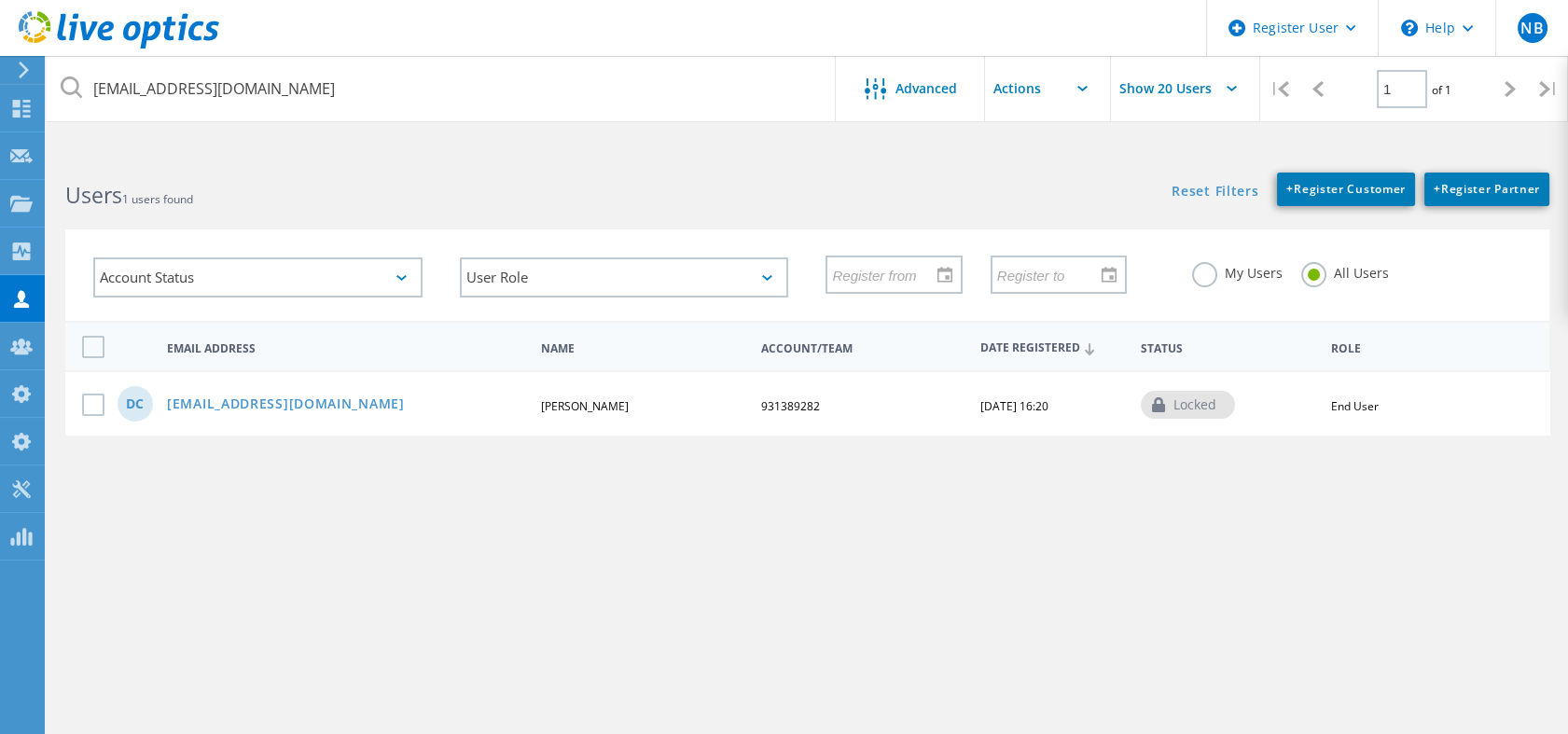
click at [490, 424] on div "DC duanec@millarwestern.com Duane Cheremshynski 931389282 11/10/2016, 16:20 loc…" at bounding box center [807, 402] width 1484 height 64
click at [85, 403] on label at bounding box center [97, 405] width 30 height 23
click at [0, 0] on input "checkbox" at bounding box center [0, 0] width 0 height 0
click at [1029, 102] on input "text" at bounding box center [1078, 88] width 187 height 65
click at [1059, 175] on div "Enable Account" at bounding box center [1078, 168] width 168 height 18
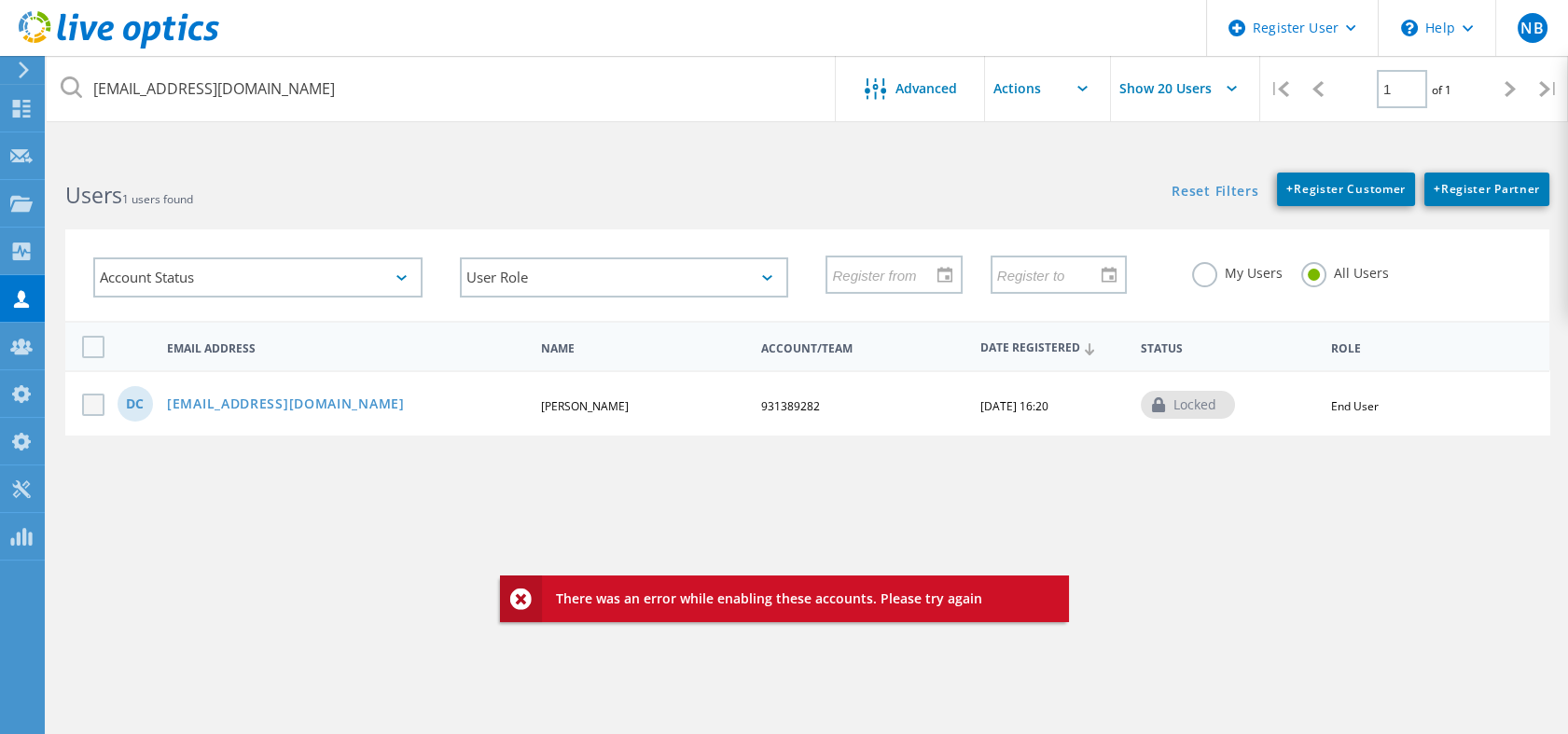
click at [102, 404] on label at bounding box center [97, 405] width 30 height 23
click at [0, 0] on input "checkbox" at bounding box center [0, 0] width 0 height 0
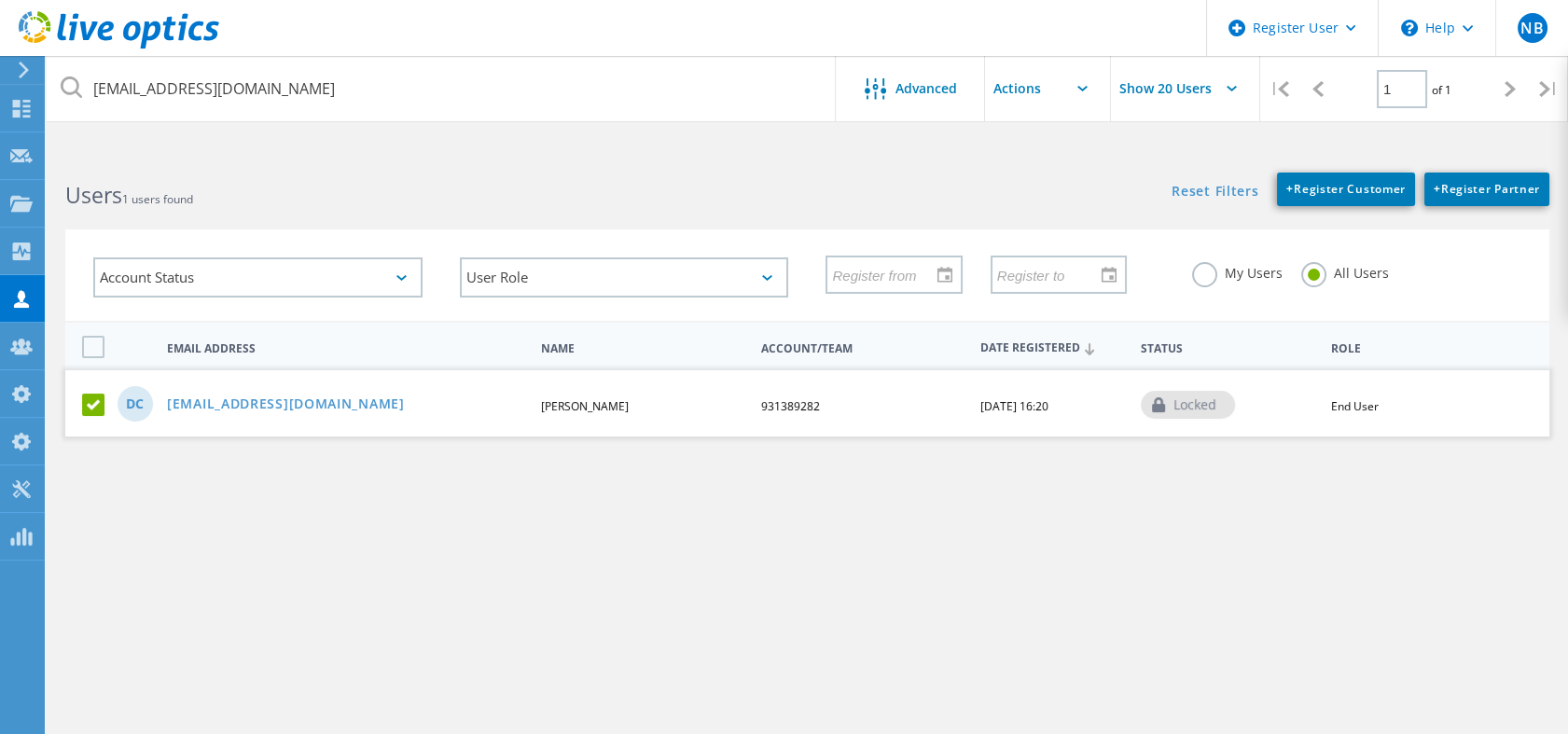
click at [1030, 93] on input "text" at bounding box center [1078, 88] width 187 height 65
click at [1039, 194] on div "Disable Account" at bounding box center [1078, 199] width 168 height 18
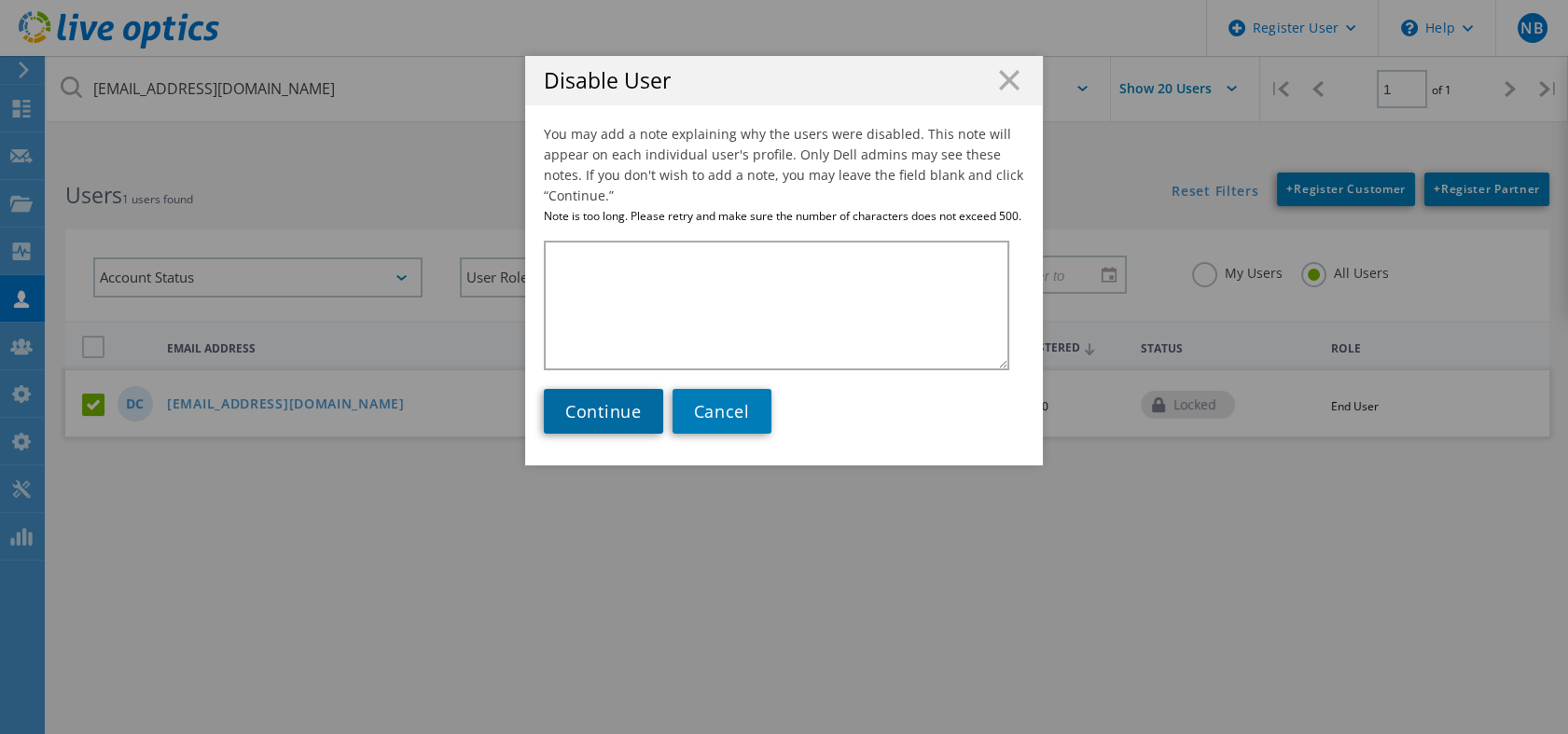
click at [615, 403] on span "Continue" at bounding box center [603, 411] width 76 height 23
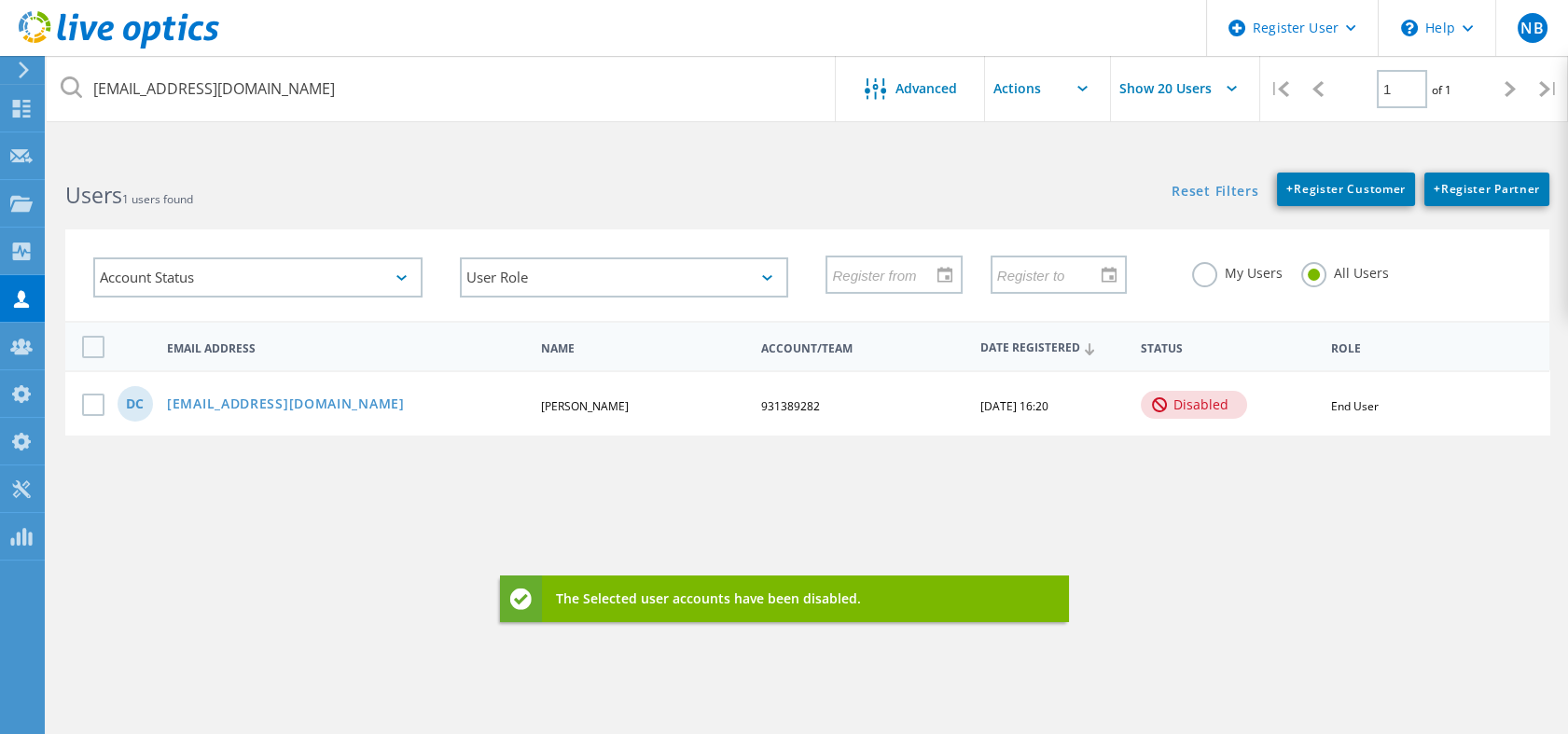
click at [93, 401] on label at bounding box center [97, 405] width 30 height 23
click at [0, 0] on input "checkbox" at bounding box center [0, 0] width 0 height 0
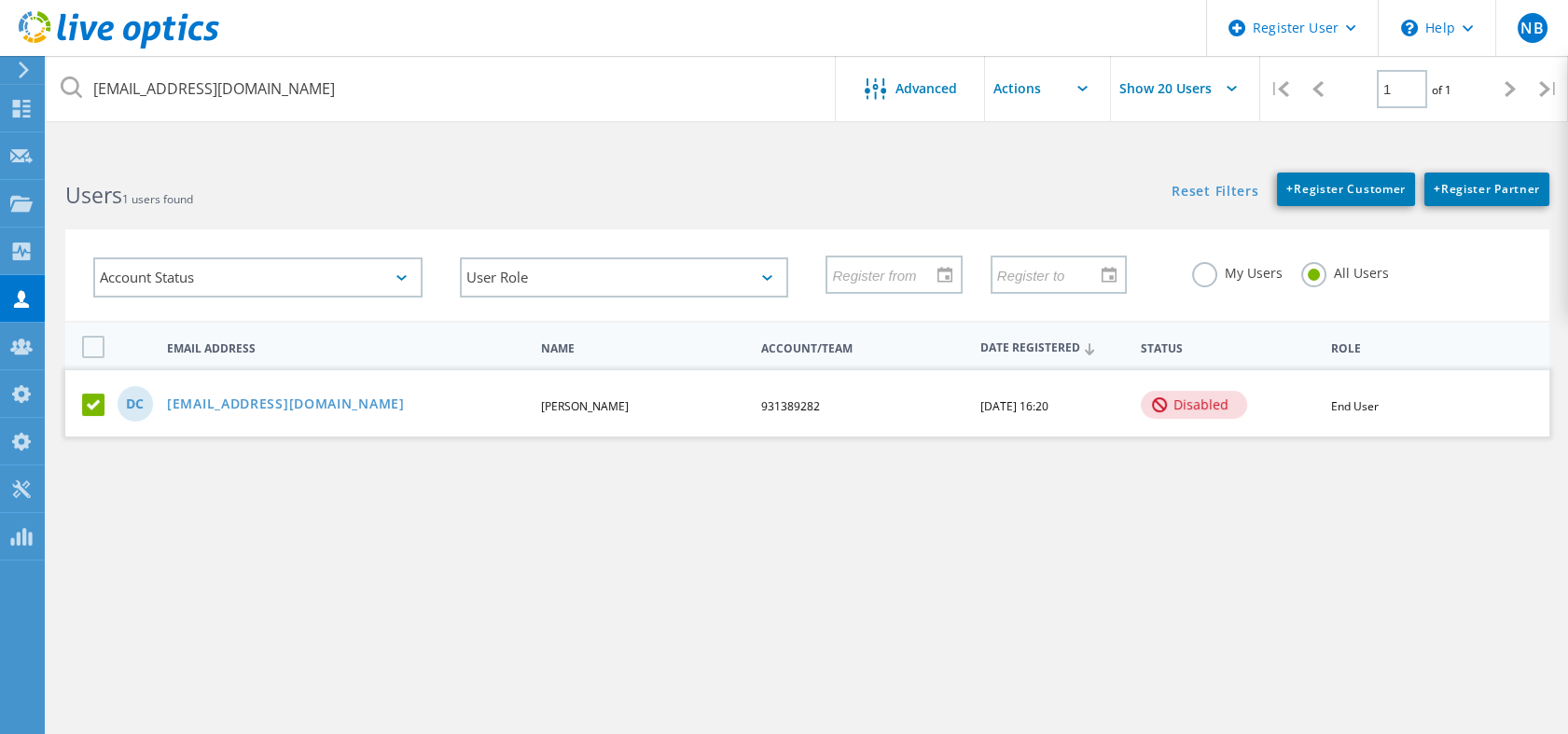
click at [1033, 112] on input "text" at bounding box center [1078, 88] width 187 height 65
click at [1037, 160] on div "Enable Account" at bounding box center [1078, 168] width 168 height 18
click at [286, 403] on link "duanec@millarwestern.com" at bounding box center [286, 405] width 238 height 16
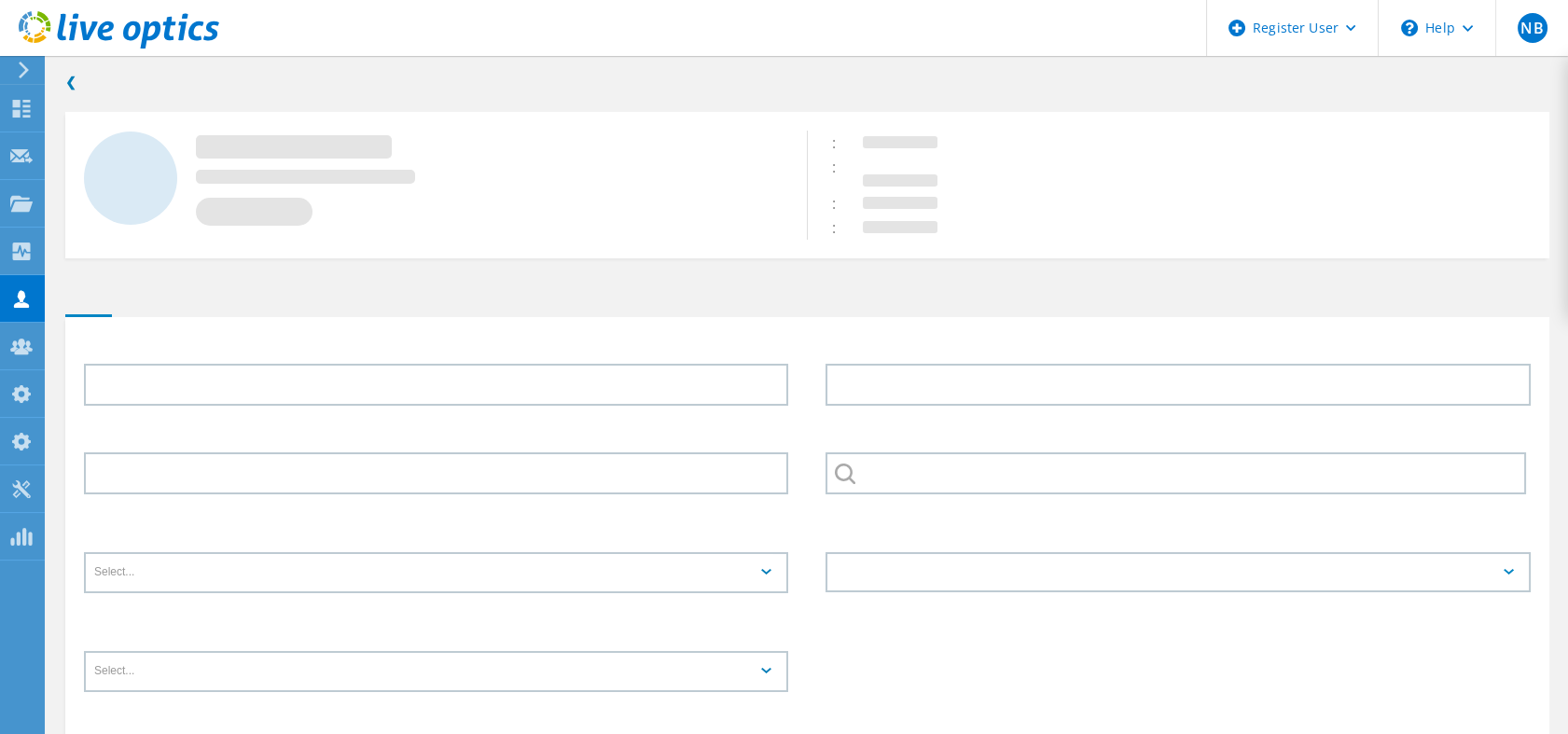
type input "Duane"
type input "Cheremshynski"
type input "931389282"
type input "English"
type input "End User"
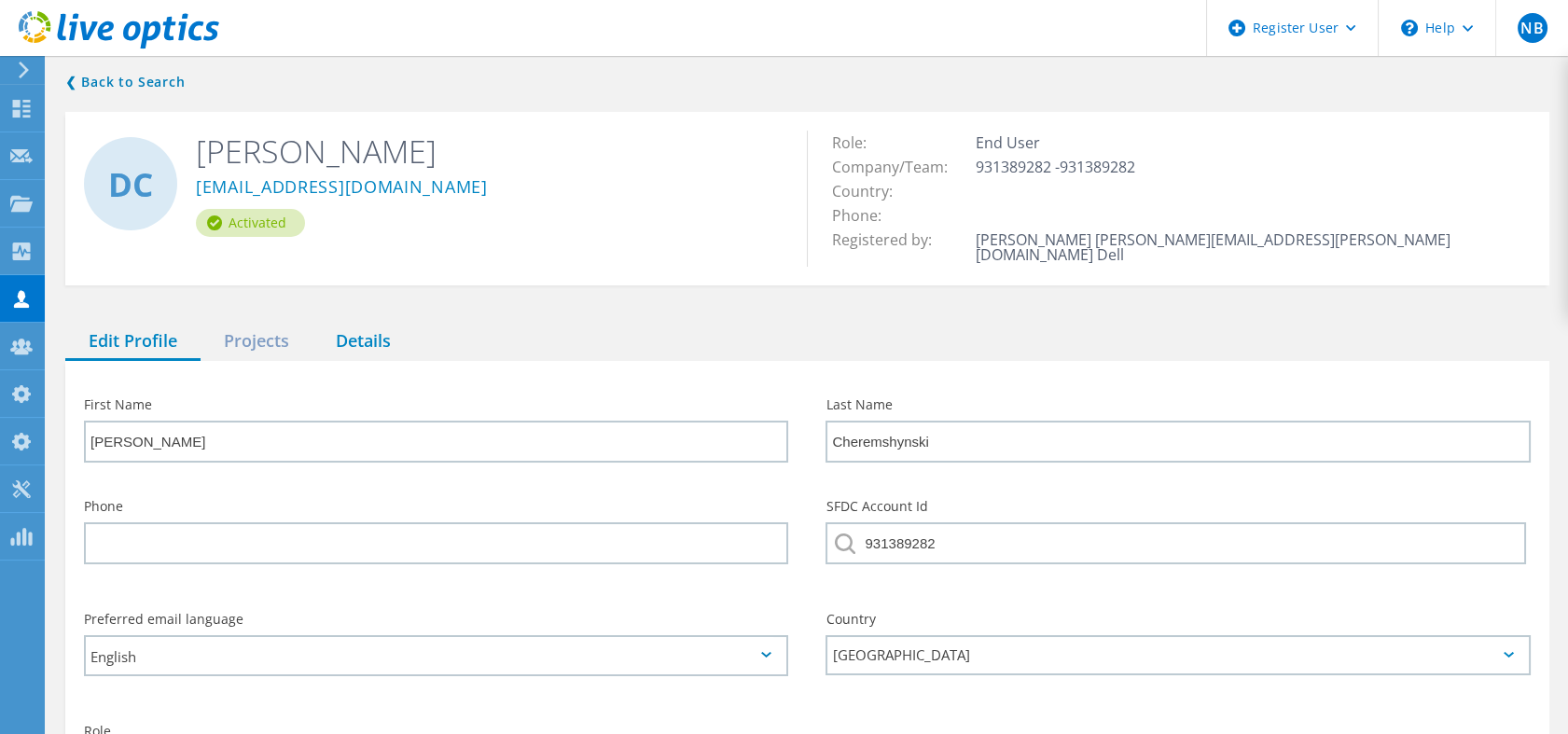
click at [365, 325] on div "Details" at bounding box center [363, 342] width 102 height 39
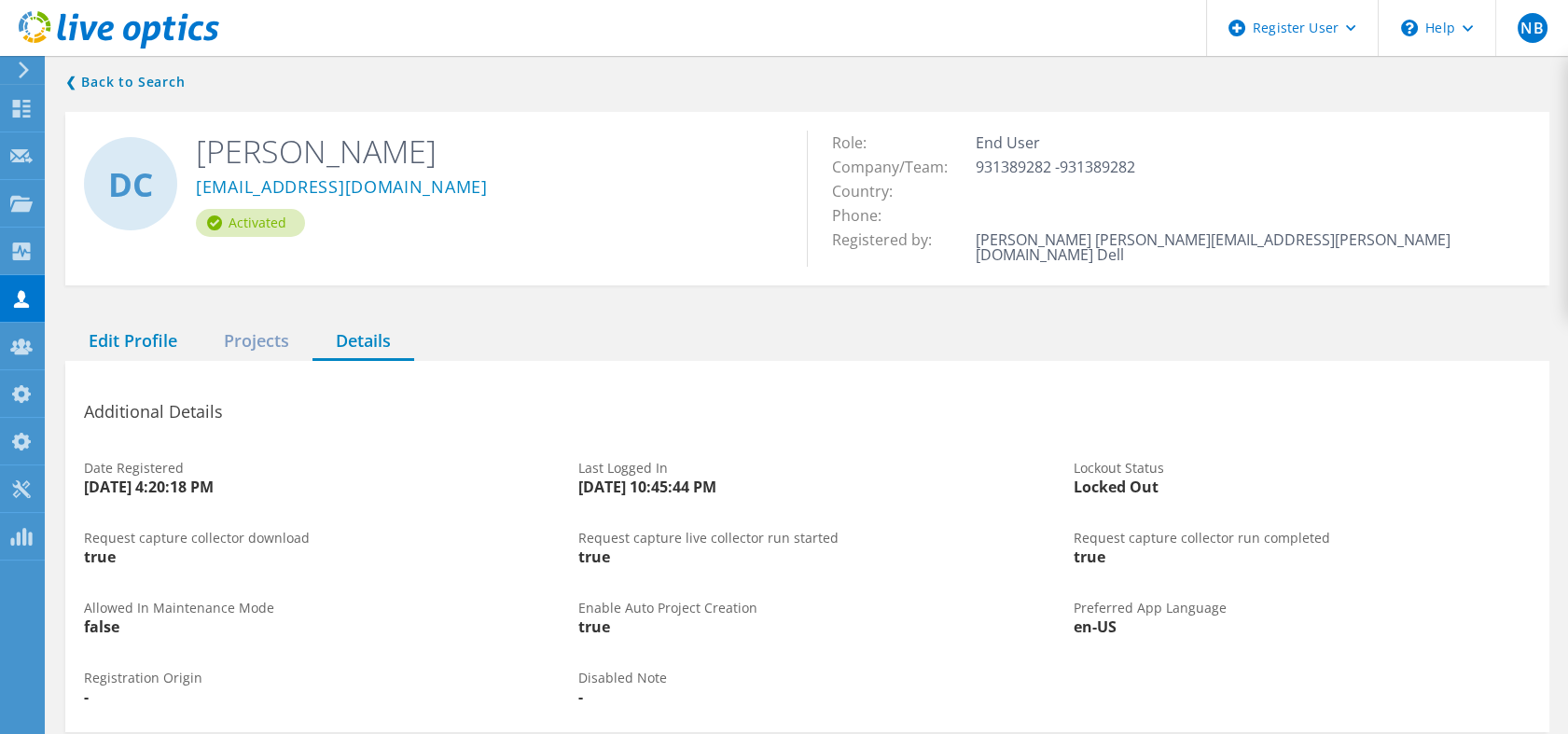
click at [137, 328] on div "Edit Profile" at bounding box center [132, 342] width 135 height 39
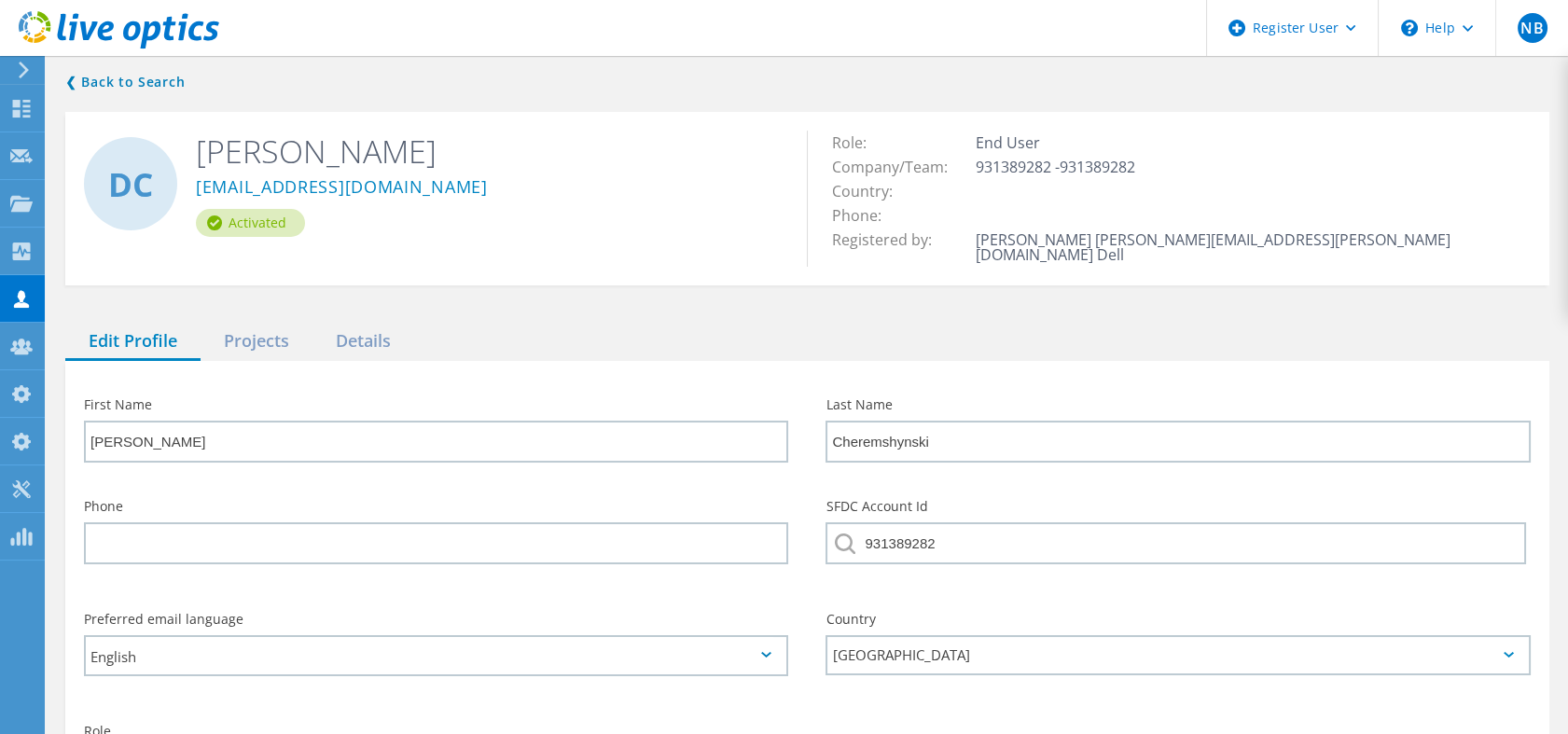
click at [149, 38] on use at bounding box center [119, 30] width 200 height 38
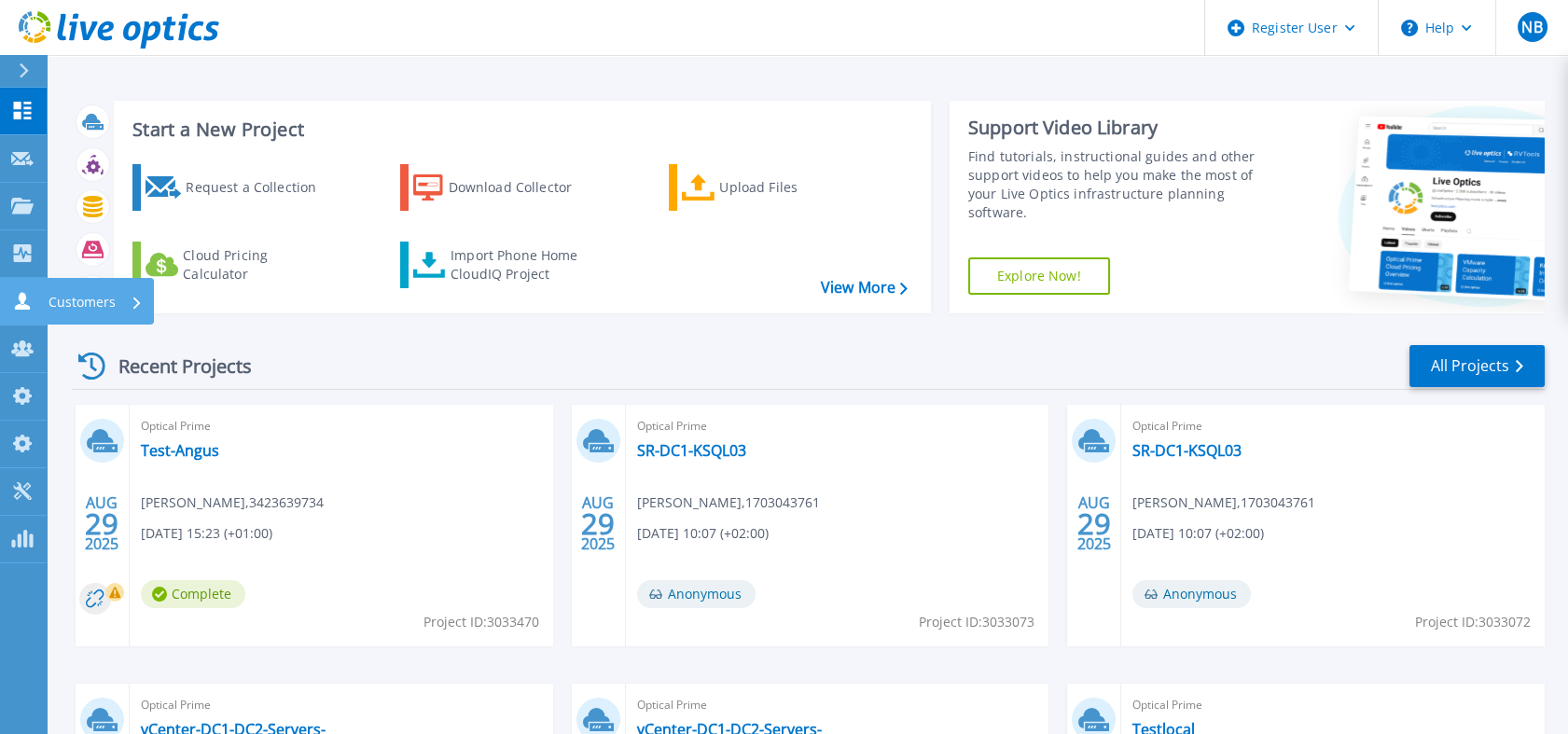
click at [23, 295] on icon at bounding box center [23, 300] width 15 height 18
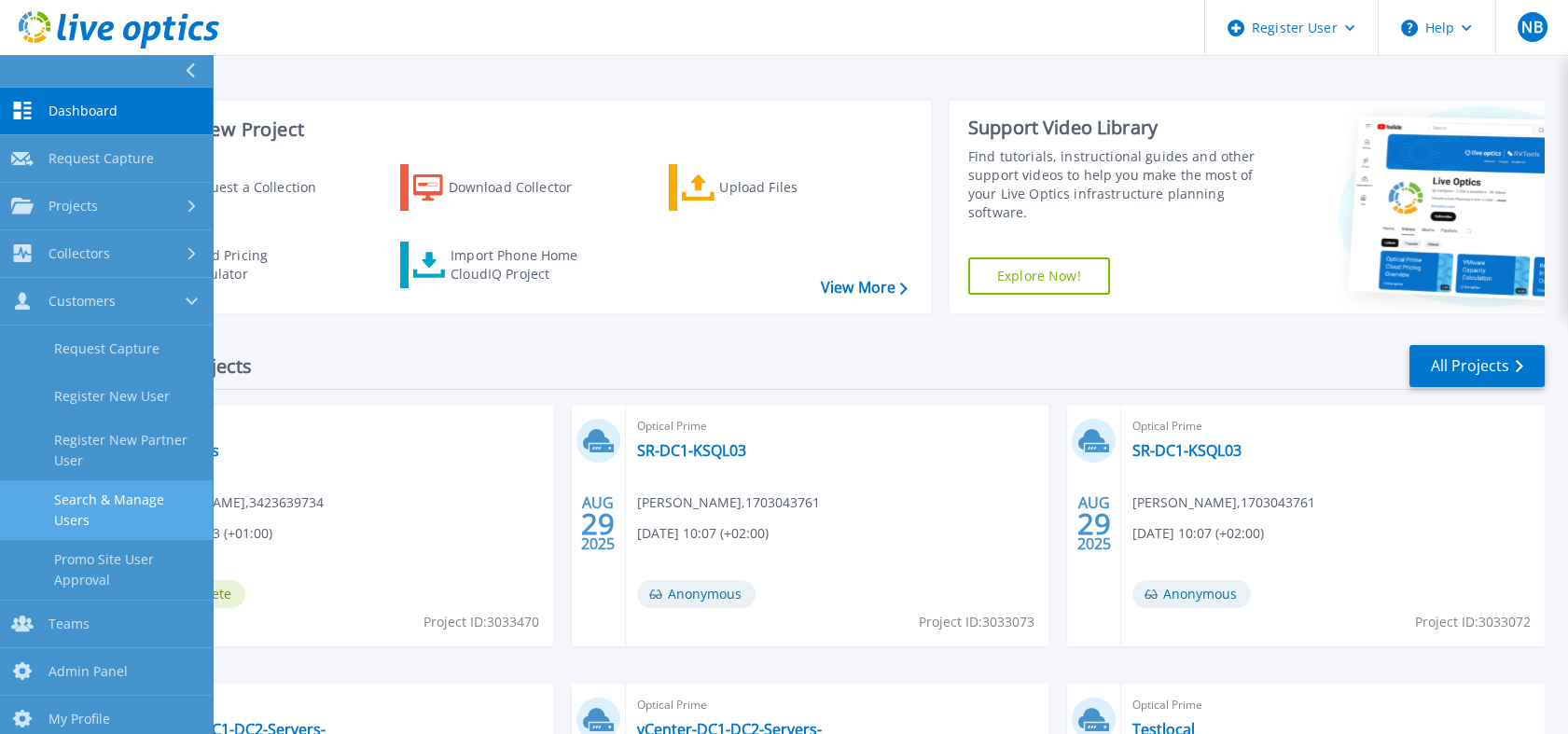
click at [146, 509] on link "Search & Manage Users" at bounding box center [106, 509] width 212 height 59
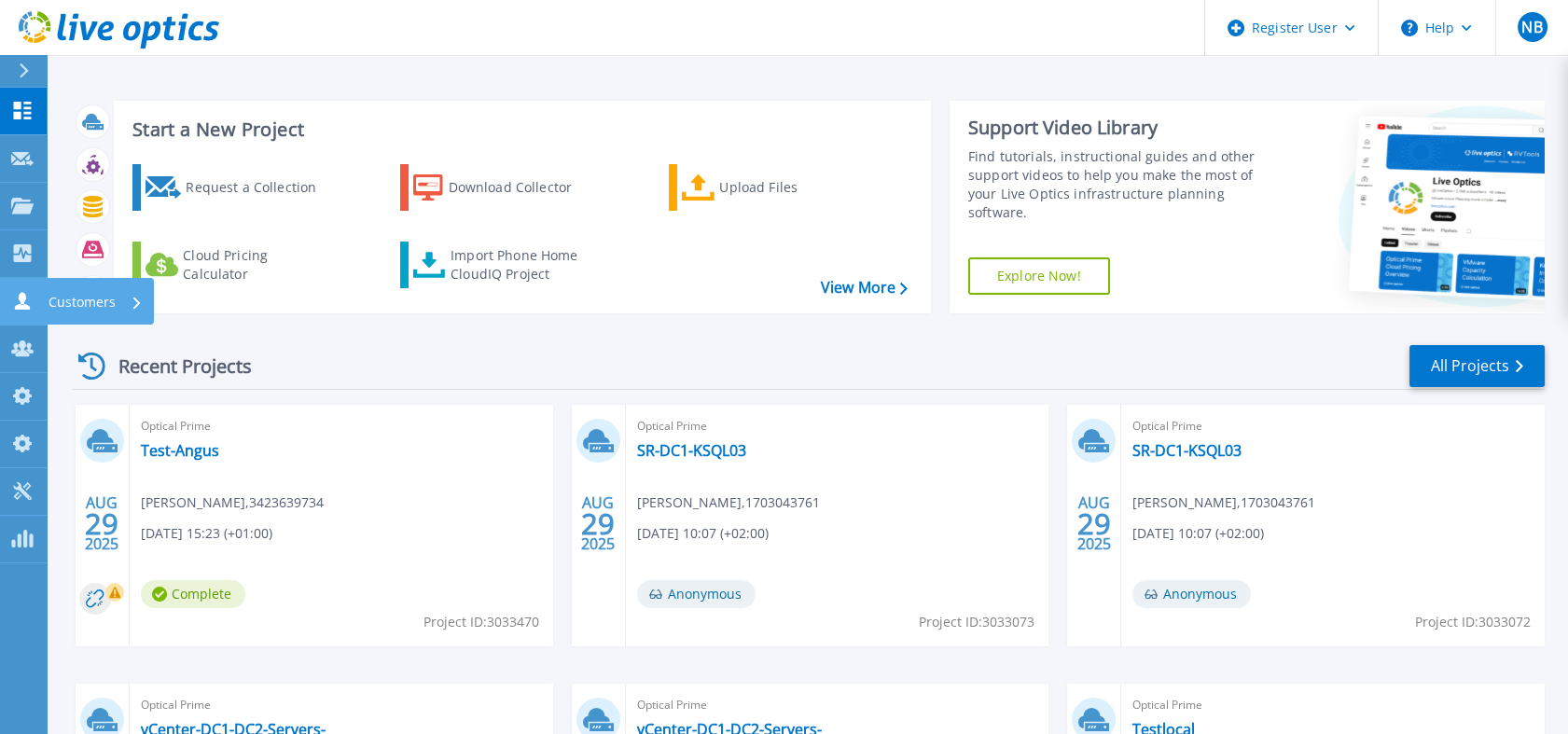
click at [28, 300] on icon at bounding box center [23, 300] width 23 height 18
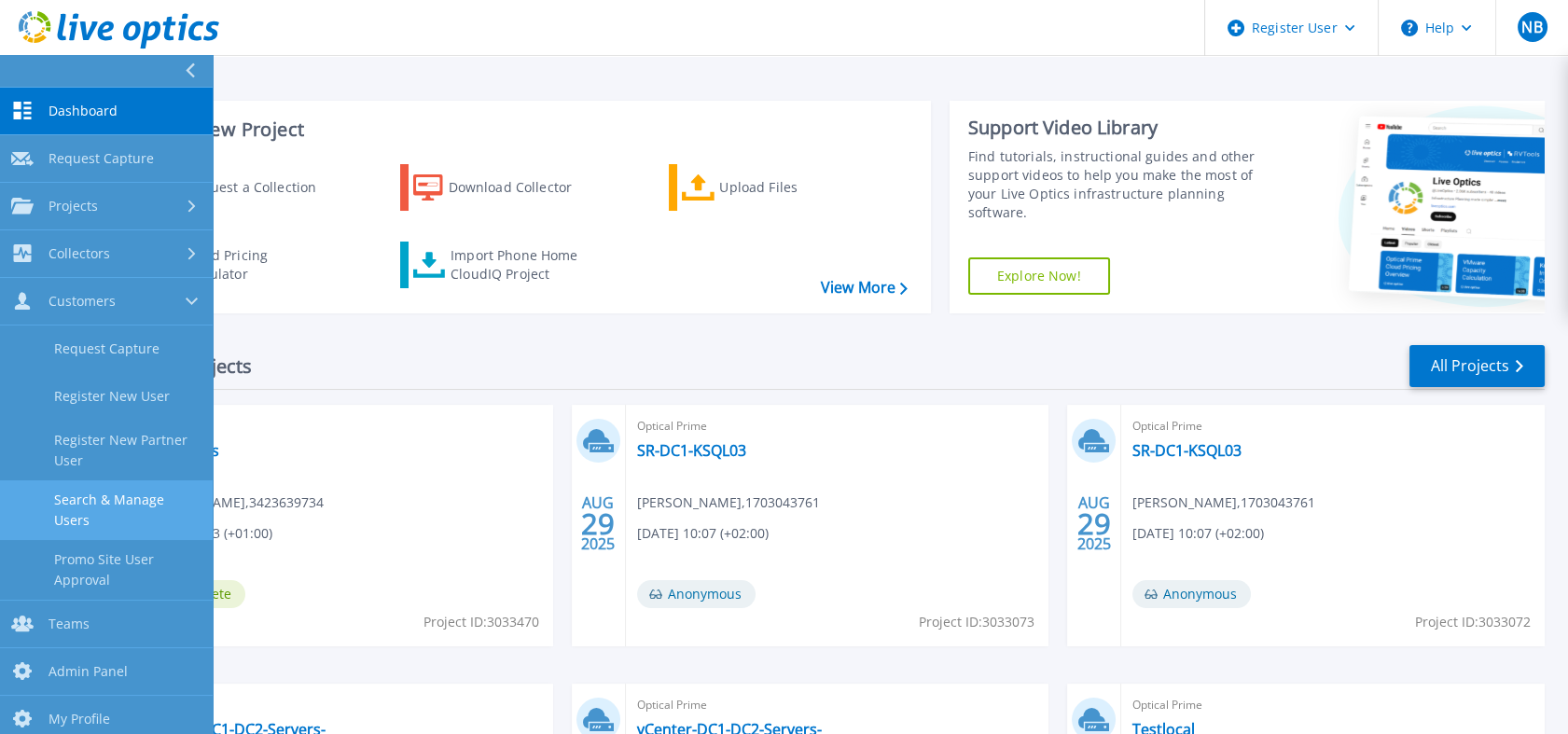
click at [130, 508] on link "Search & Manage Users" at bounding box center [106, 509] width 212 height 59
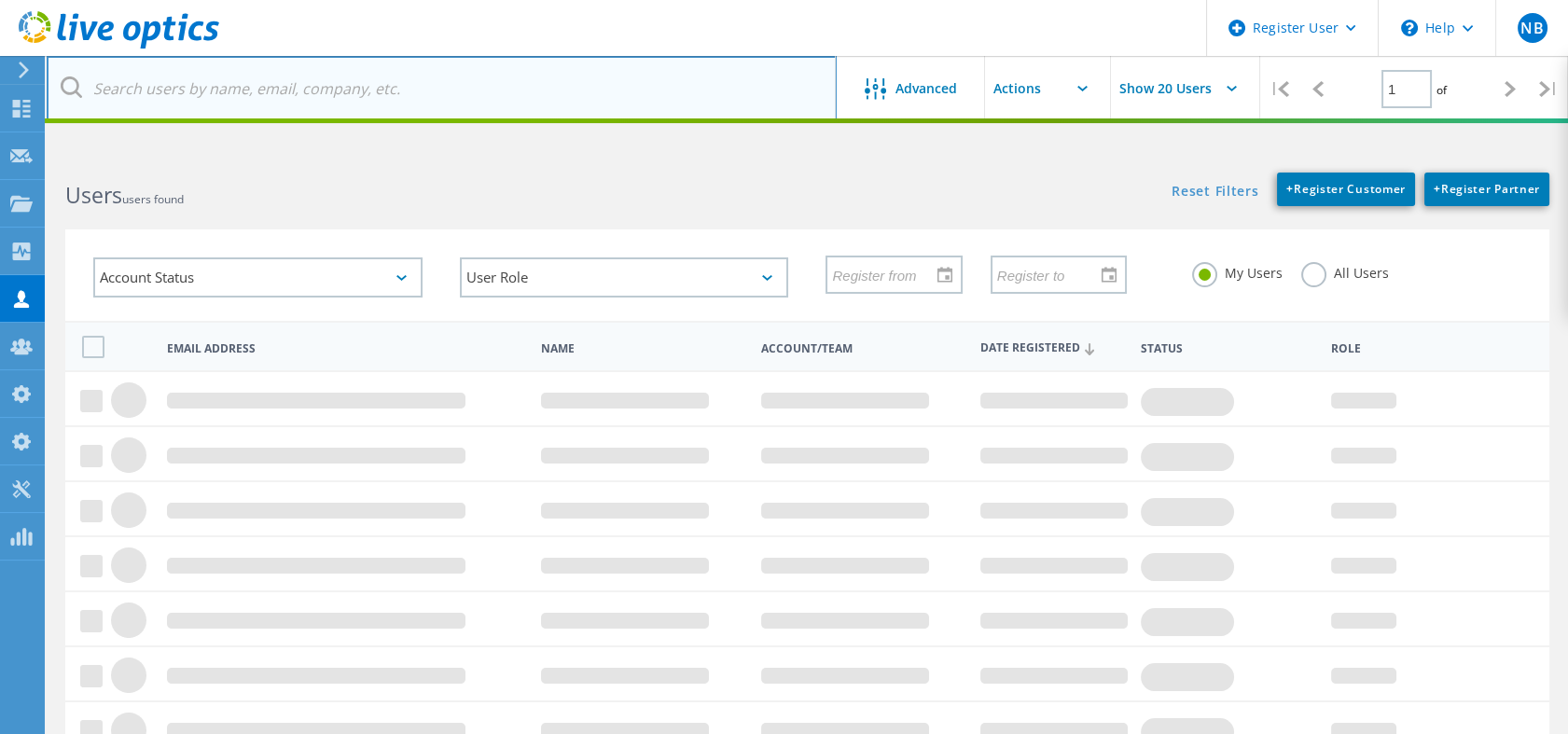
click at [448, 92] on input "text" at bounding box center [441, 88] width 790 height 65
paste input "[PERSON_NAME][EMAIL_ADDRESS][PERSON_NAME][DOMAIN_NAME]"
type input "[PERSON_NAME][EMAIL_ADDRESS][PERSON_NAME][DOMAIN_NAME]"
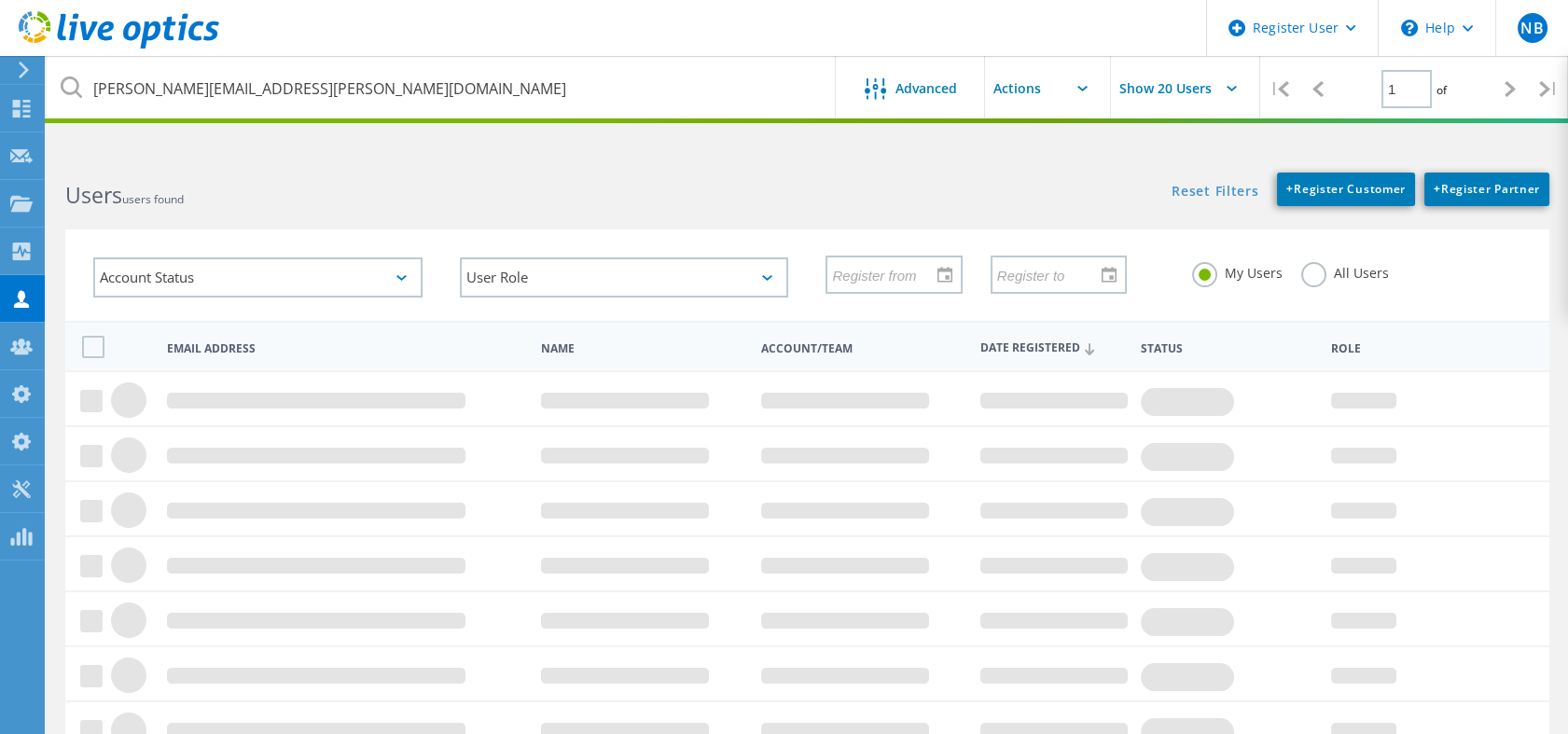
click at [1326, 265] on label "All Users" at bounding box center [1344, 271] width 88 height 18
click at [0, 0] on input "All Users" at bounding box center [0, 0] width 0 height 0
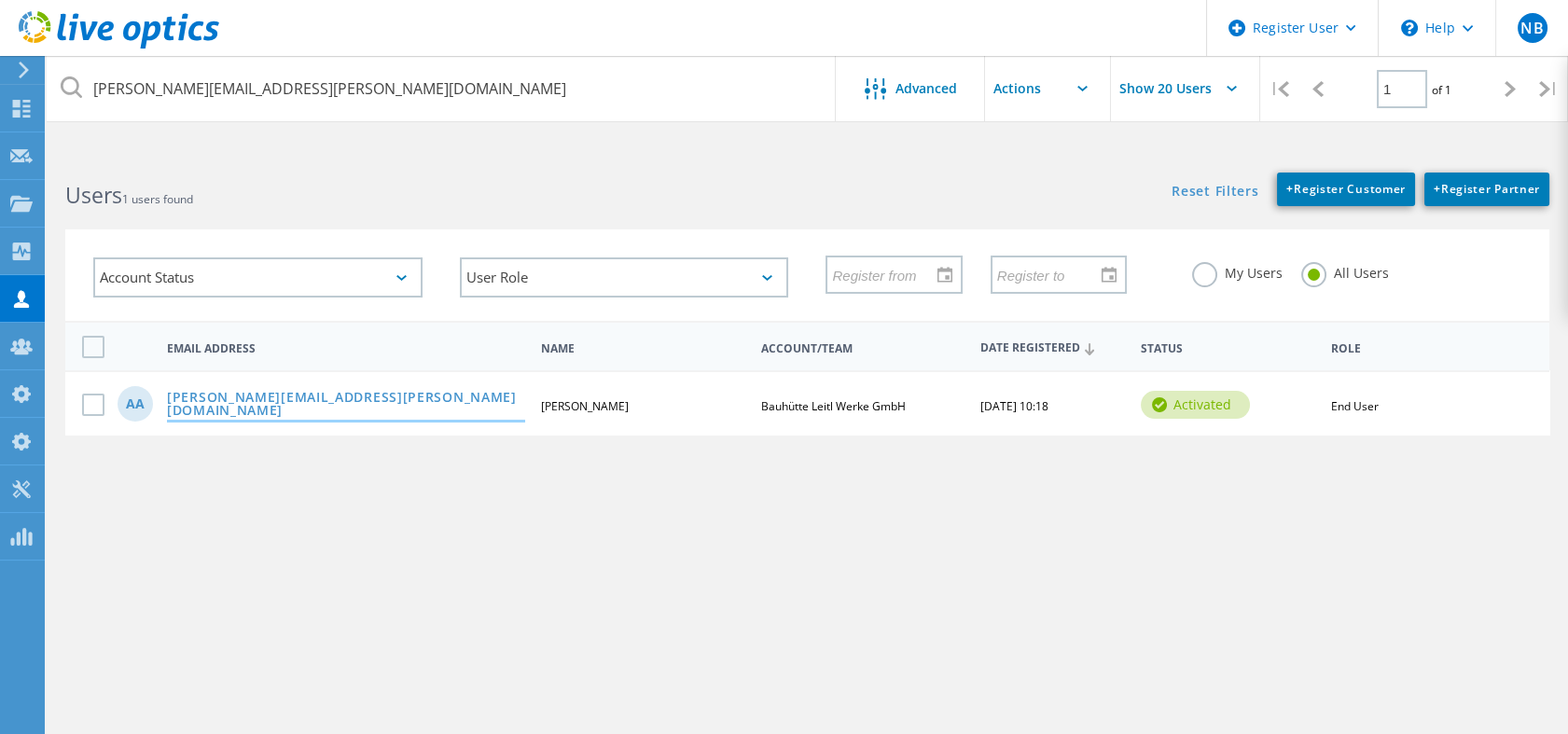
click at [373, 405] on link "[PERSON_NAME][EMAIL_ADDRESS][PERSON_NAME][DOMAIN_NAME]" at bounding box center [346, 405] width 358 height 29
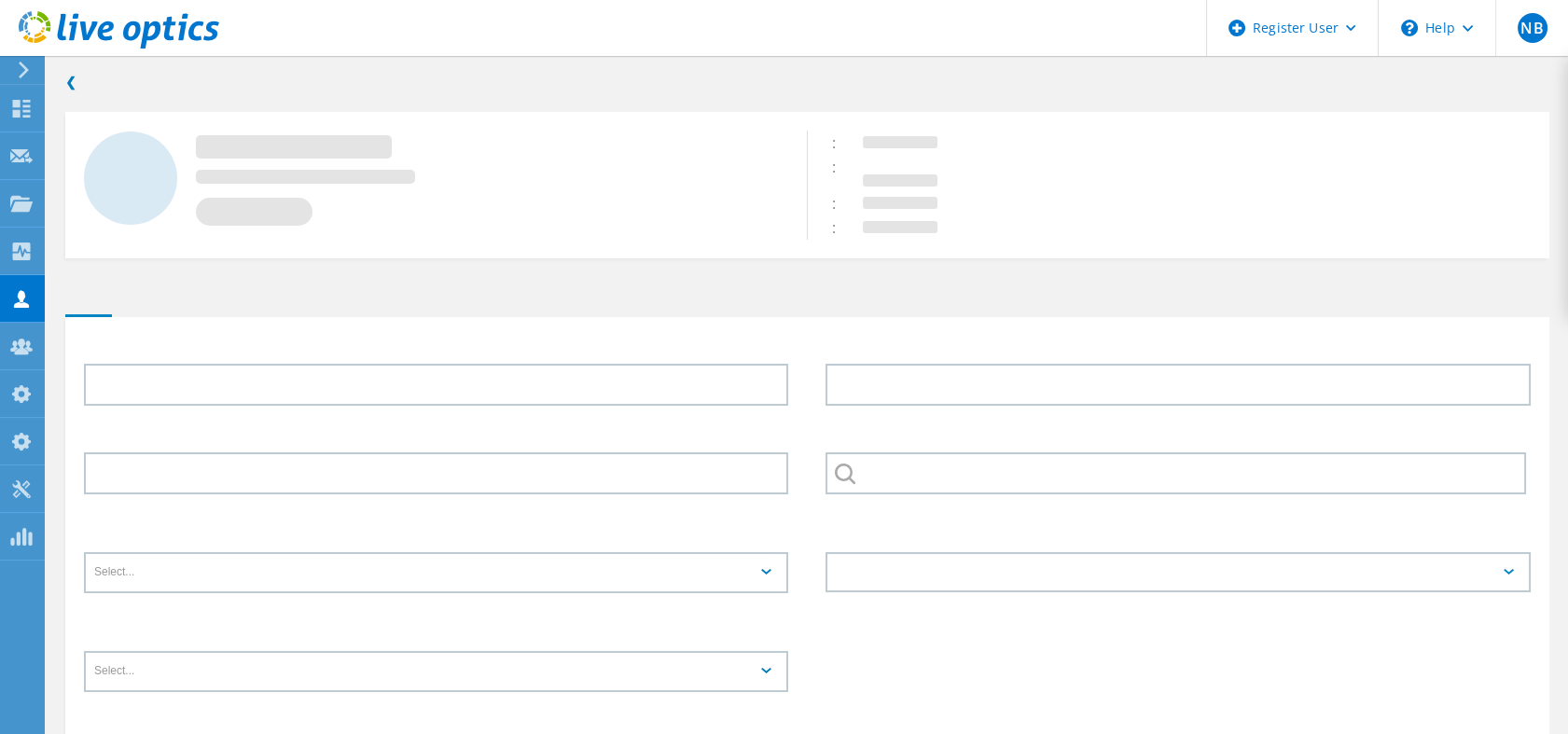
type input "[PERSON_NAME]"
type input "Bauhütte Leitl Werke GmbH"
type input "Deutsch"
type input "End User"
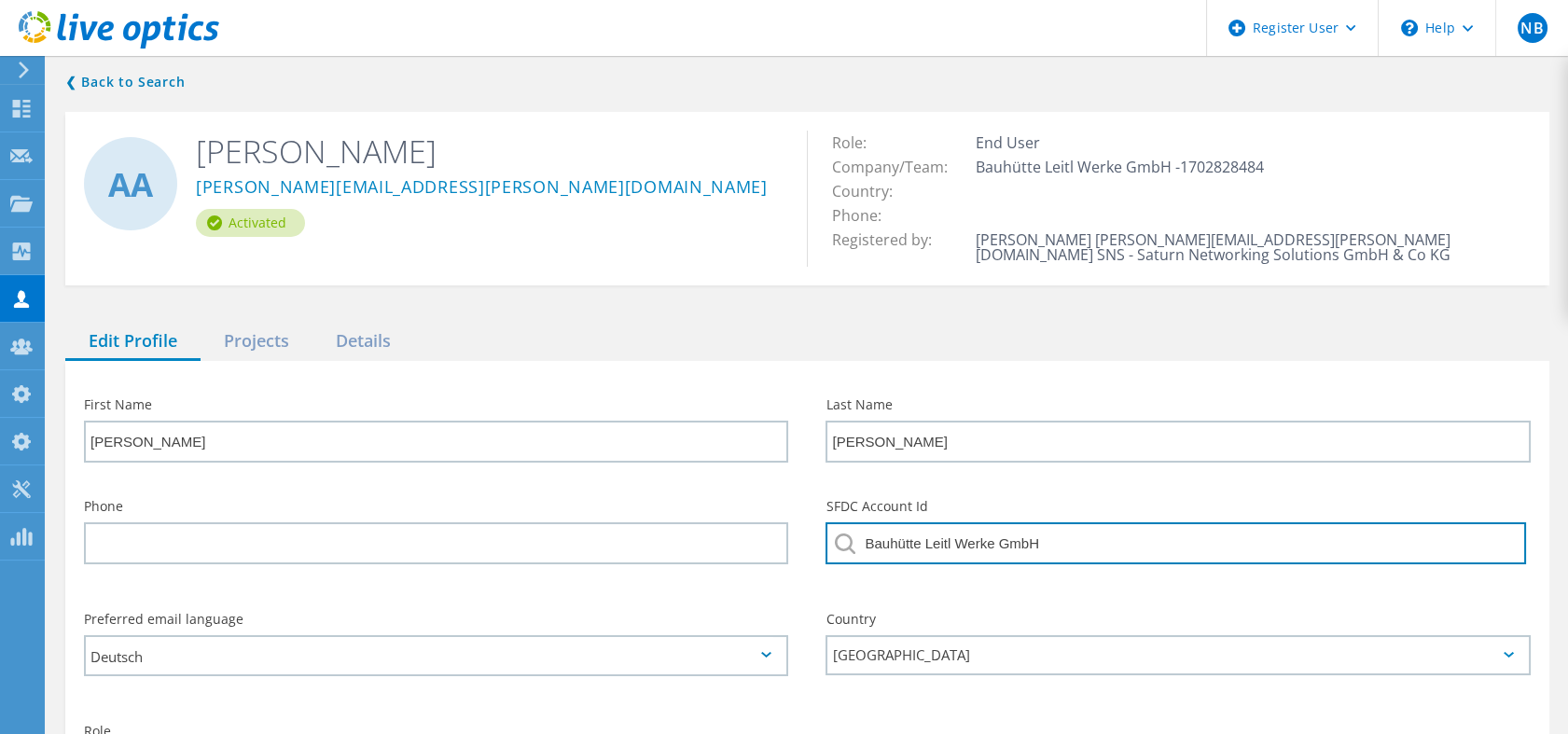
drag, startPoint x: 1082, startPoint y: 537, endPoint x: 794, endPoint y: 530, distance: 288.1
click at [794, 530] on div "Phone SFDC Account Id Bauhütte Leitl Werke GmbH" at bounding box center [807, 538] width 1484 height 113
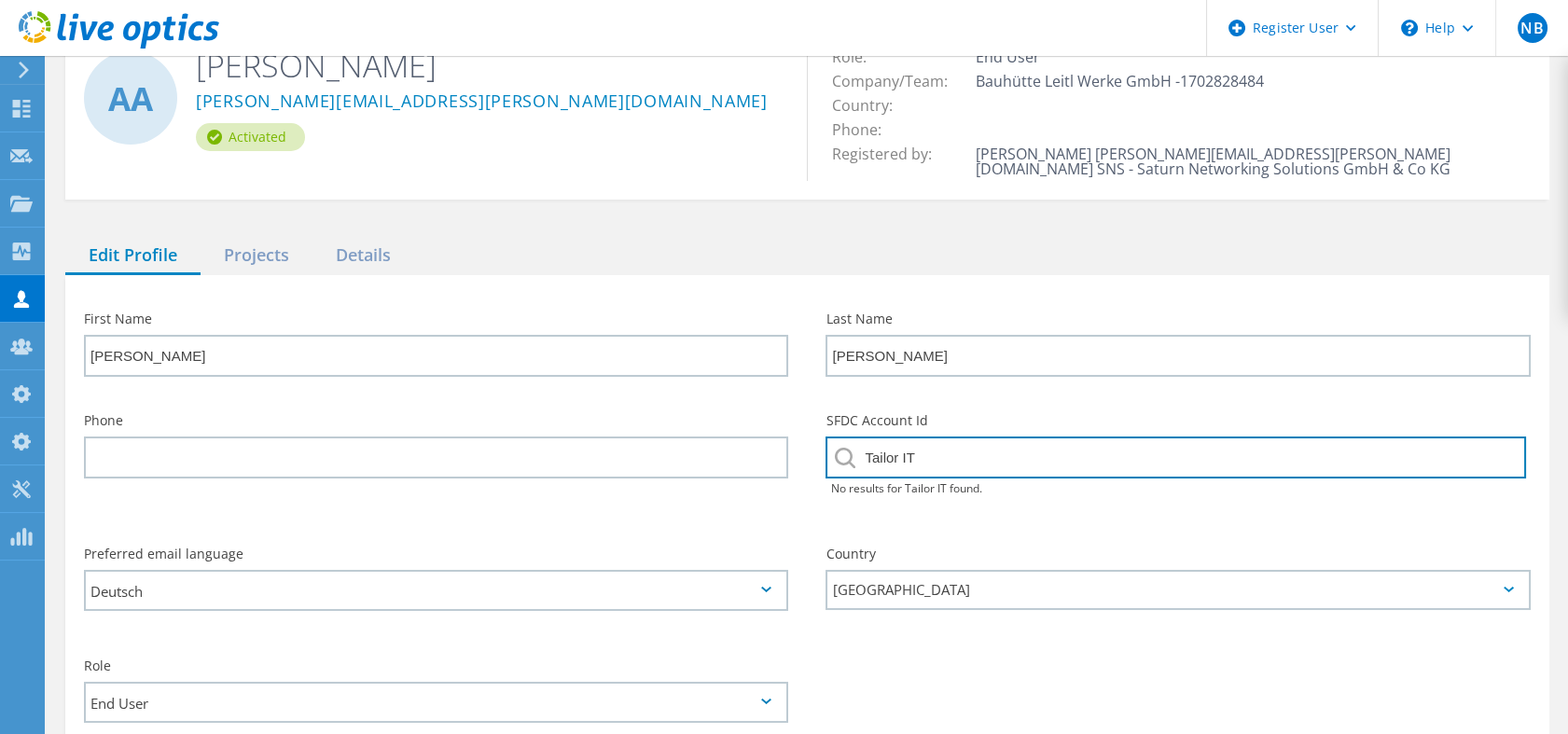
scroll to position [125, 0]
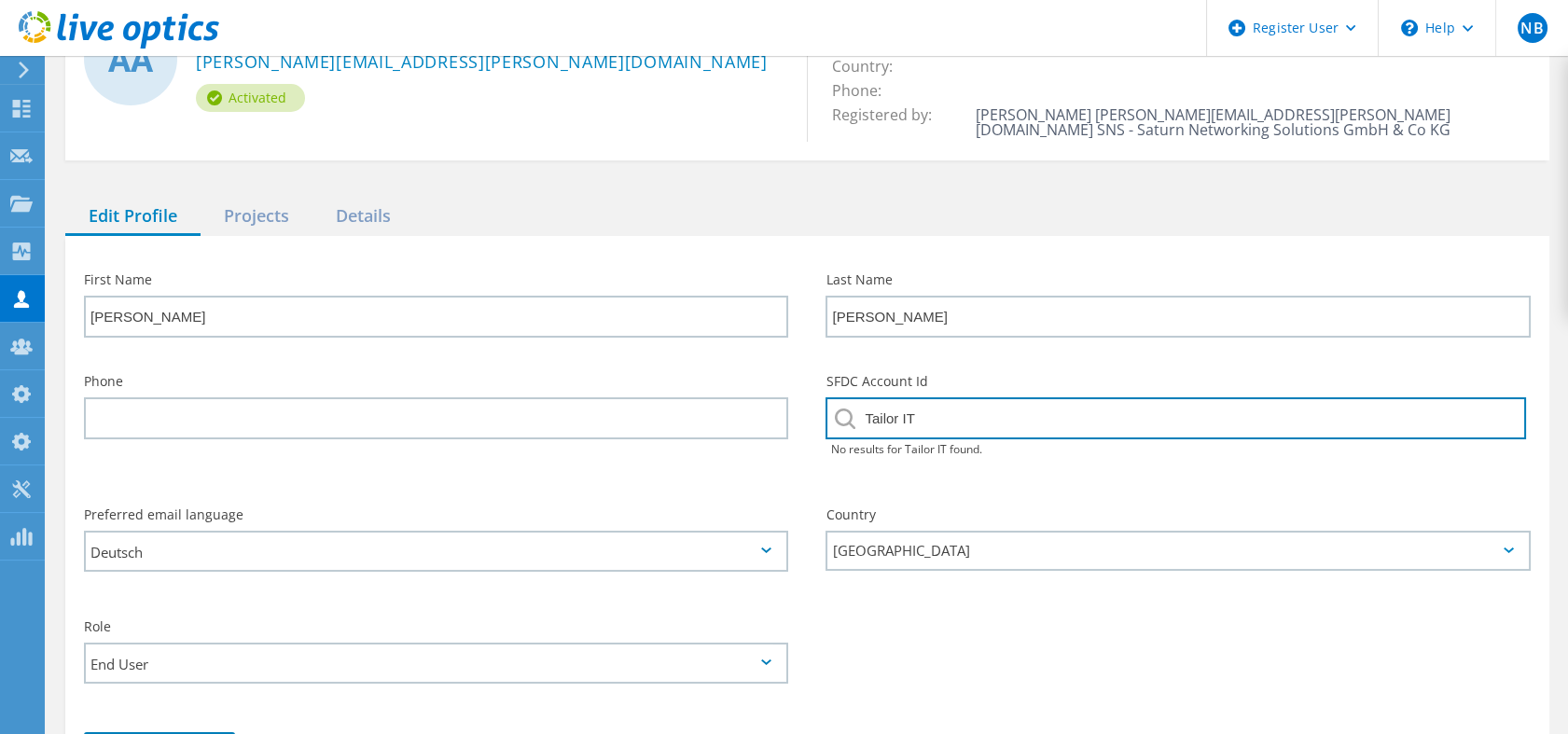
click at [1391, 428] on input "Tailor IT" at bounding box center [1175, 418] width 700 height 42
type input "Tailor IT"
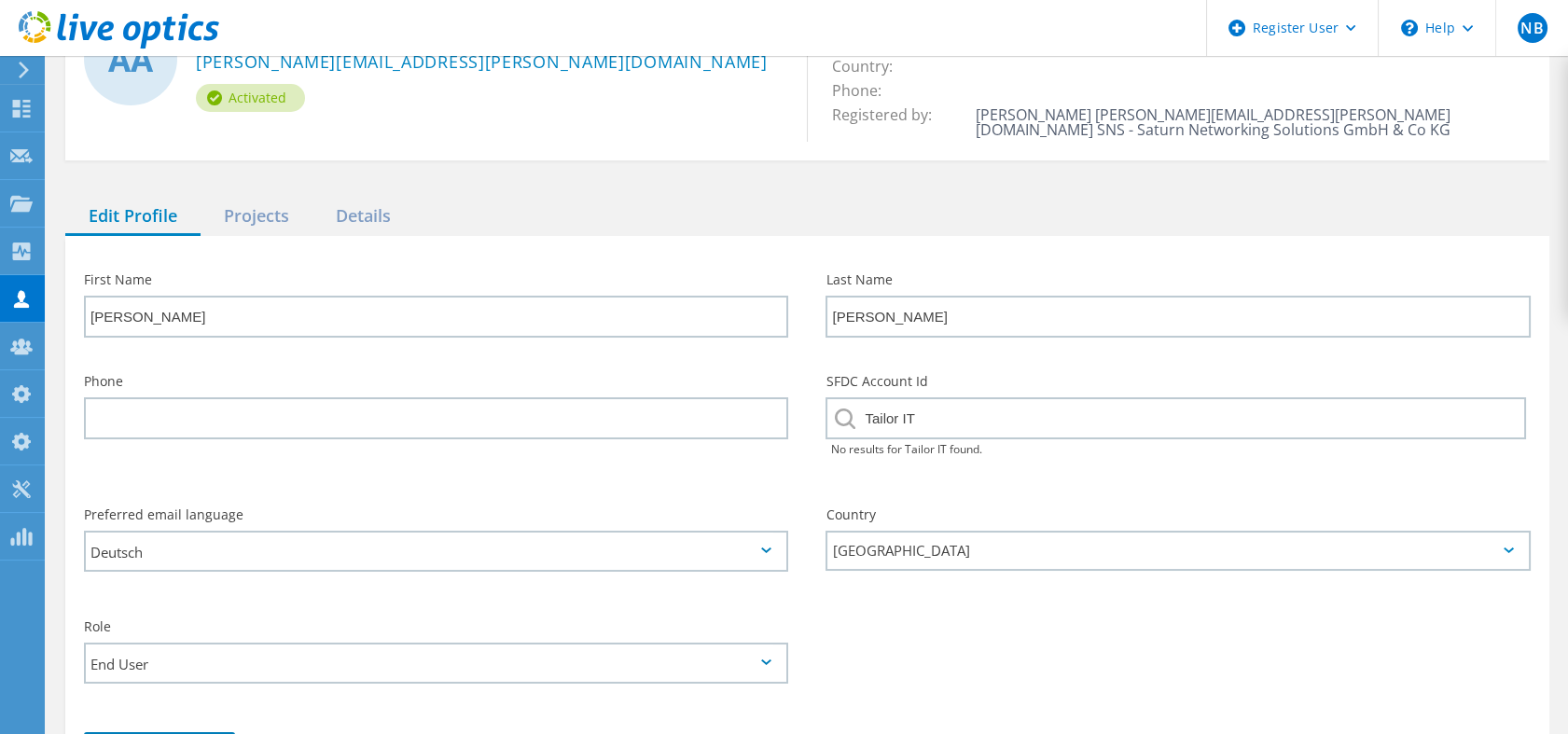
click at [1354, 495] on div "Country [GEOGRAPHIC_DATA]" at bounding box center [1178, 540] width 742 height 100
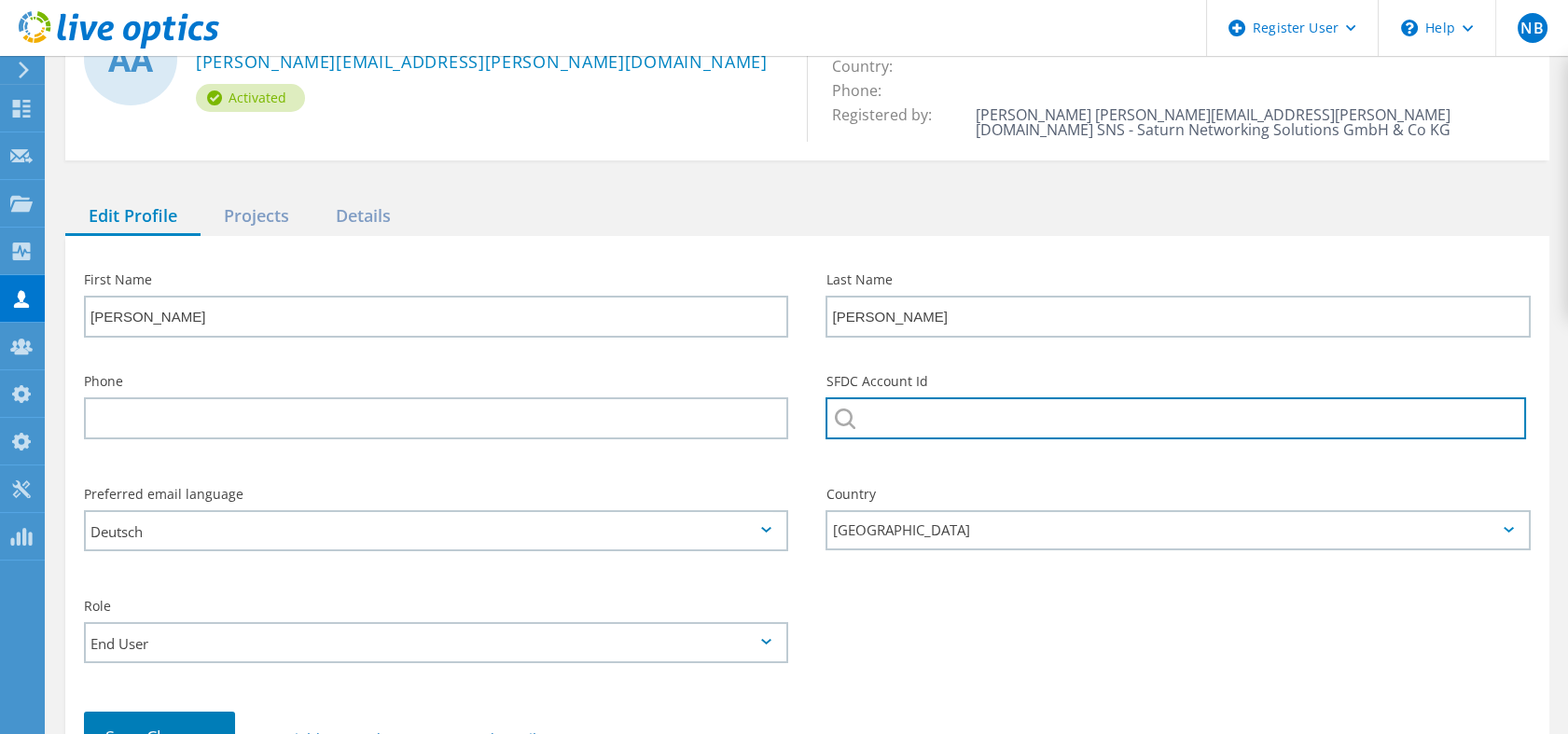
click at [1350, 416] on input "text" at bounding box center [1175, 418] width 700 height 42
click at [1350, 416] on input "Tailor IT" at bounding box center [1175, 418] width 700 height 42
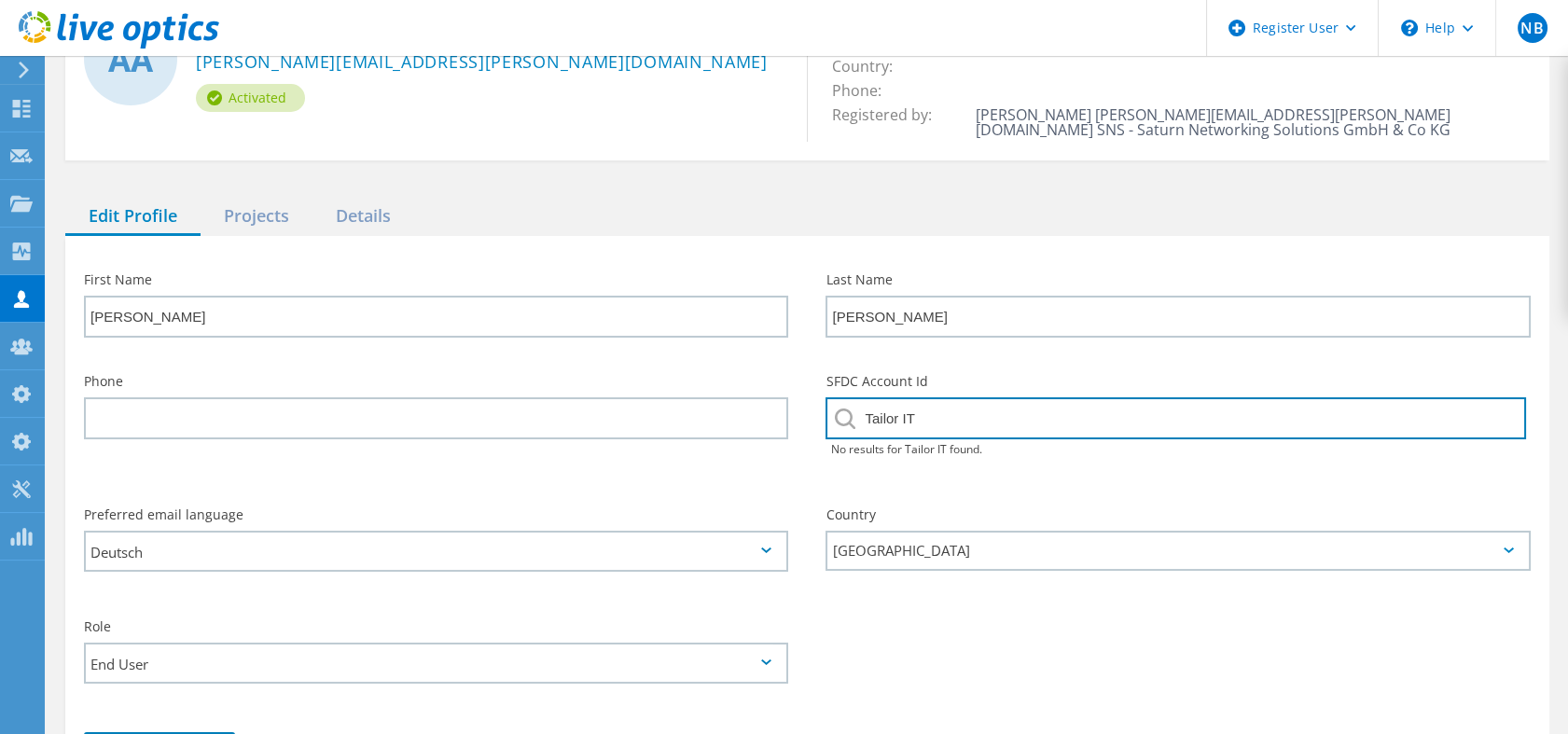
type input "Tailor IT"
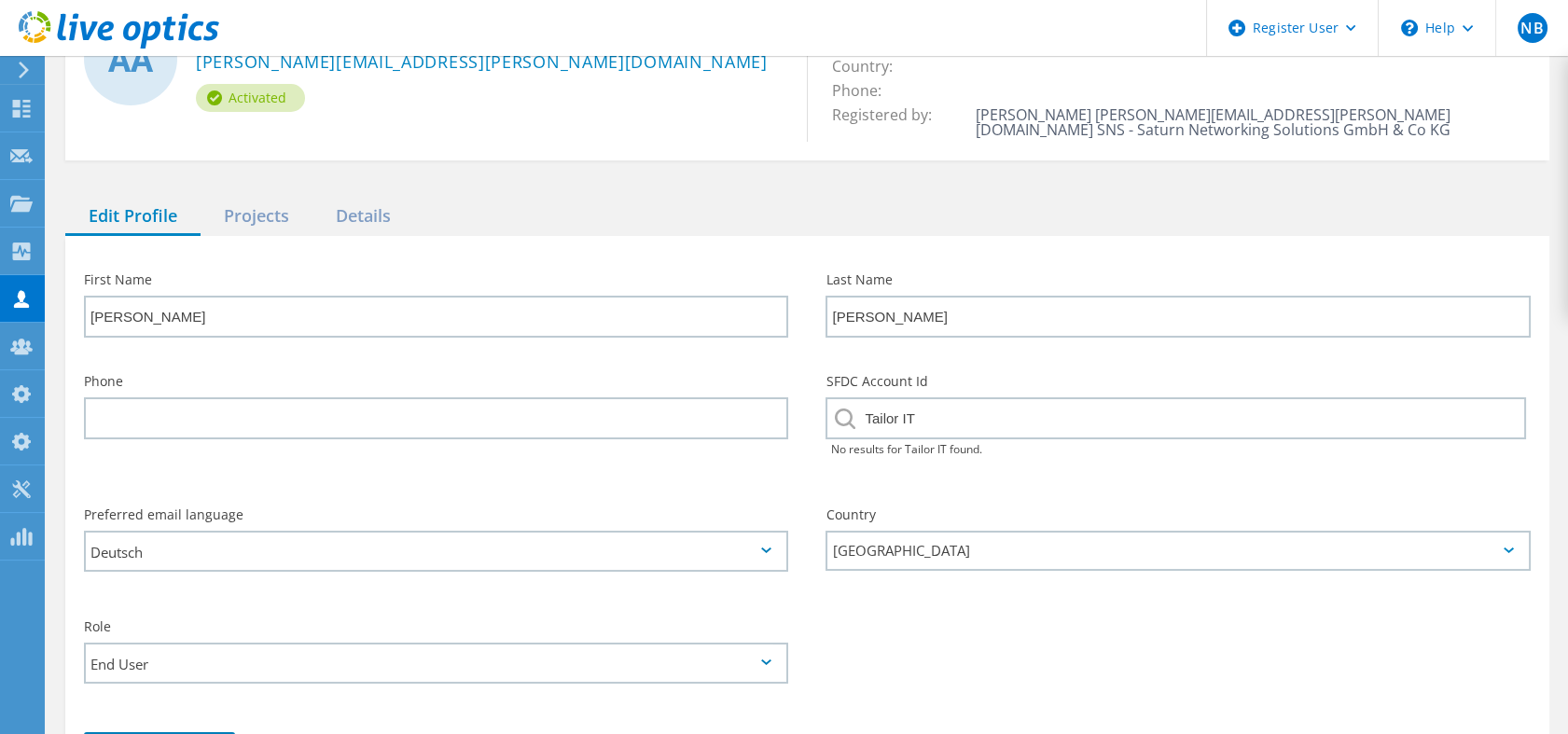
click at [1333, 457] on div "No results for Tailor IT found." at bounding box center [1178, 449] width 704 height 21
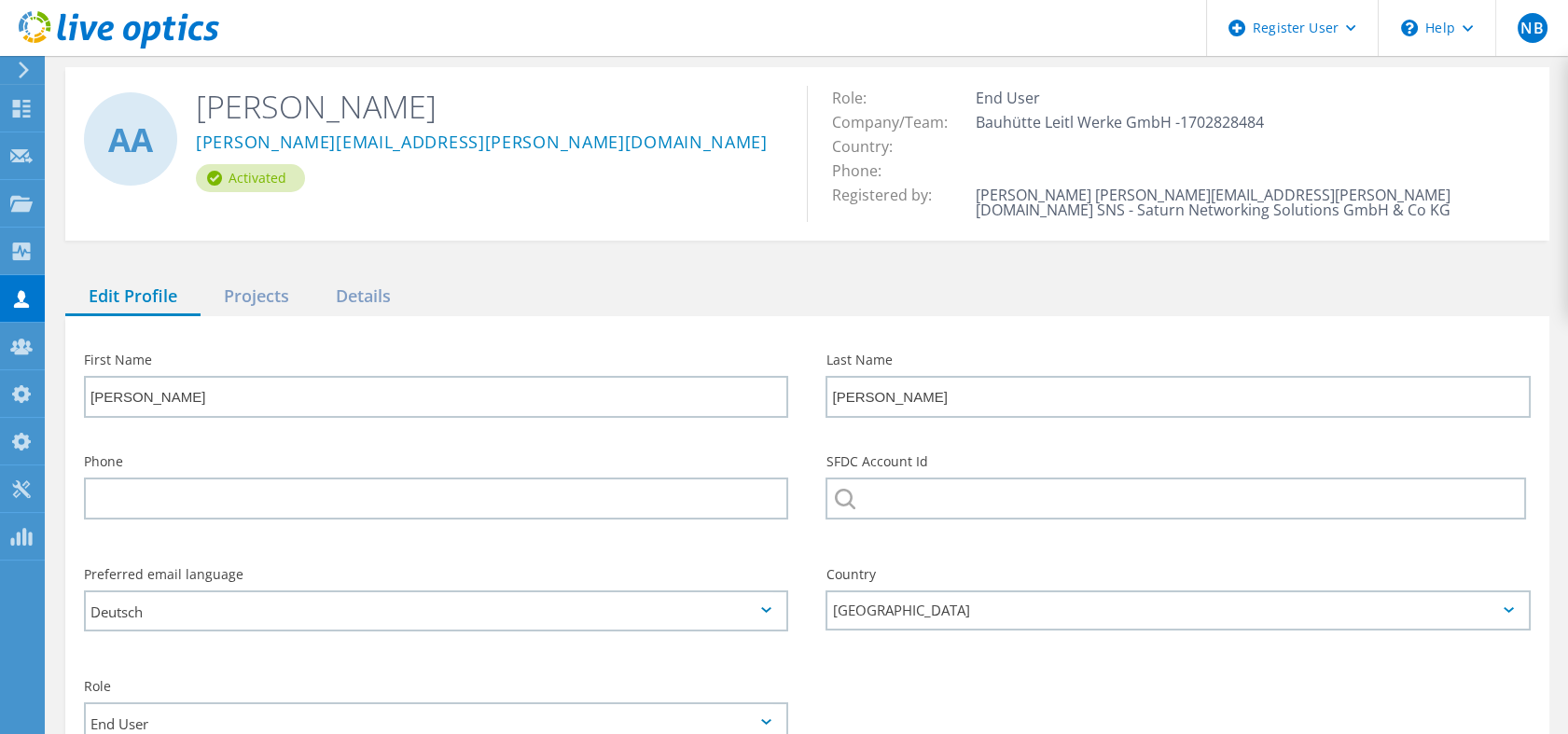
scroll to position [0, 0]
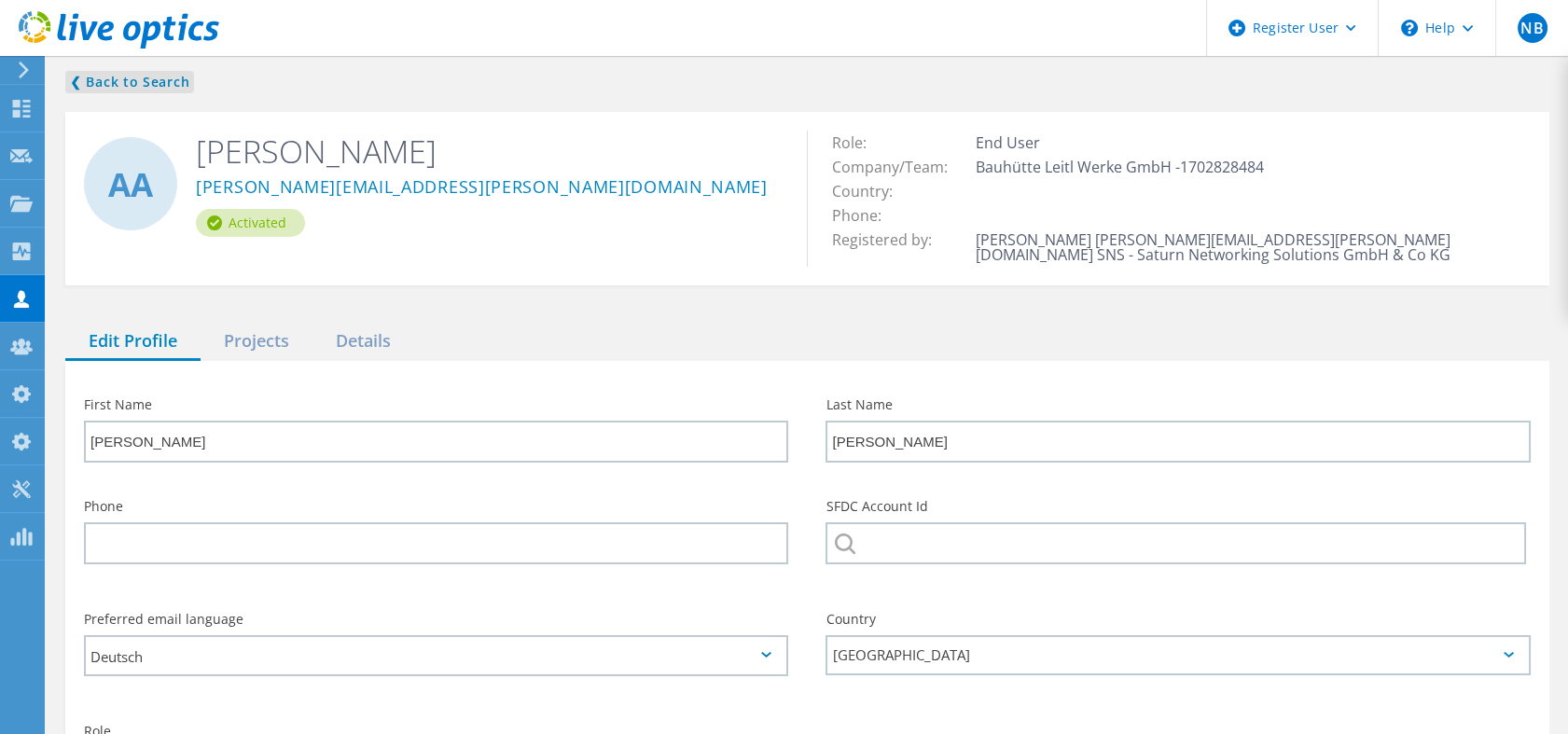
click at [160, 75] on link "❮ Back to Search" at bounding box center [129, 82] width 128 height 23
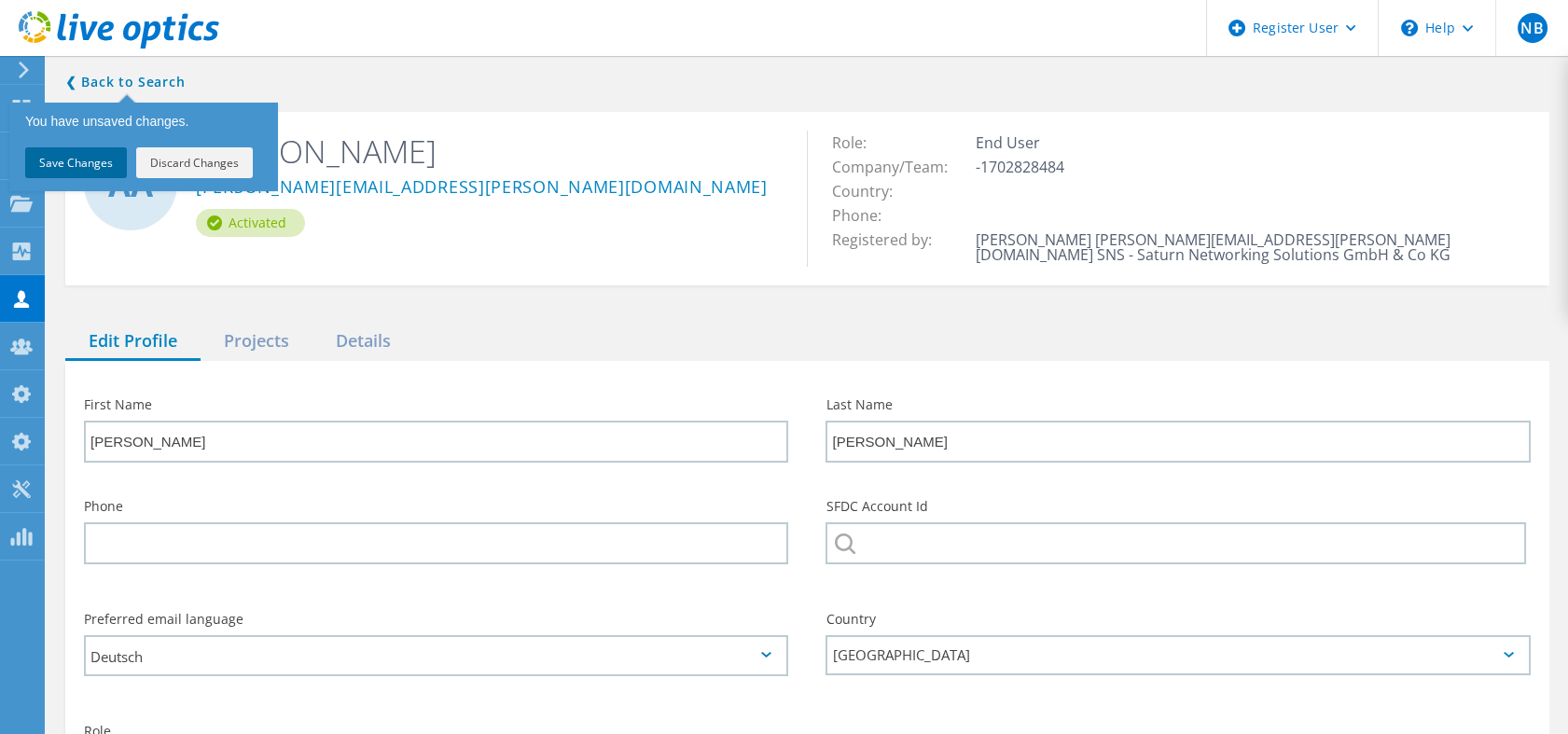
click at [179, 163] on button "Discard Changes" at bounding box center [194, 162] width 117 height 31
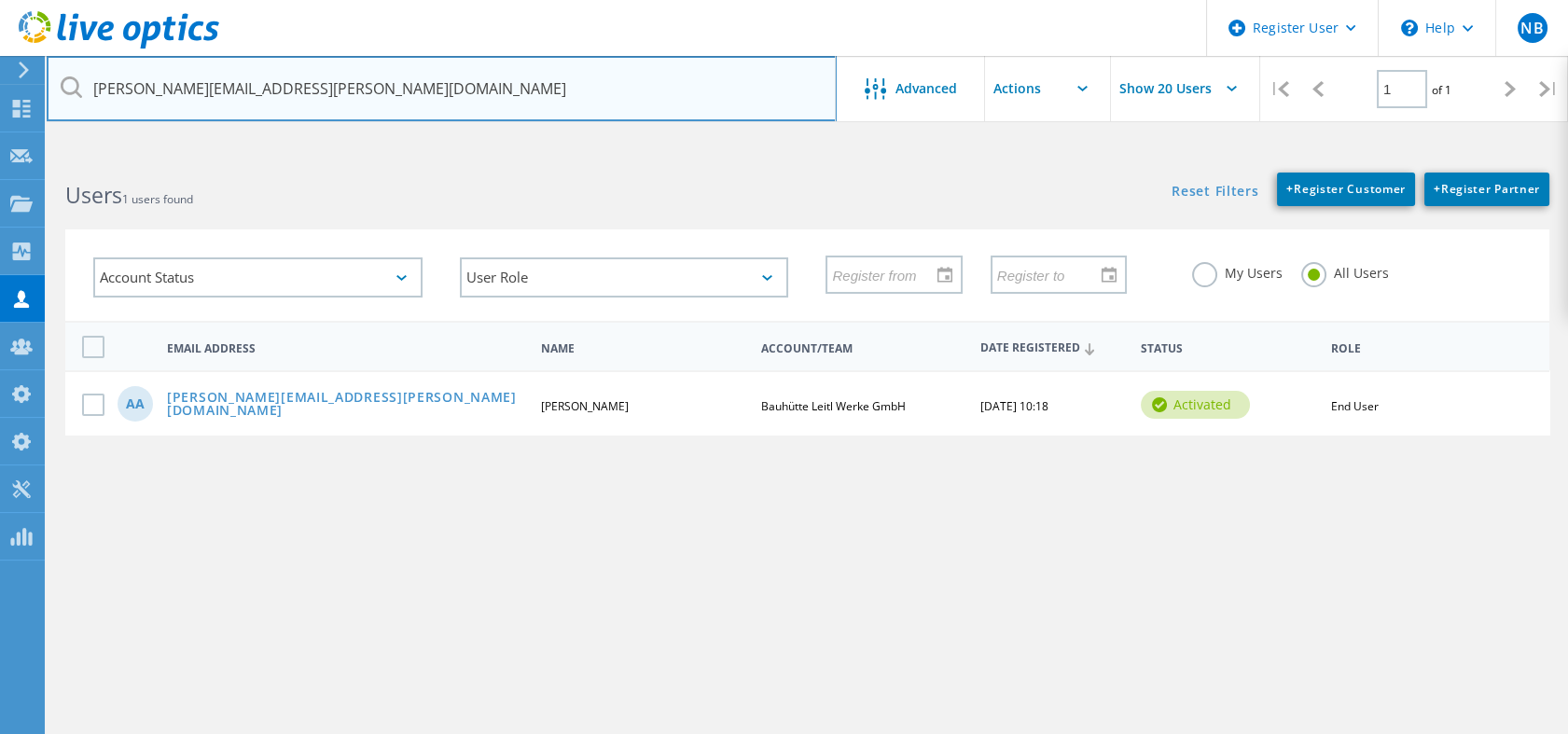
drag, startPoint x: 228, startPoint y: 85, endPoint x: 78, endPoint y: 95, distance: 150.3
click at [78, 95] on div "[PERSON_NAME][EMAIL_ADDRESS][PERSON_NAME][DOMAIN_NAME]" at bounding box center [441, 88] width 789 height 65
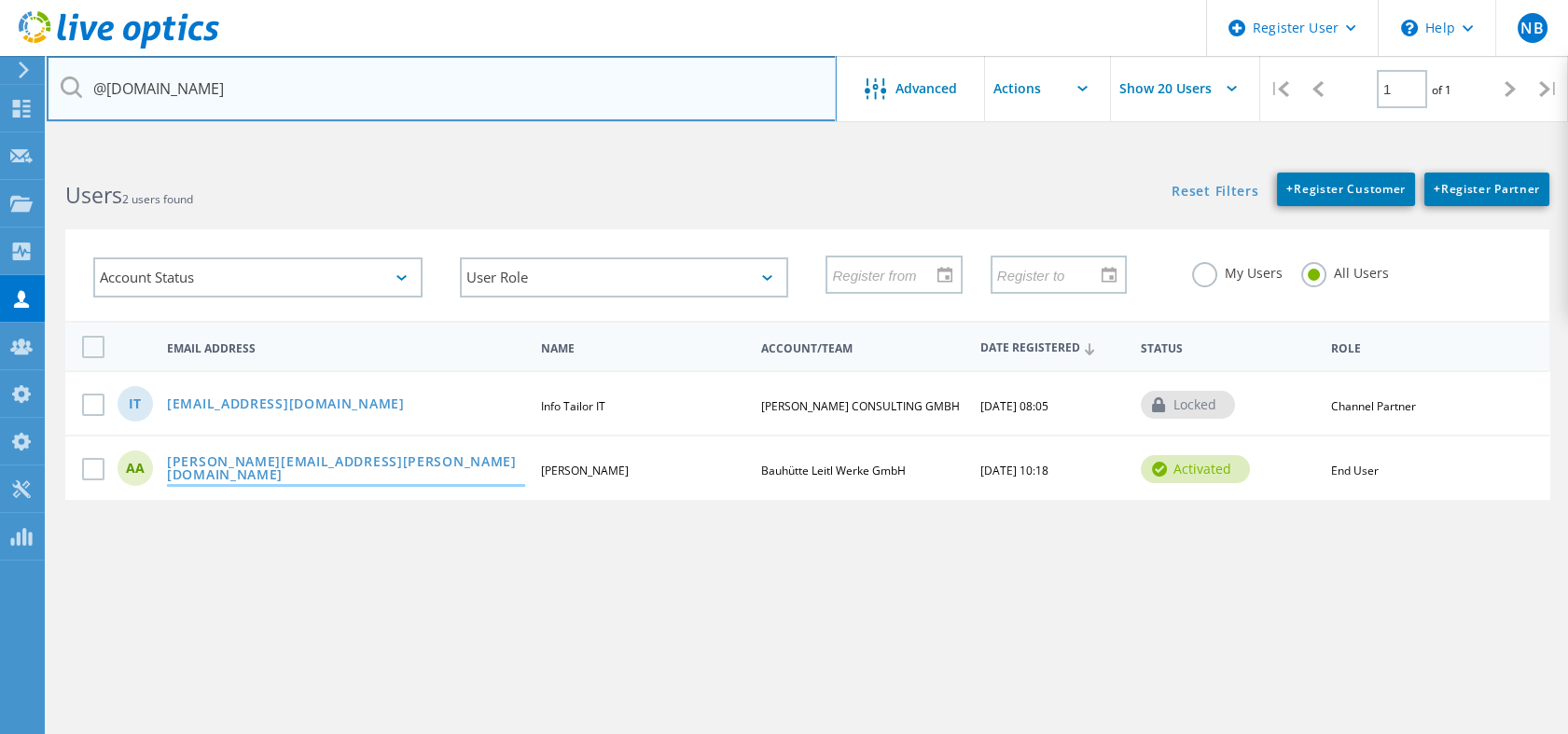
type input "@[DOMAIN_NAME]"
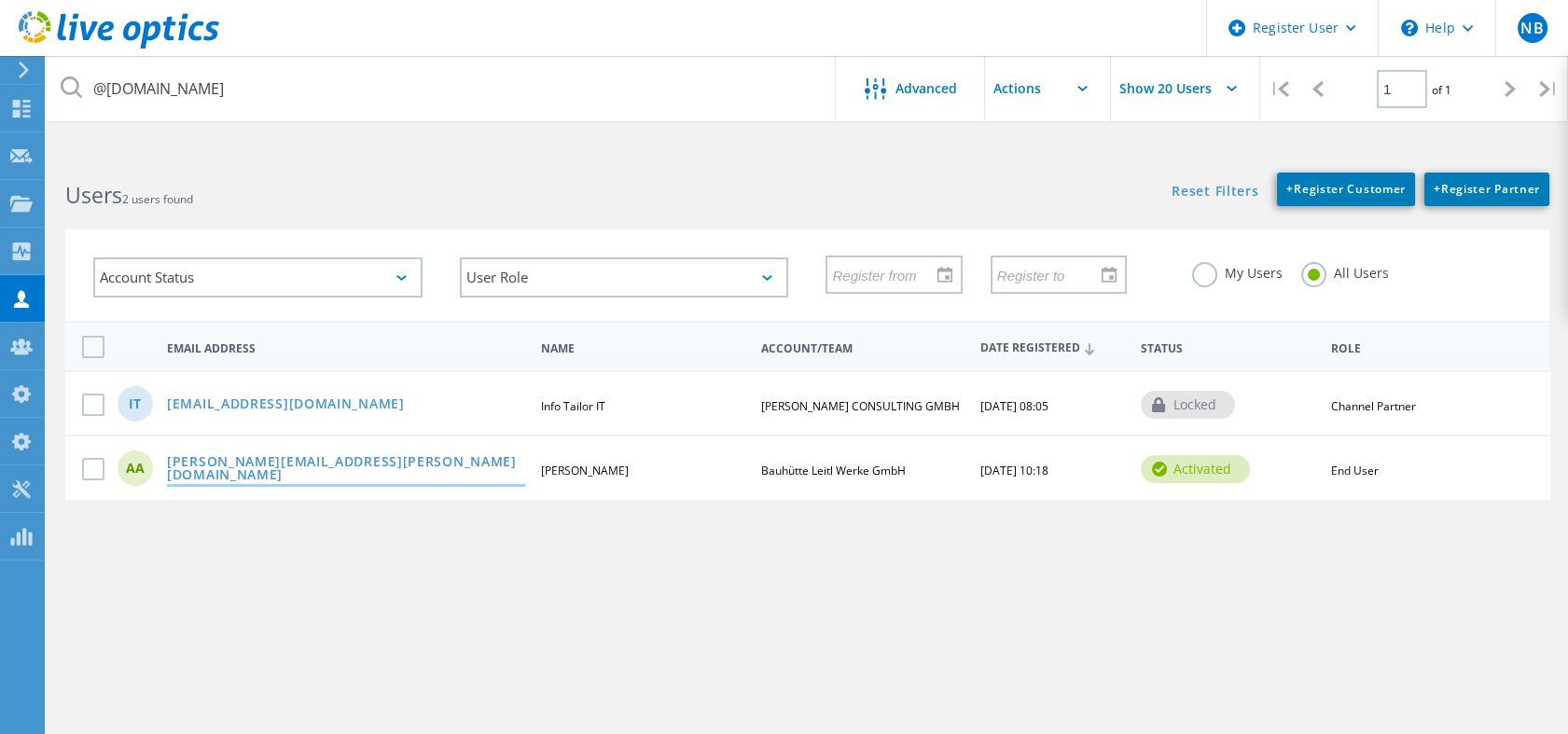
click at [365, 461] on link "[PERSON_NAME][EMAIL_ADDRESS][PERSON_NAME][DOMAIN_NAME]" at bounding box center [346, 469] width 358 height 29
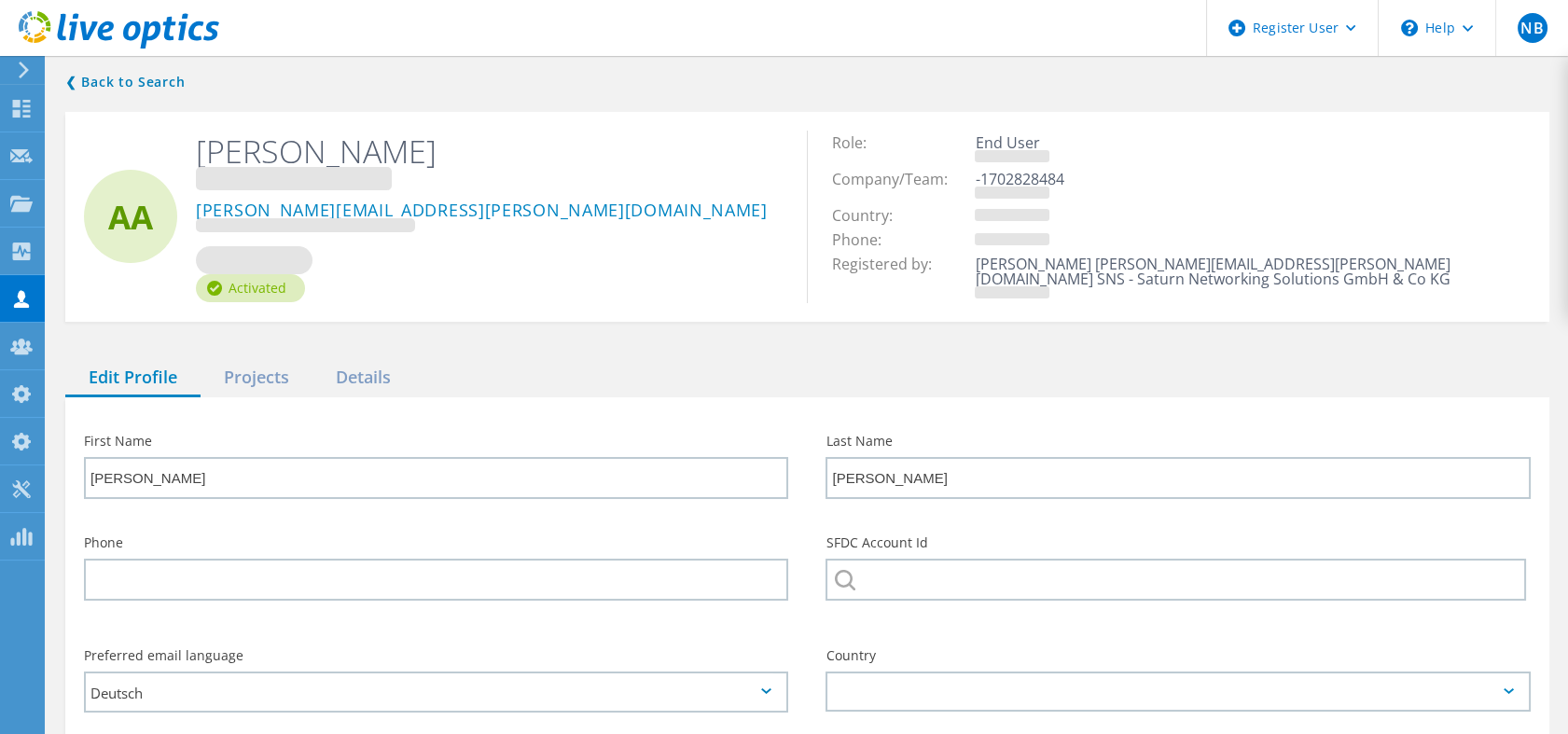
type input "Bauhütte Leitl Werke GmbH"
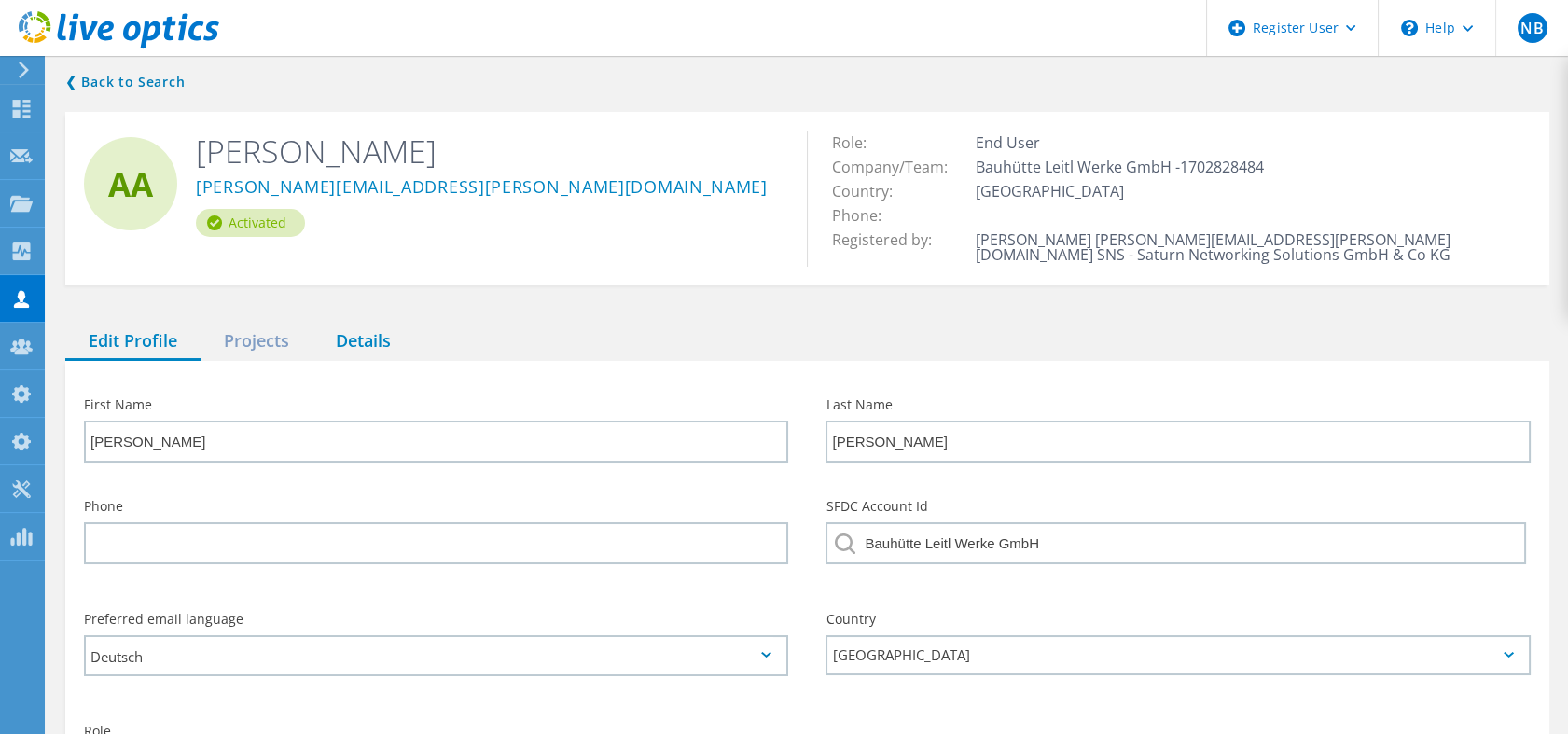
click at [356, 333] on div "Details" at bounding box center [363, 342] width 102 height 39
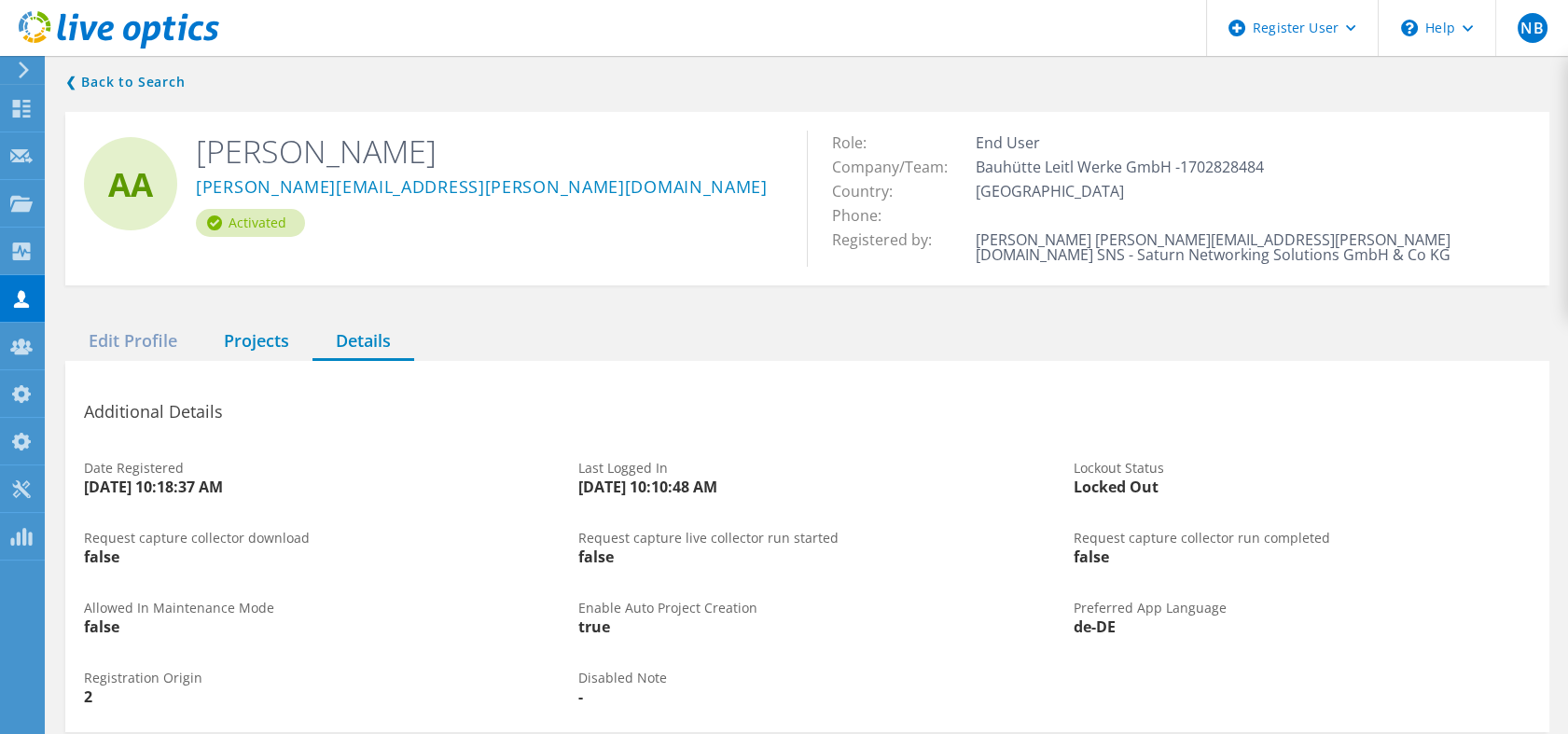
click at [256, 350] on div "Projects" at bounding box center [256, 342] width 112 height 39
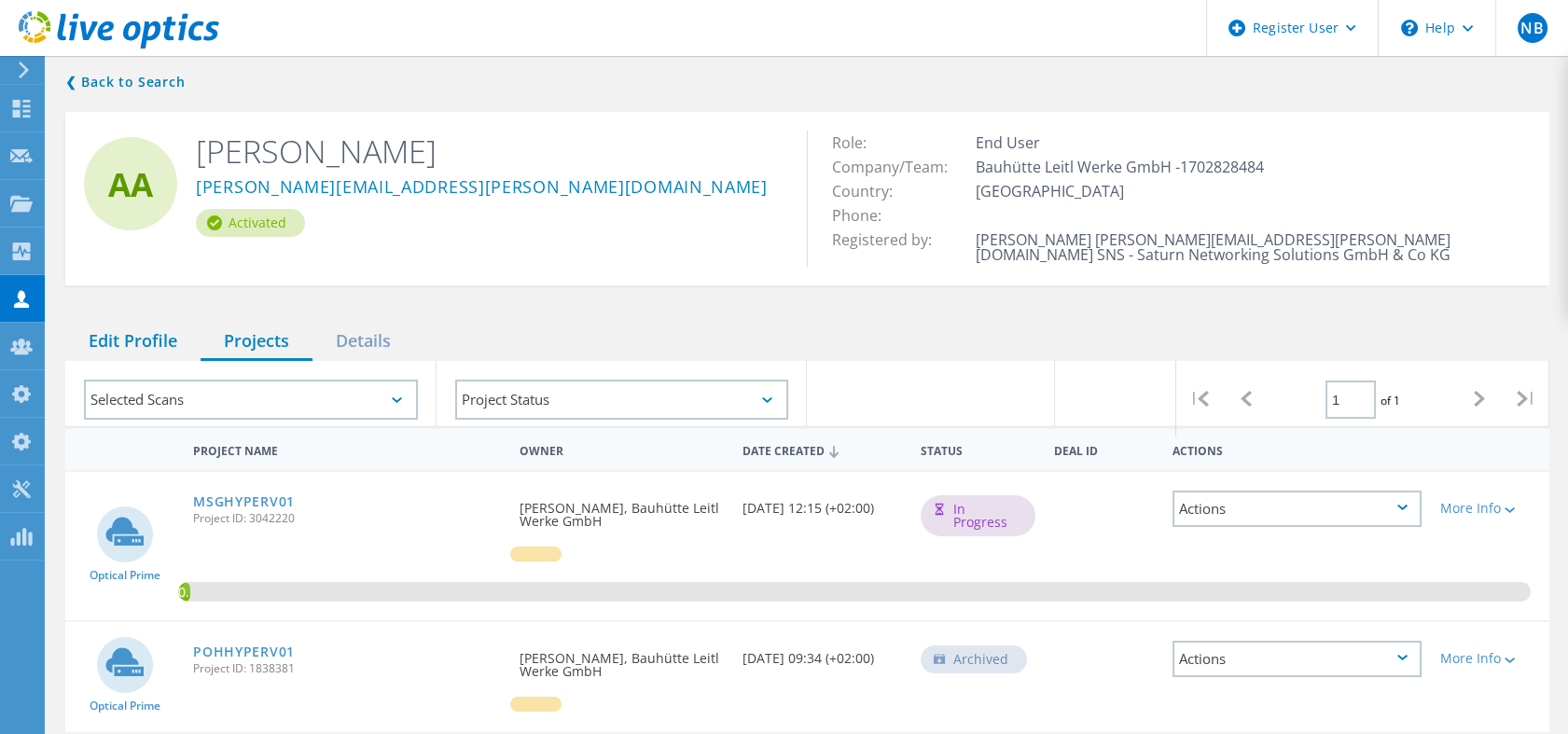
click at [159, 342] on div "Edit Profile" at bounding box center [132, 342] width 135 height 39
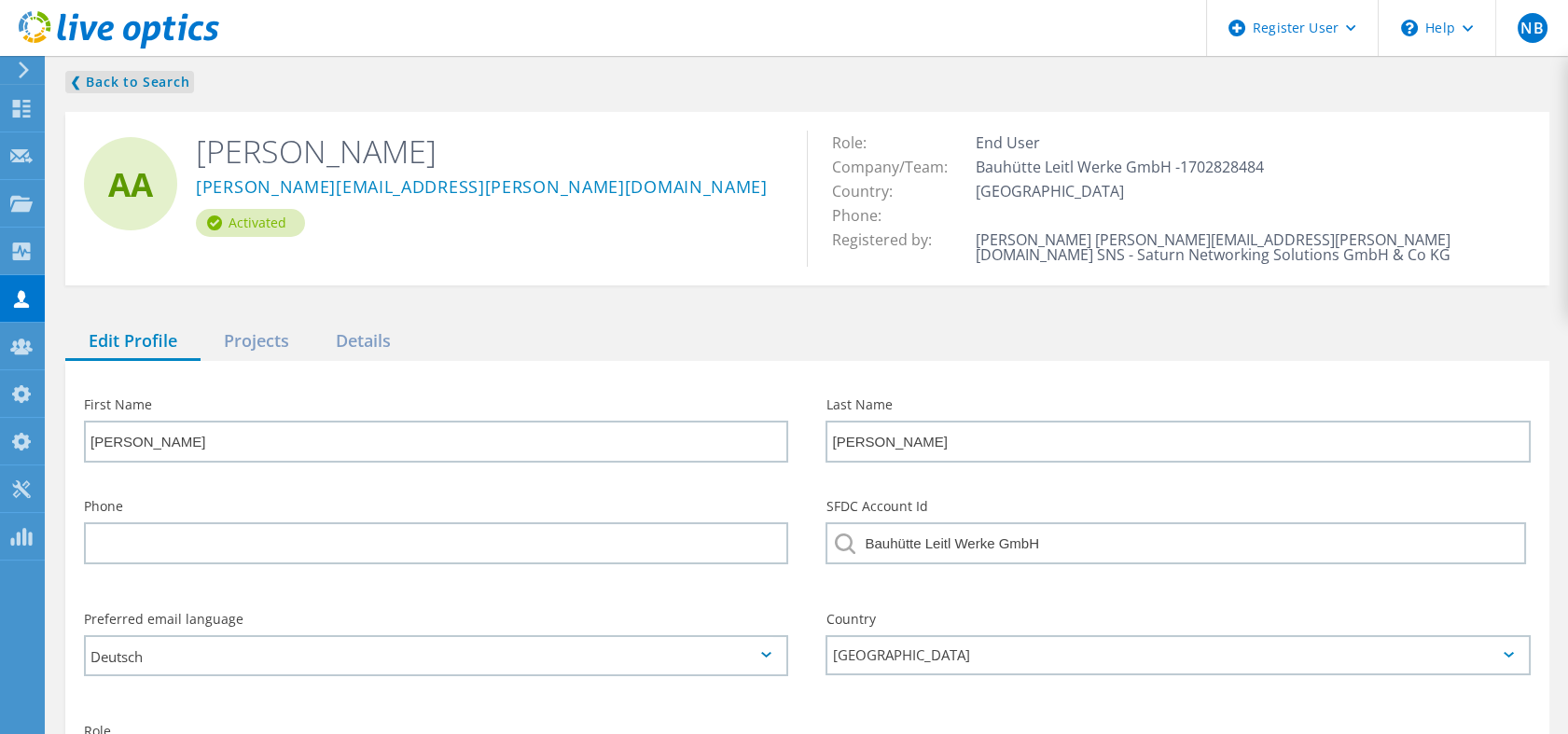
click at [149, 85] on link "❮ Back to Search" at bounding box center [129, 82] width 128 height 23
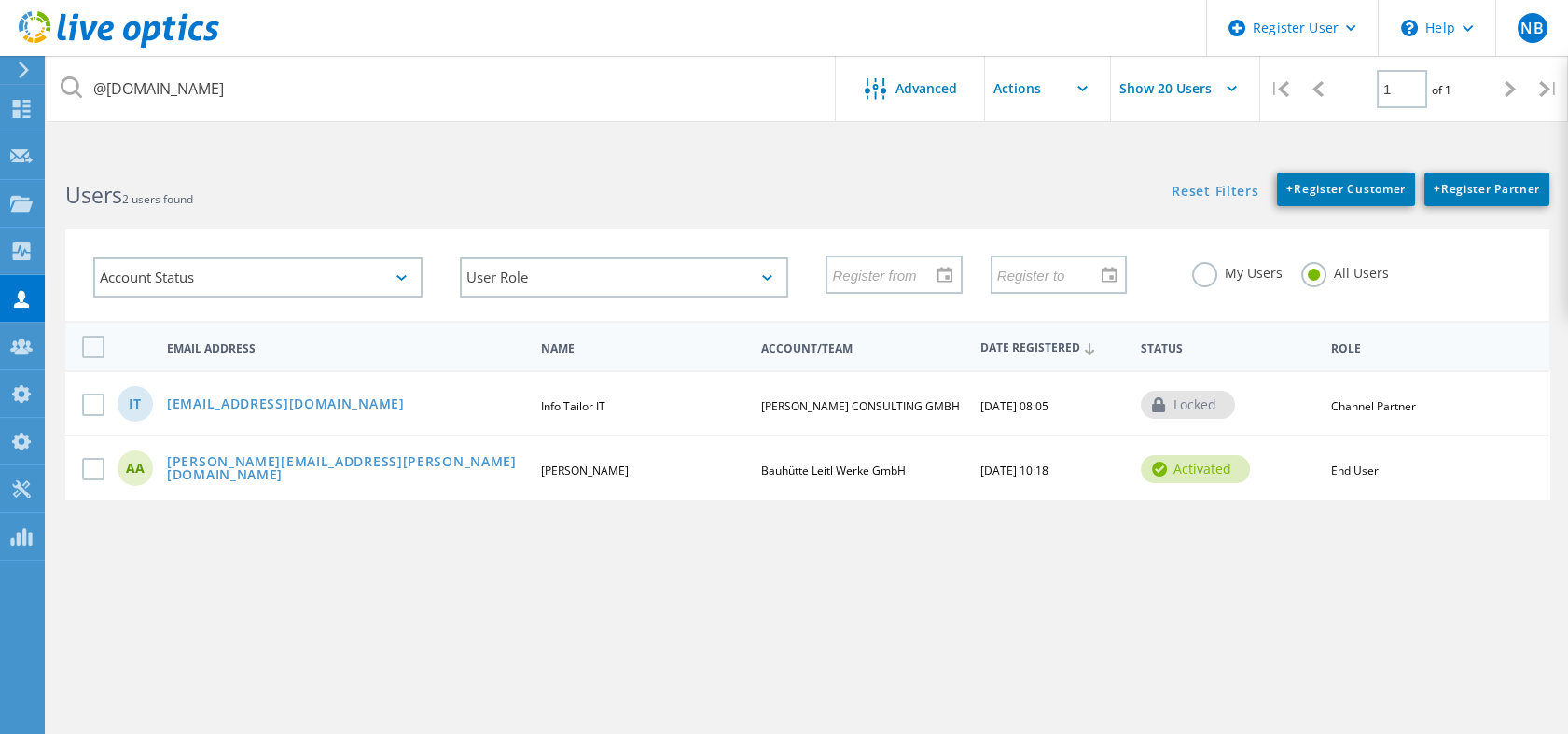
click at [187, 19] on icon at bounding box center [119, 30] width 200 height 39
